Goal: Task Accomplishment & Management: Complete application form

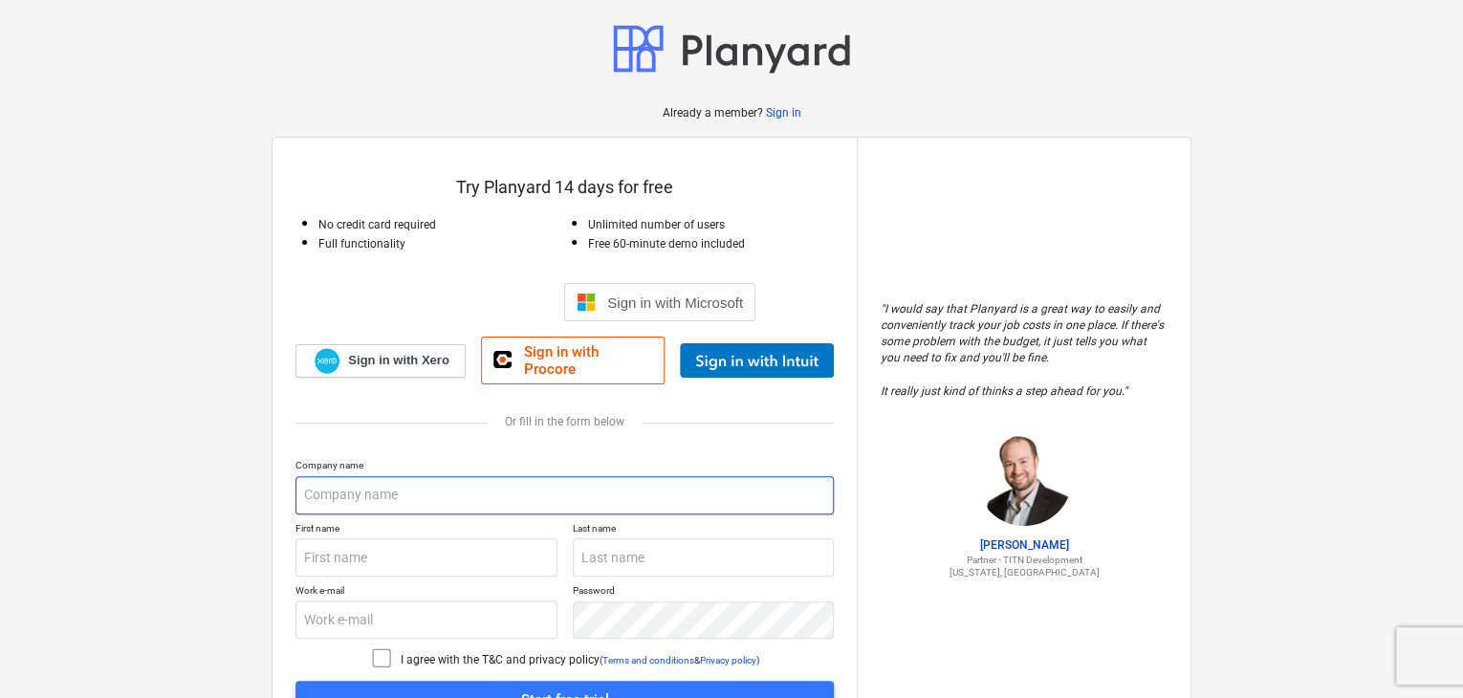
click at [424, 483] on input "text" at bounding box center [564, 495] width 538 height 38
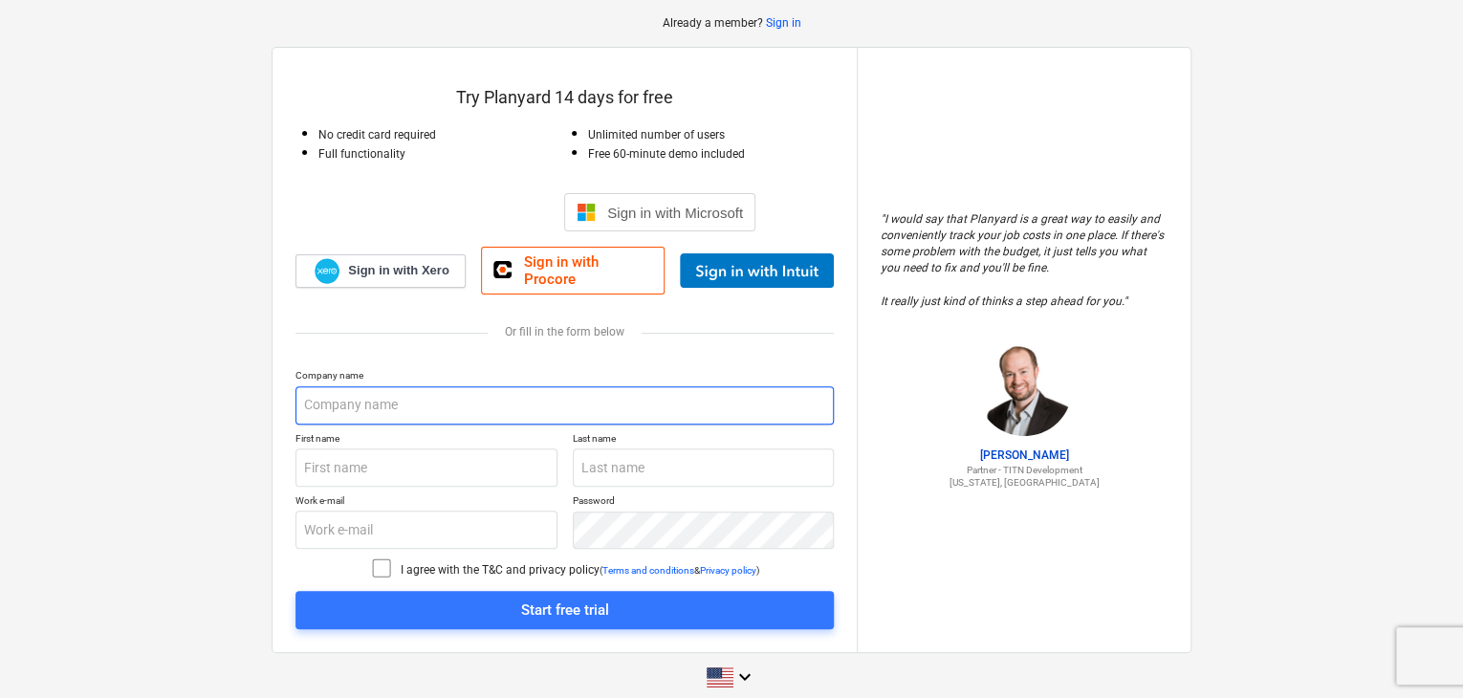
scroll to position [96, 0]
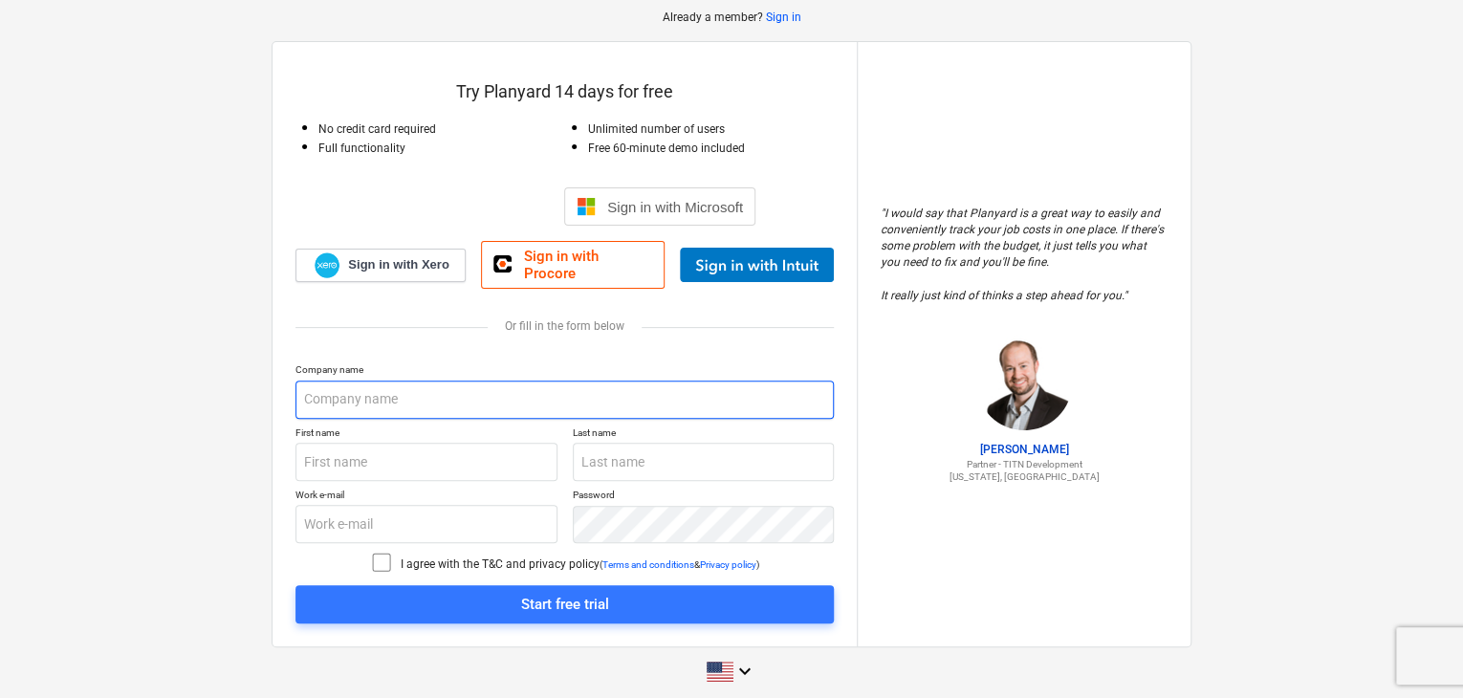
click at [398, 395] on input "text" at bounding box center [564, 400] width 538 height 38
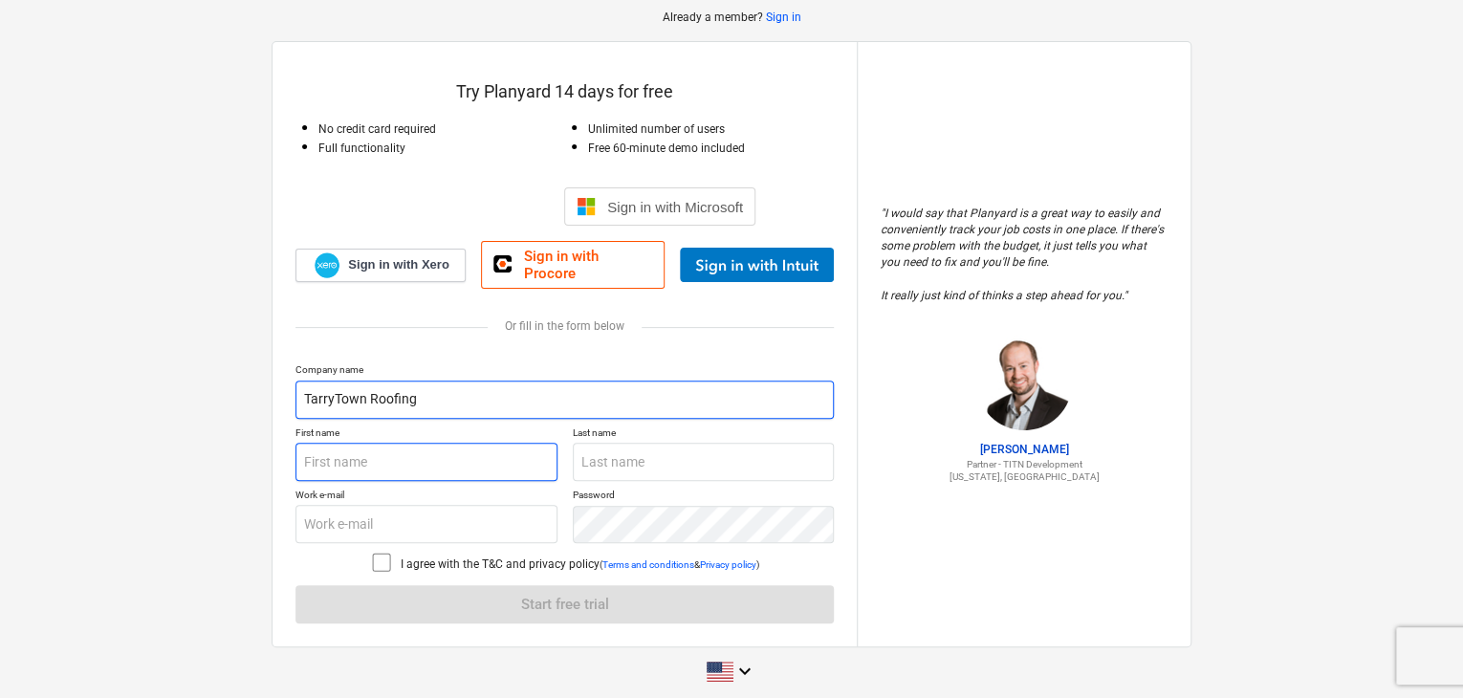
type input "TarryTown Roofing"
click at [386, 450] on input "text" at bounding box center [426, 462] width 262 height 38
type input "[PERSON_NAME]"
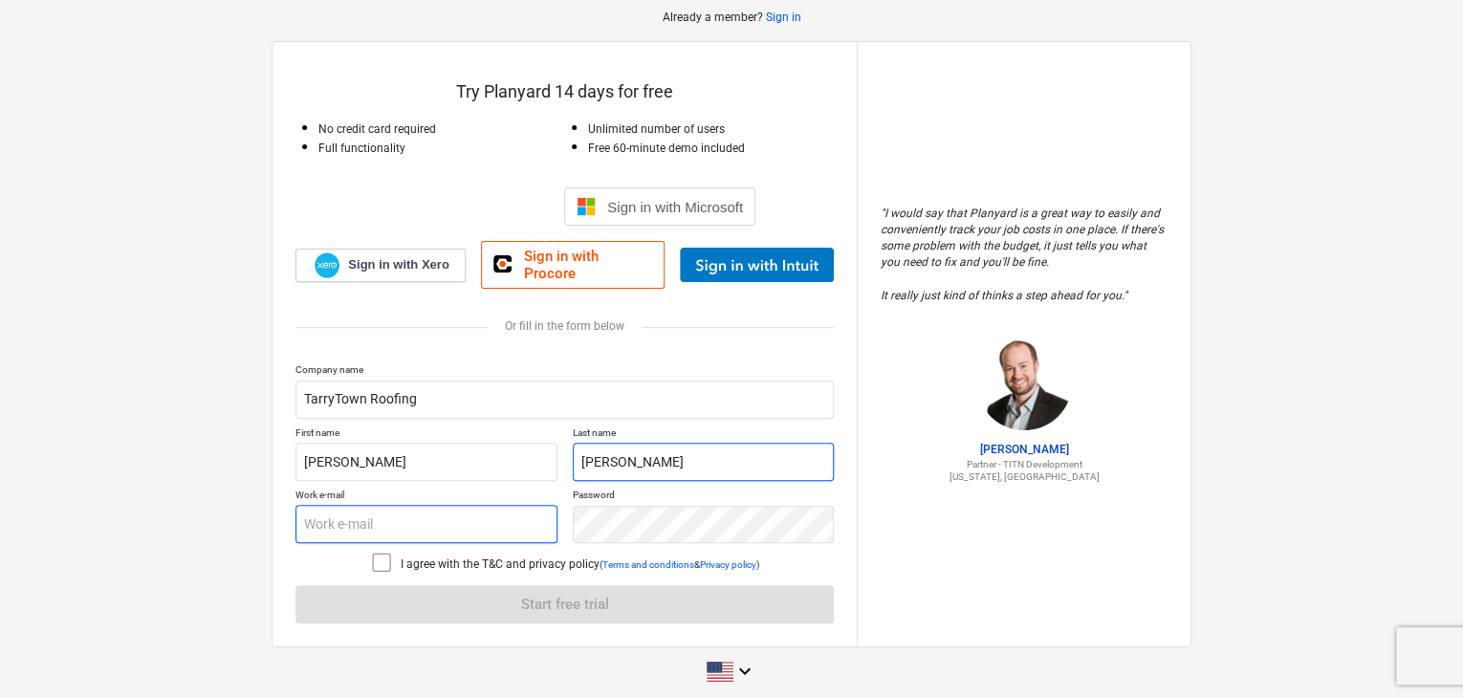
type input "[PERSON_NAME]"
click at [368, 510] on input "text" at bounding box center [426, 524] width 262 height 38
type input "[PERSON_NAME][EMAIL_ADDRESS][DOMAIN_NAME]"
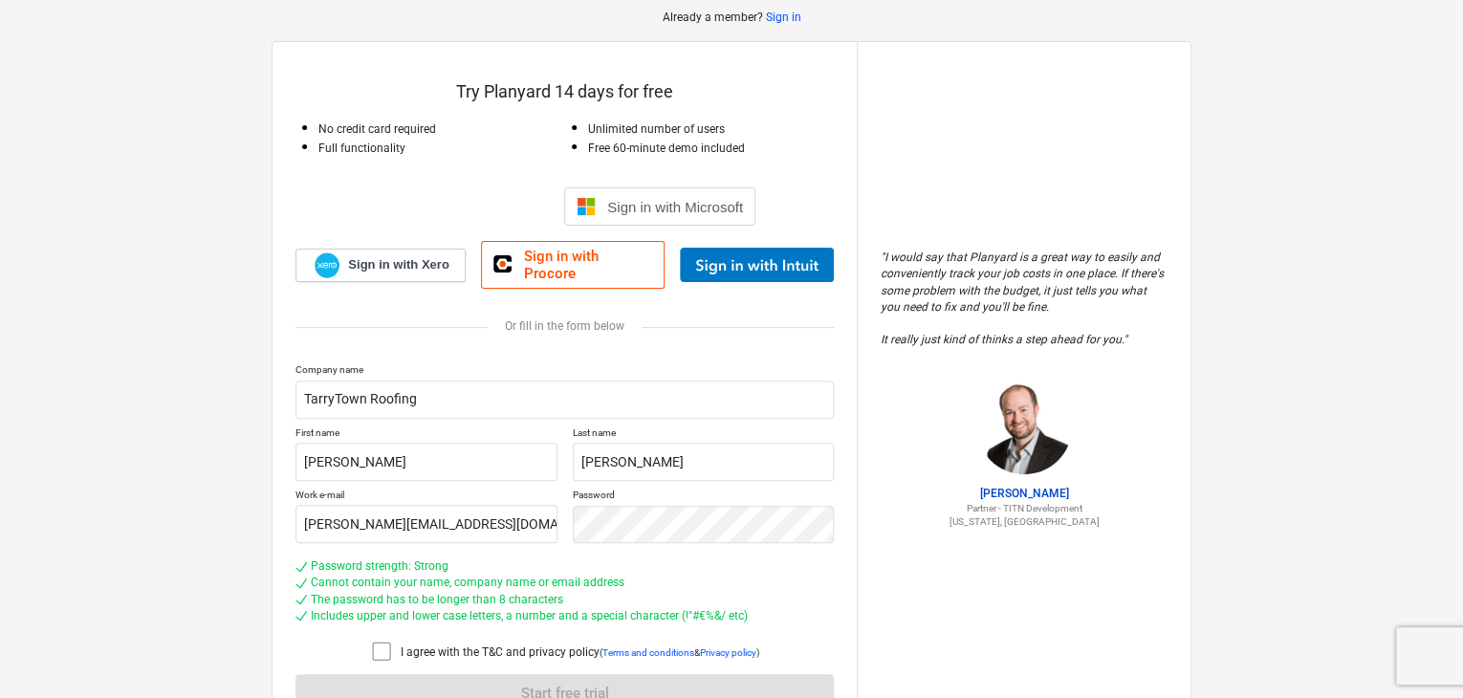
click at [382, 641] on icon at bounding box center [381, 651] width 23 height 23
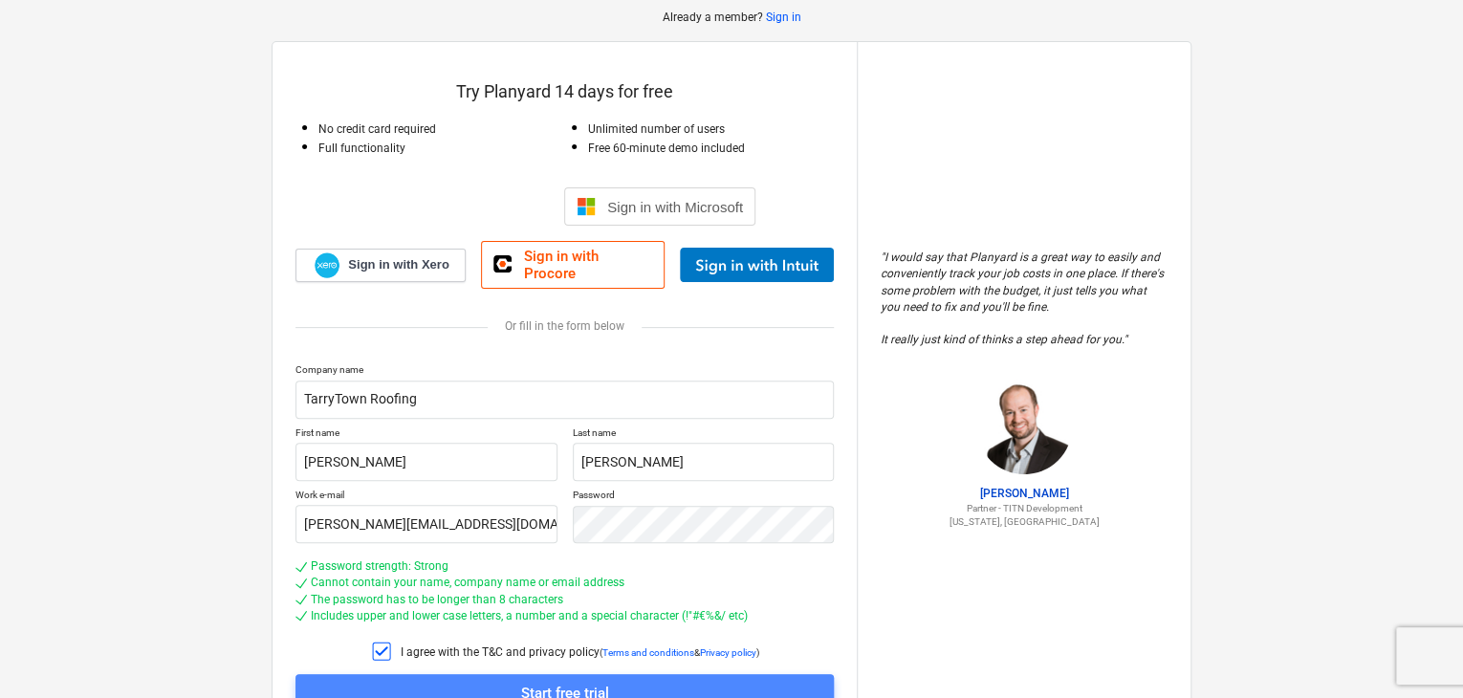
click at [521, 681] on div "Start free trial" at bounding box center [565, 693] width 88 height 25
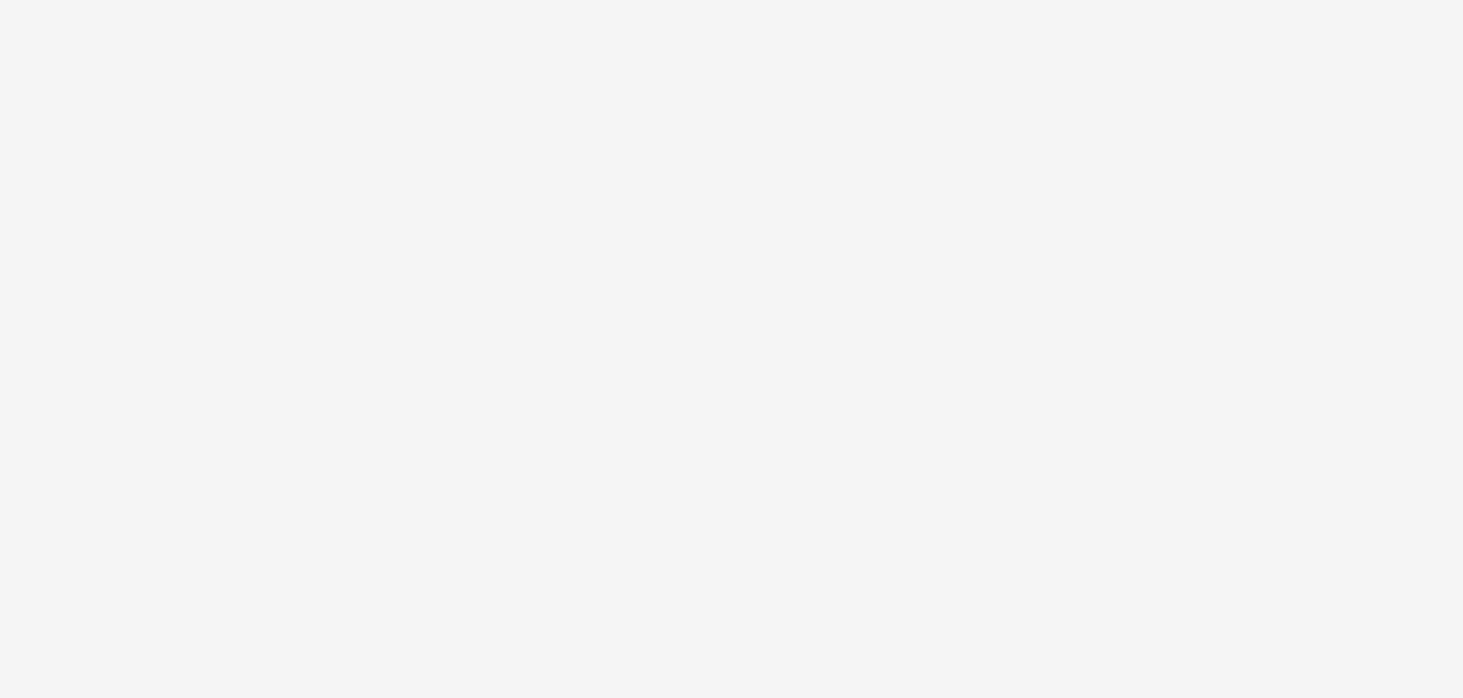
scroll to position [18, 0]
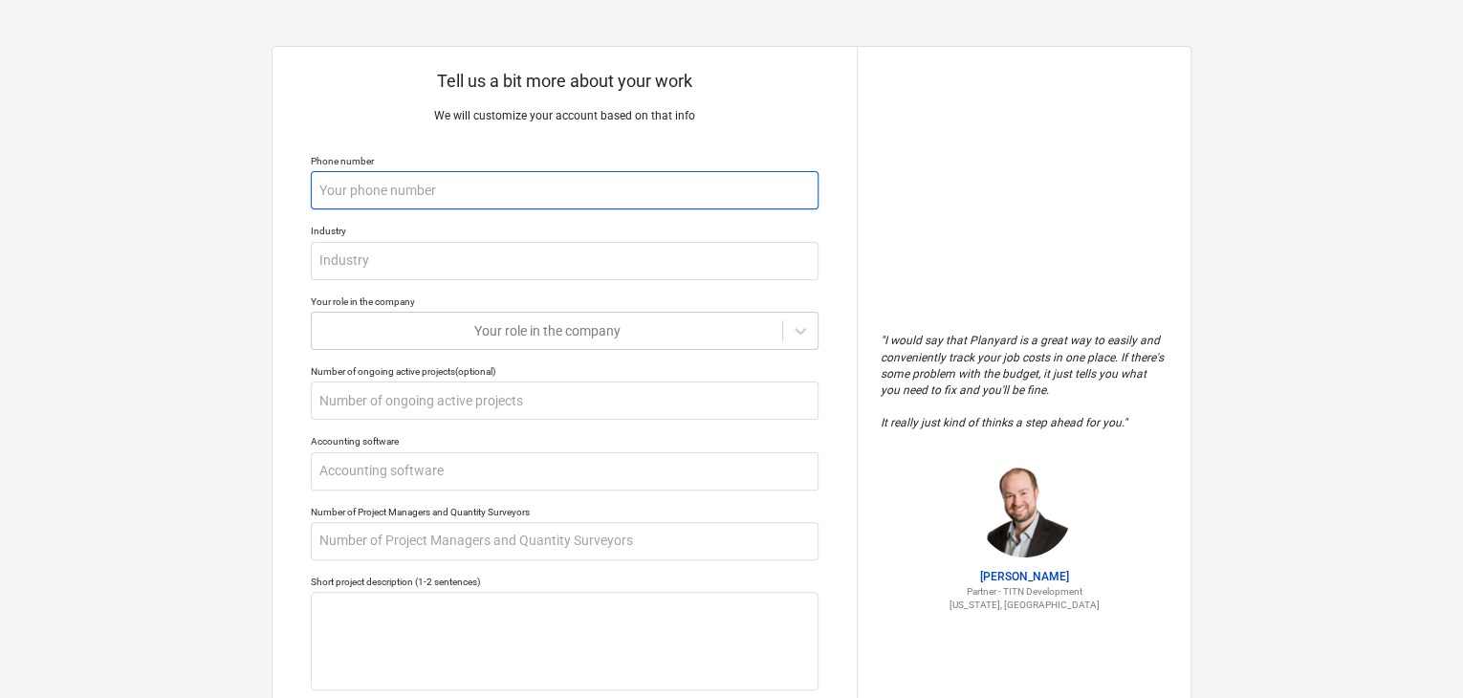
click at [475, 192] on input "text" at bounding box center [565, 190] width 508 height 38
type textarea "x"
type input "2"
type textarea "x"
type input "25"
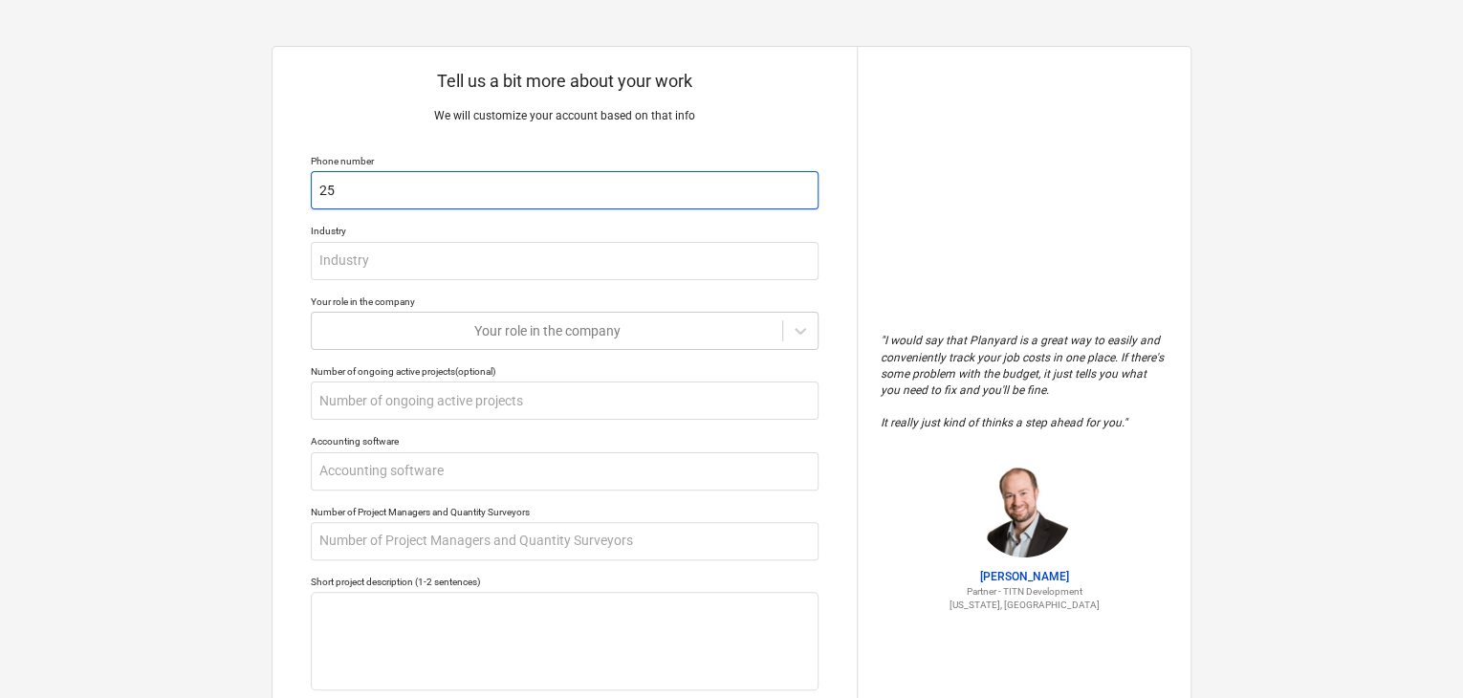
type textarea "x"
type input "254"
type textarea "x"
type input "2542"
type textarea "x"
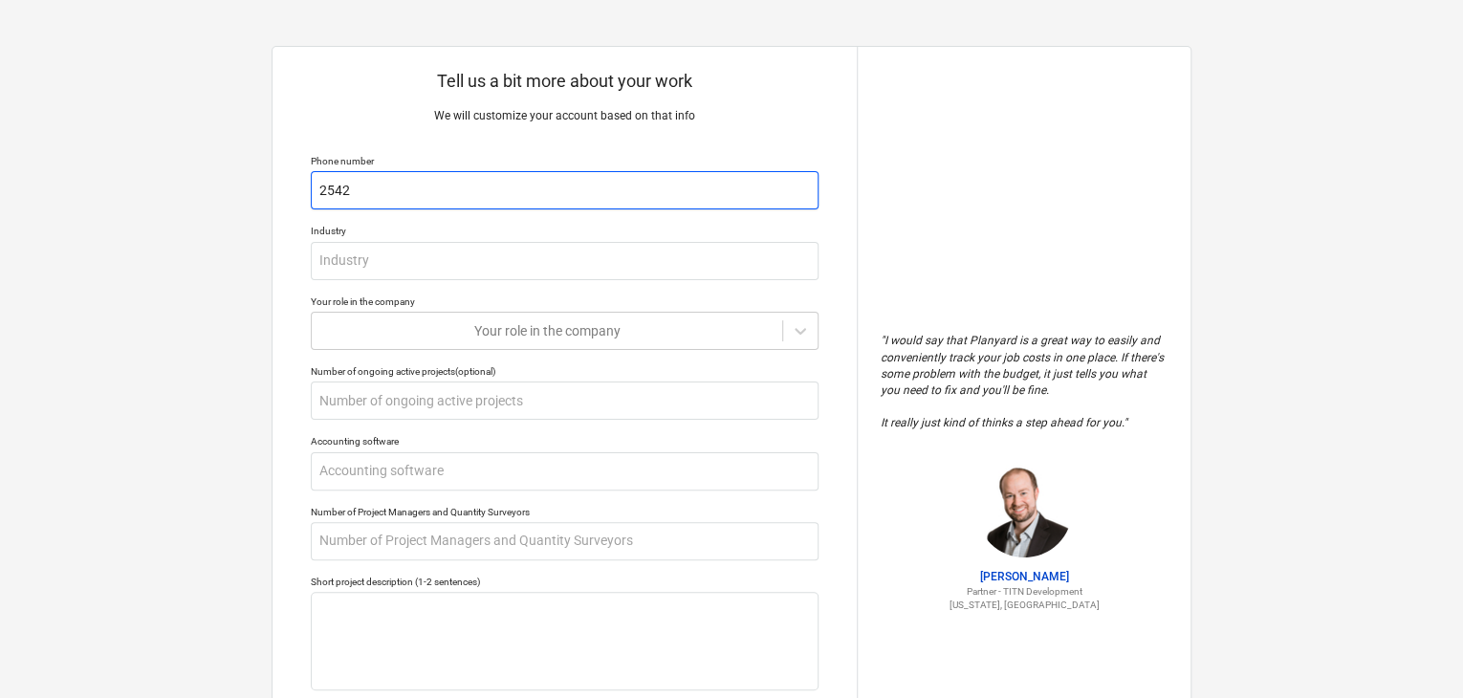
type input "25422"
type textarea "x"
type input "254229"
type textarea "x"
type input "2542290"
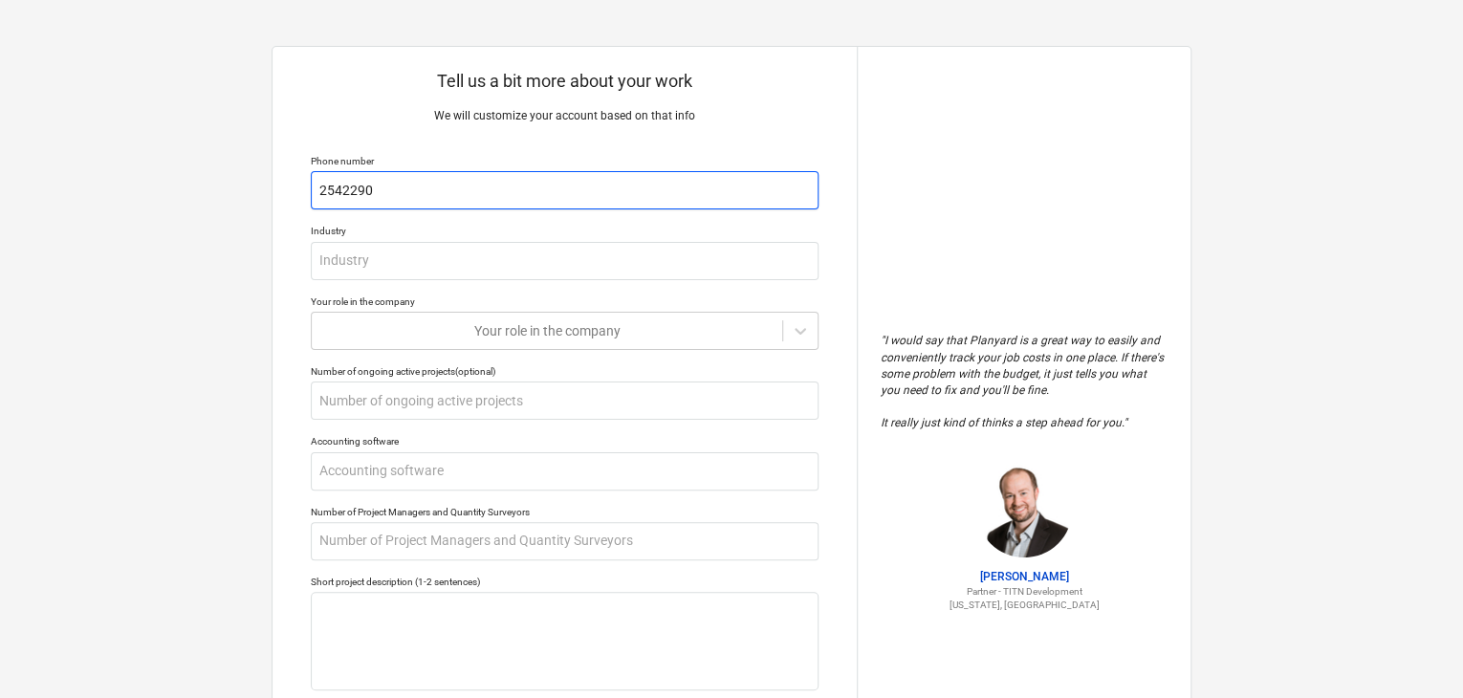
type textarea "x"
type input "25422900"
type textarea "x"
type input "254229000"
type textarea "x"
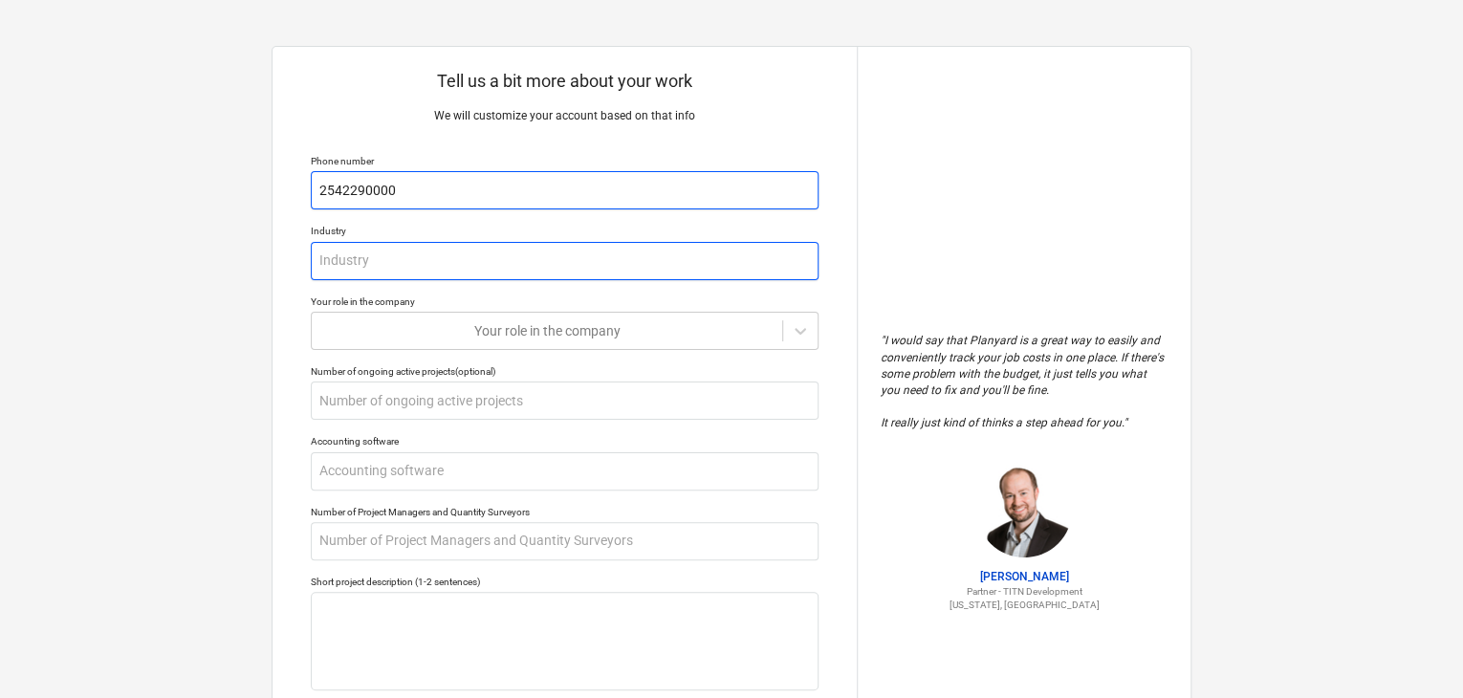
type input "2542290000"
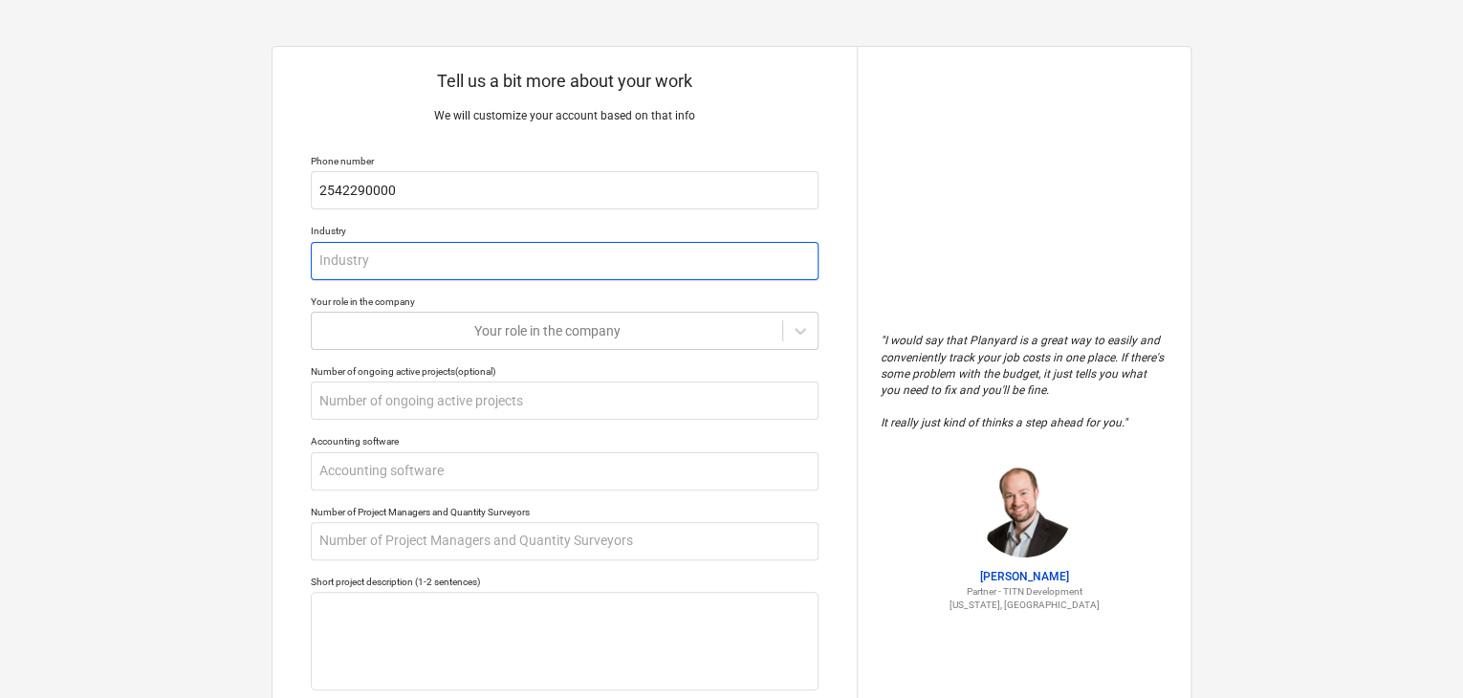
click at [420, 262] on input "text" at bounding box center [565, 261] width 508 height 38
type textarea "x"
type input "r"
type textarea "x"
type input "ro"
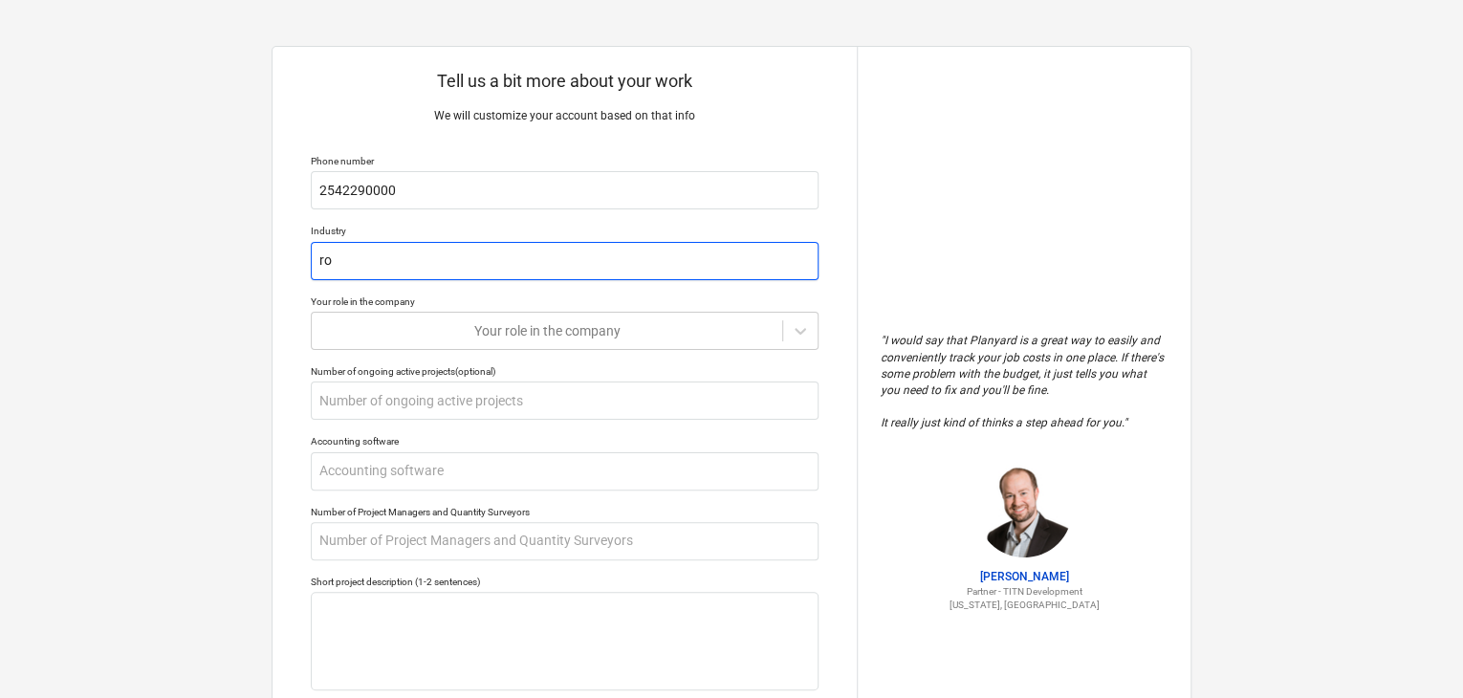
type textarea "x"
type input "roo"
type textarea "x"
type input "ro"
type textarea "x"
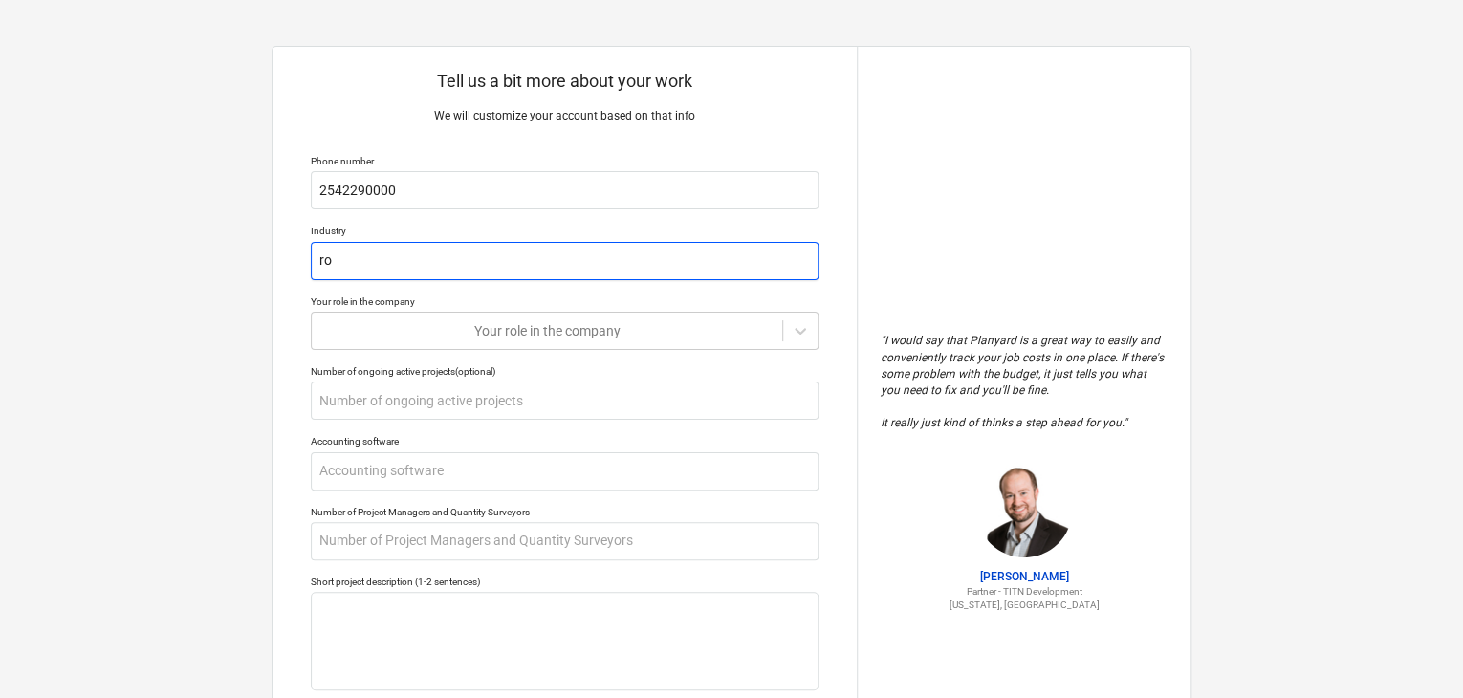
type input "r"
type textarea "x"
type input "R"
type textarea "x"
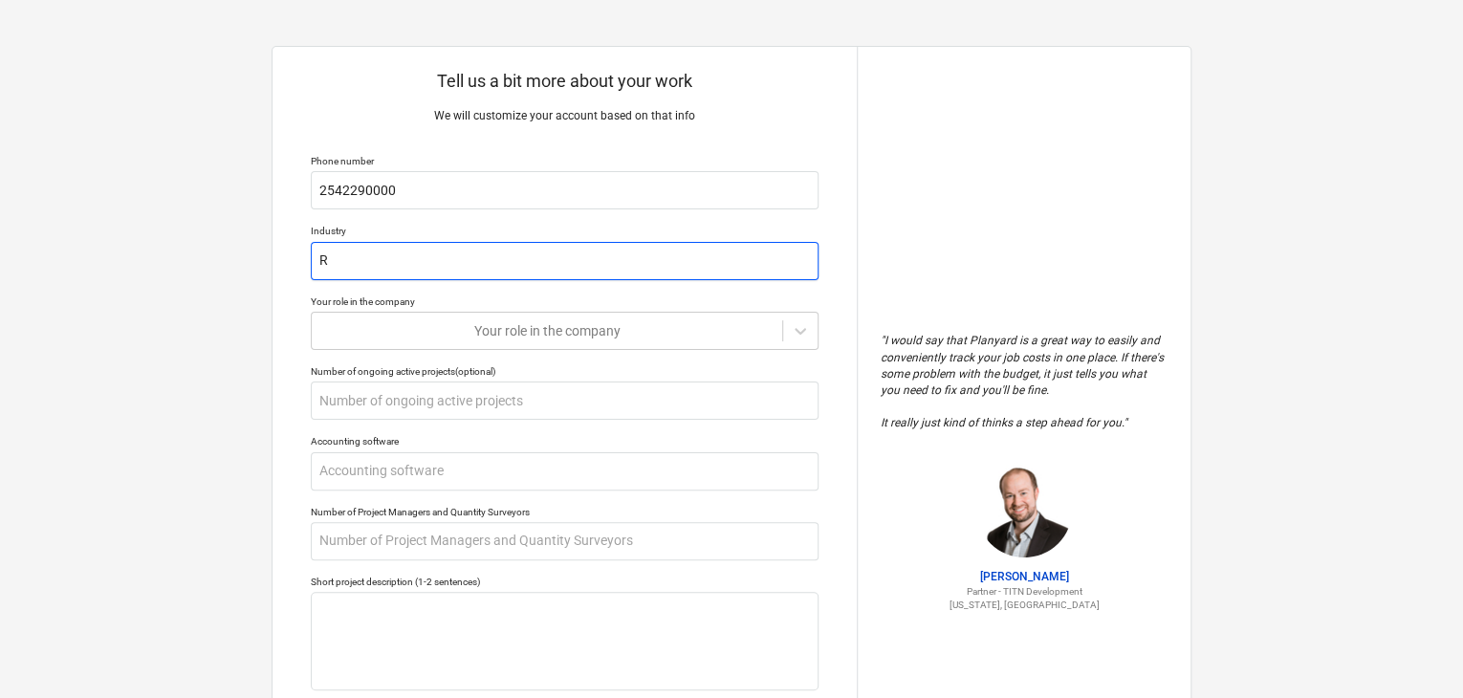
type input "Ro"
type textarea "x"
type input "Roo"
type textarea "x"
type input "Roof"
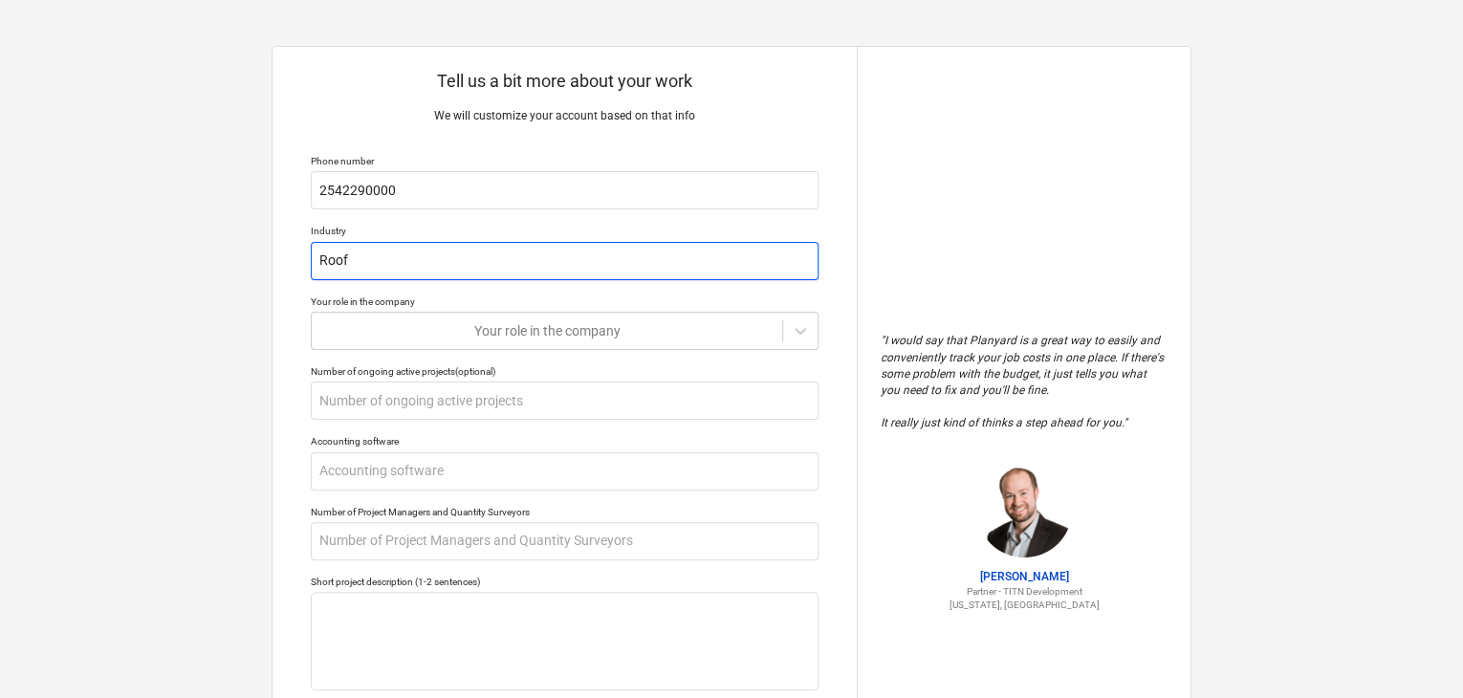
type textarea "x"
type input "Roofi"
type textarea "x"
type input "Roofin"
type textarea "x"
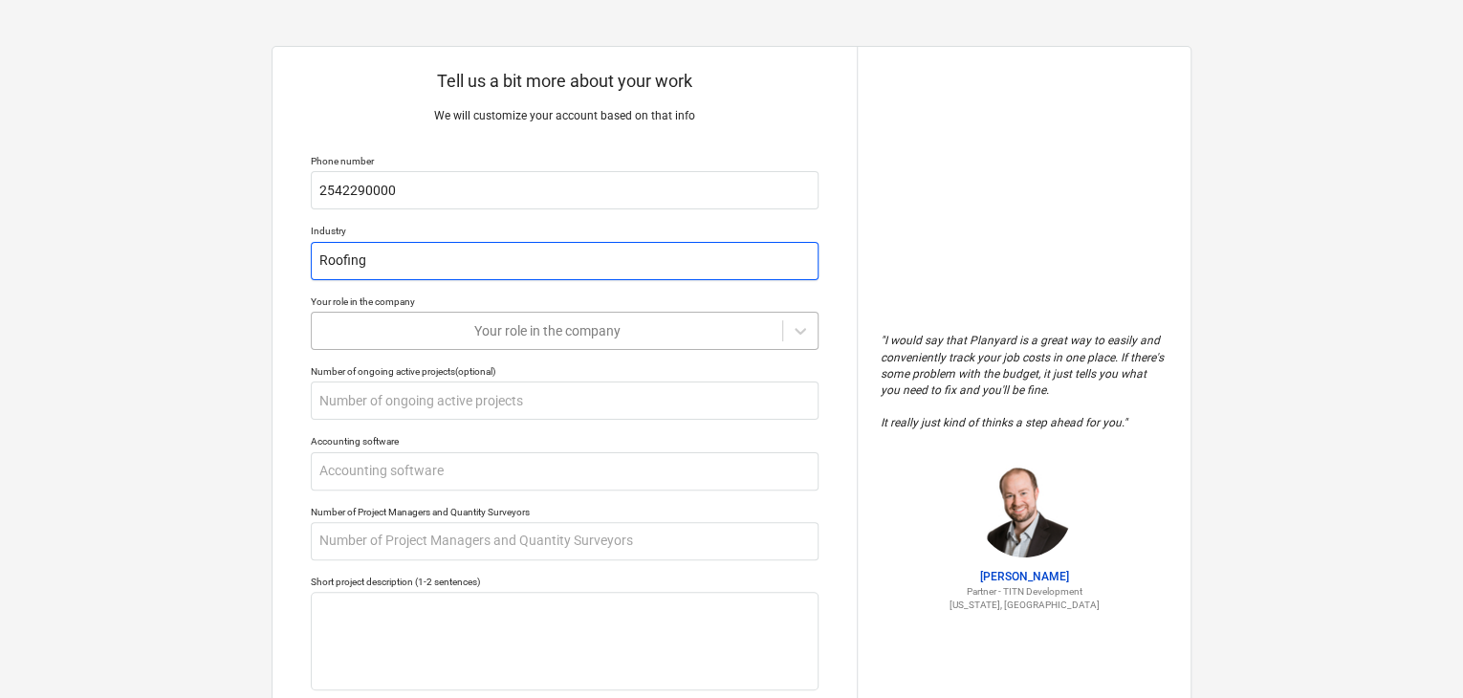
type input "Roofing"
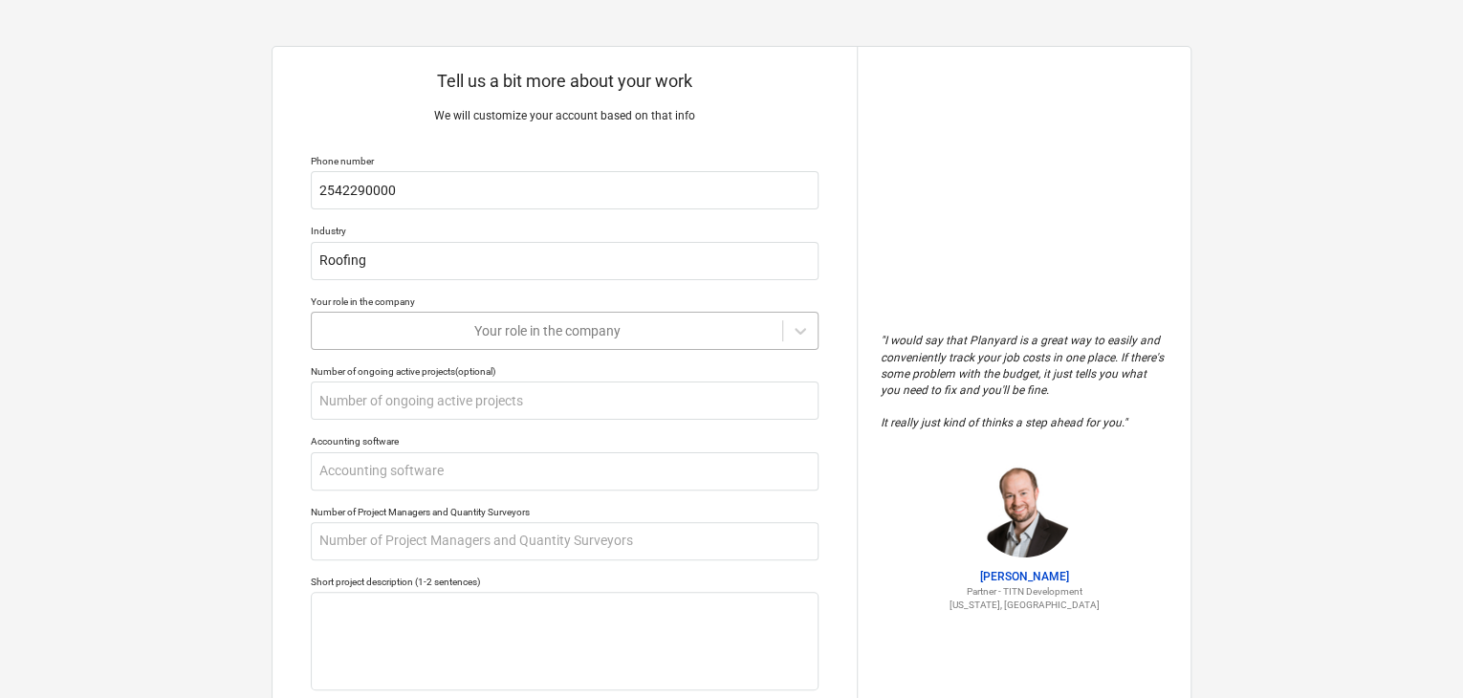
click at [487, 330] on div at bounding box center [546, 330] width 451 height 19
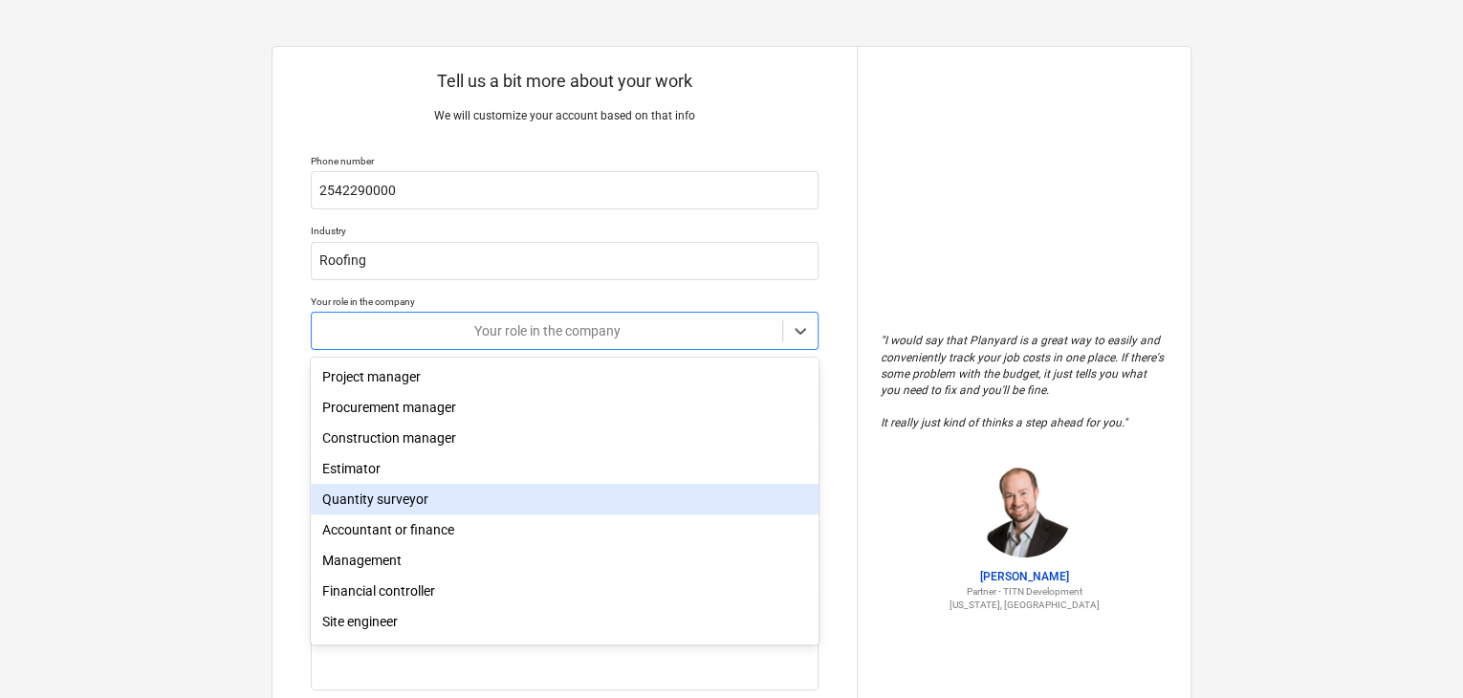
scroll to position [65, 0]
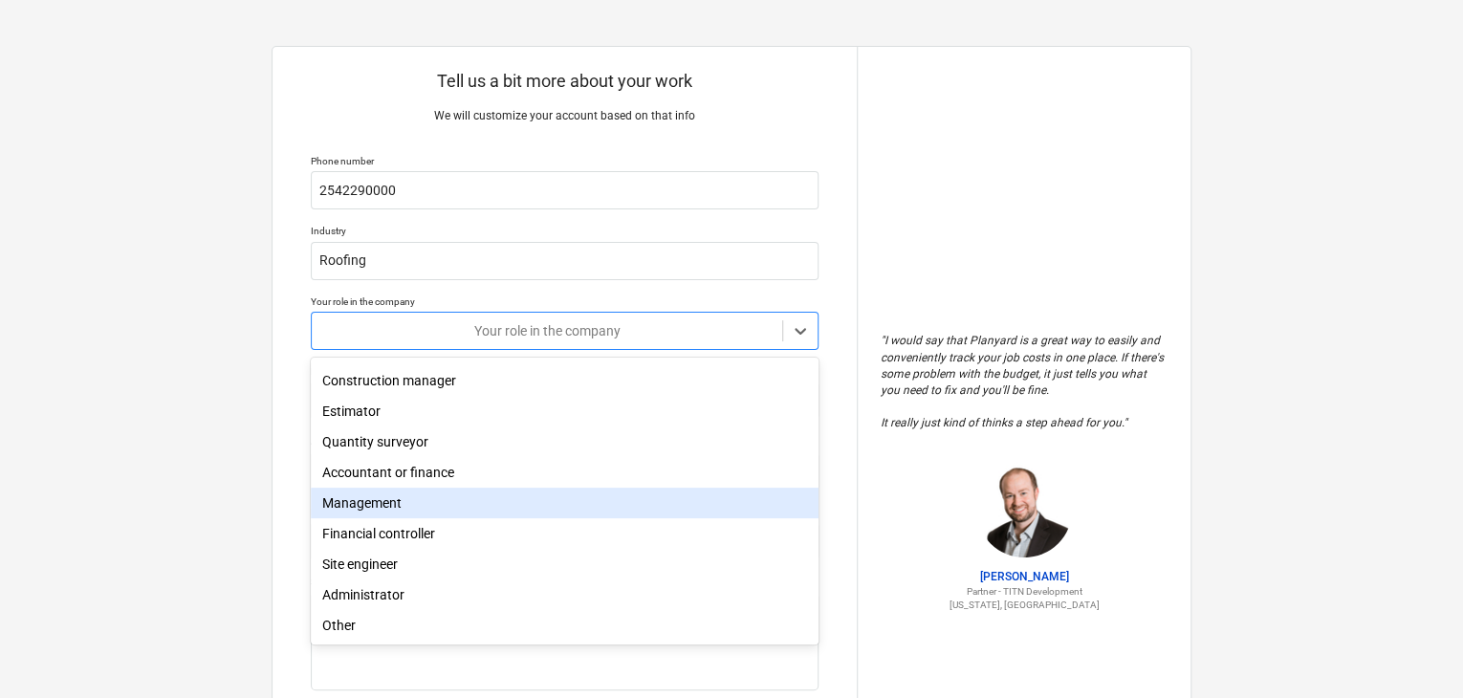
click at [454, 505] on div "Management" at bounding box center [565, 503] width 508 height 31
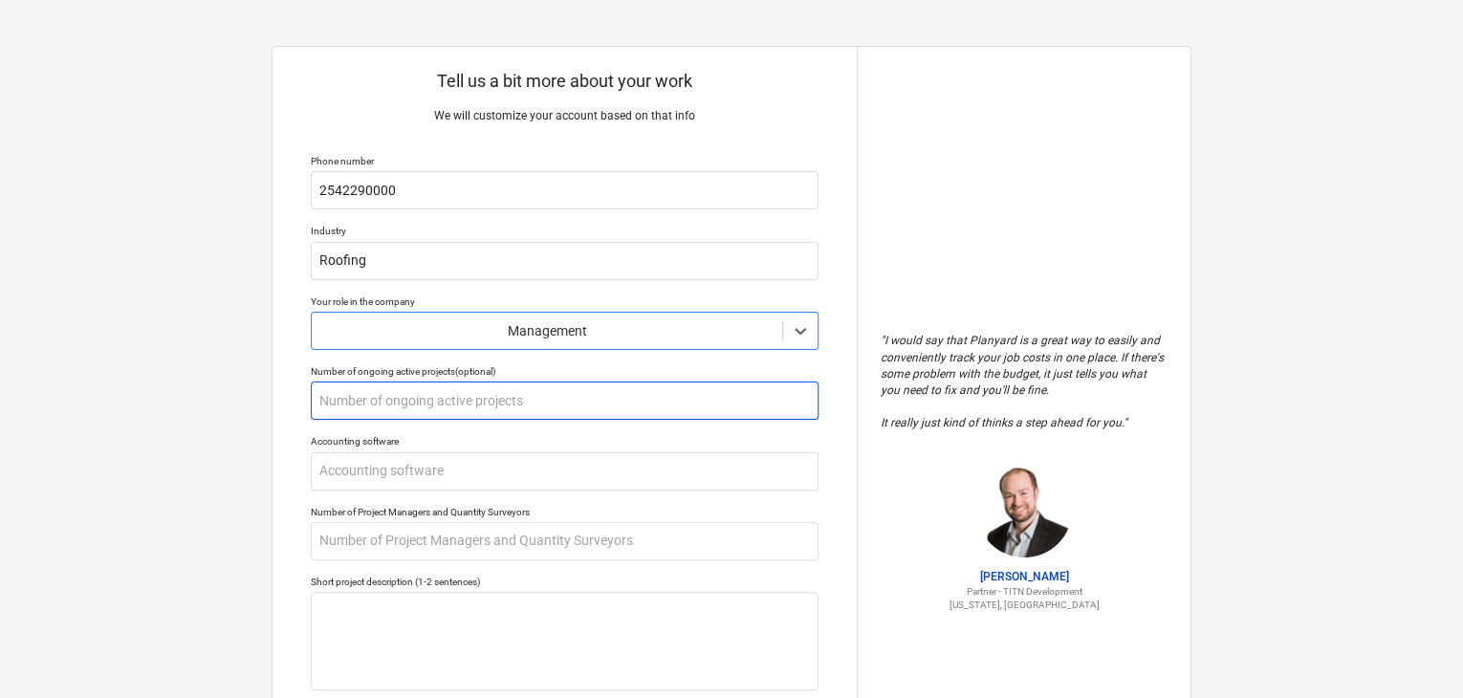
click at [417, 399] on input "text" at bounding box center [565, 400] width 508 height 38
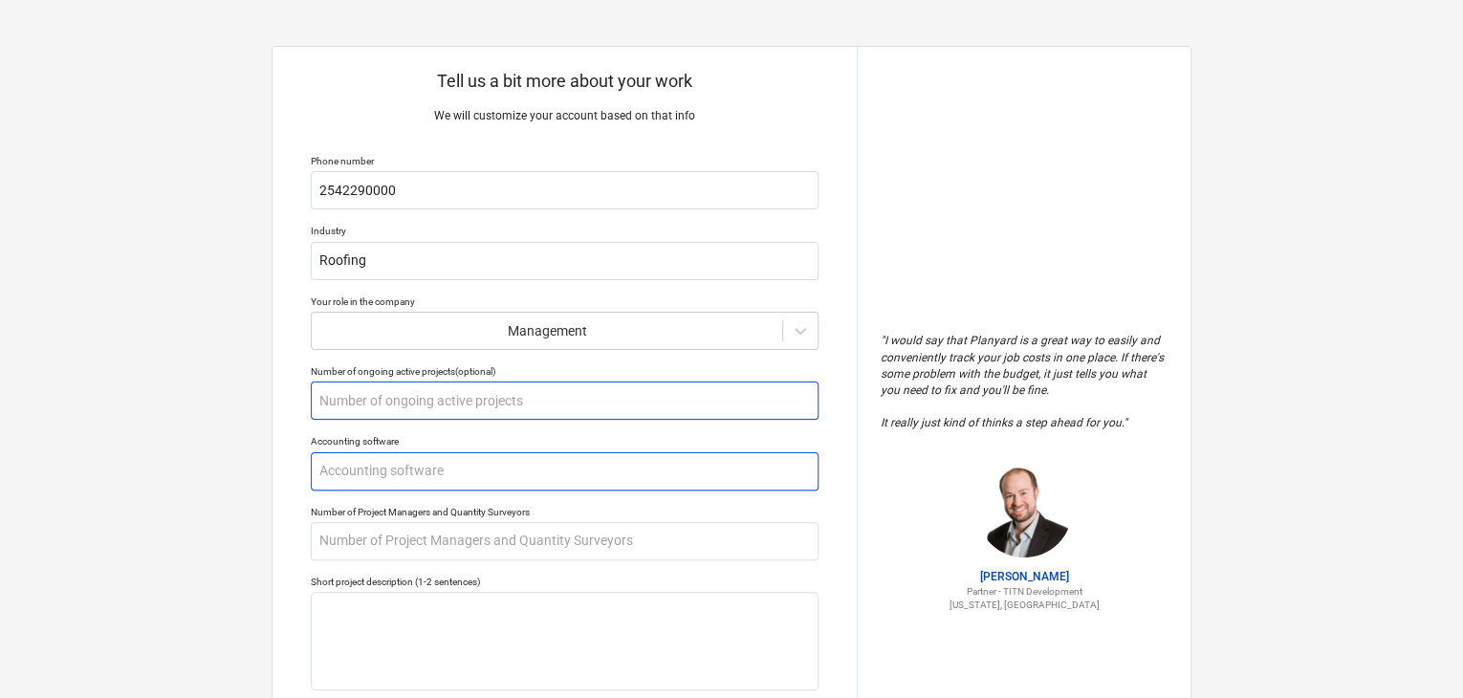
type textarea "x"
type input "2"
type textarea "x"
type input "20"
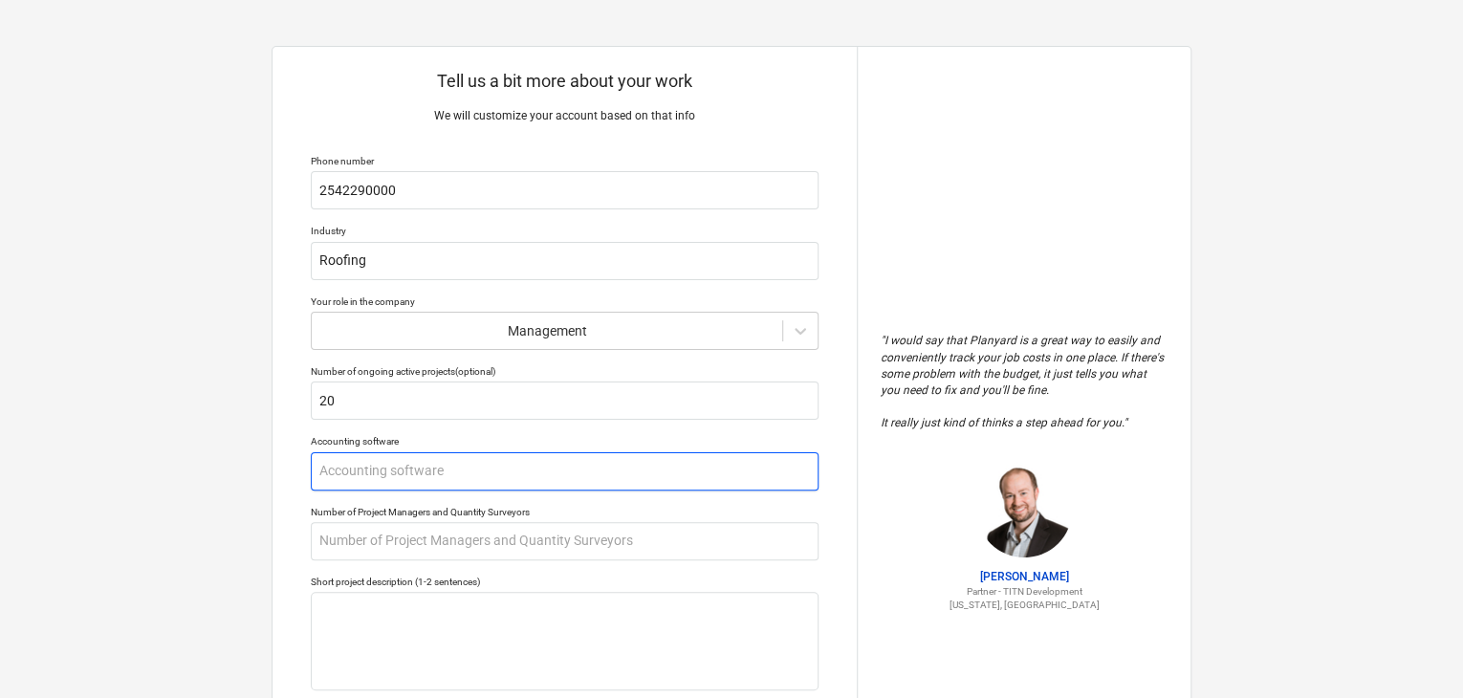
click at [425, 478] on input "text" at bounding box center [565, 471] width 508 height 38
type textarea "x"
type input "q"
type textarea "x"
type input "qu"
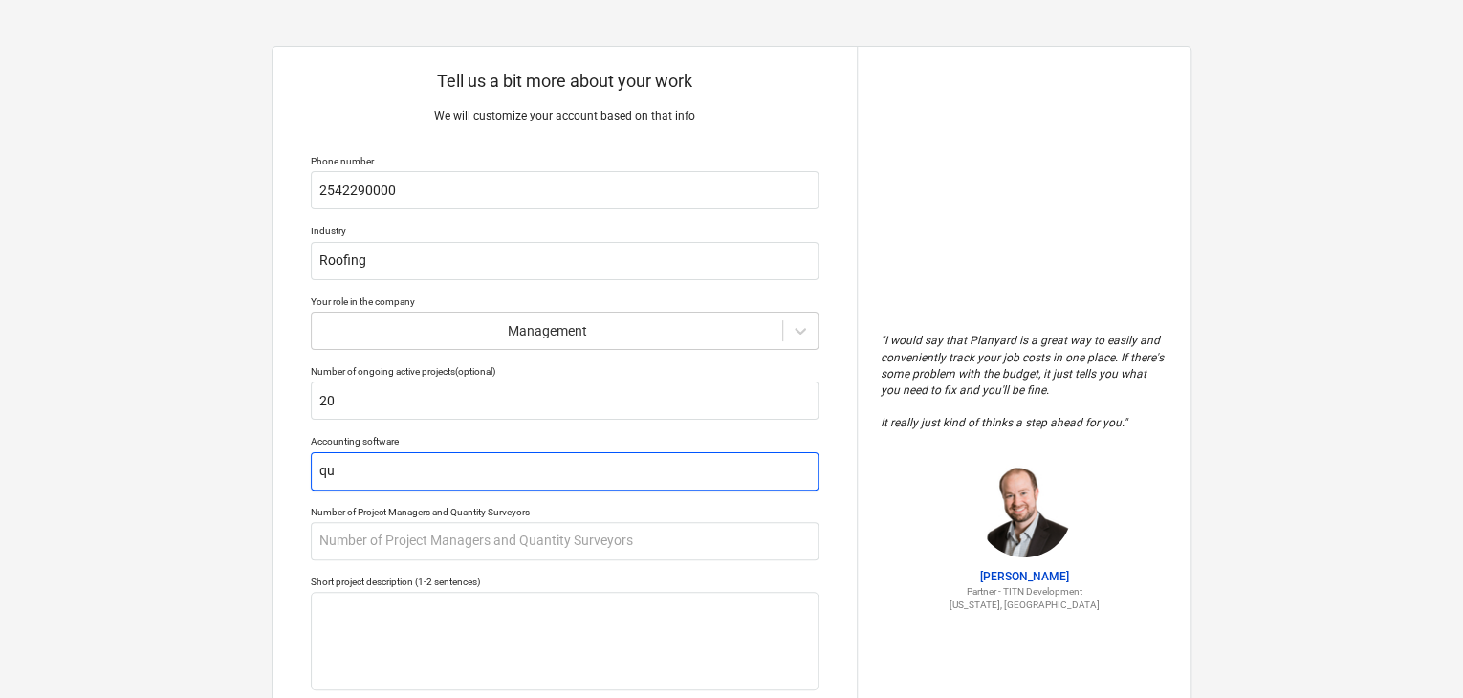
type textarea "x"
type input "qui"
type textarea "x"
type input "quik"
type textarea "x"
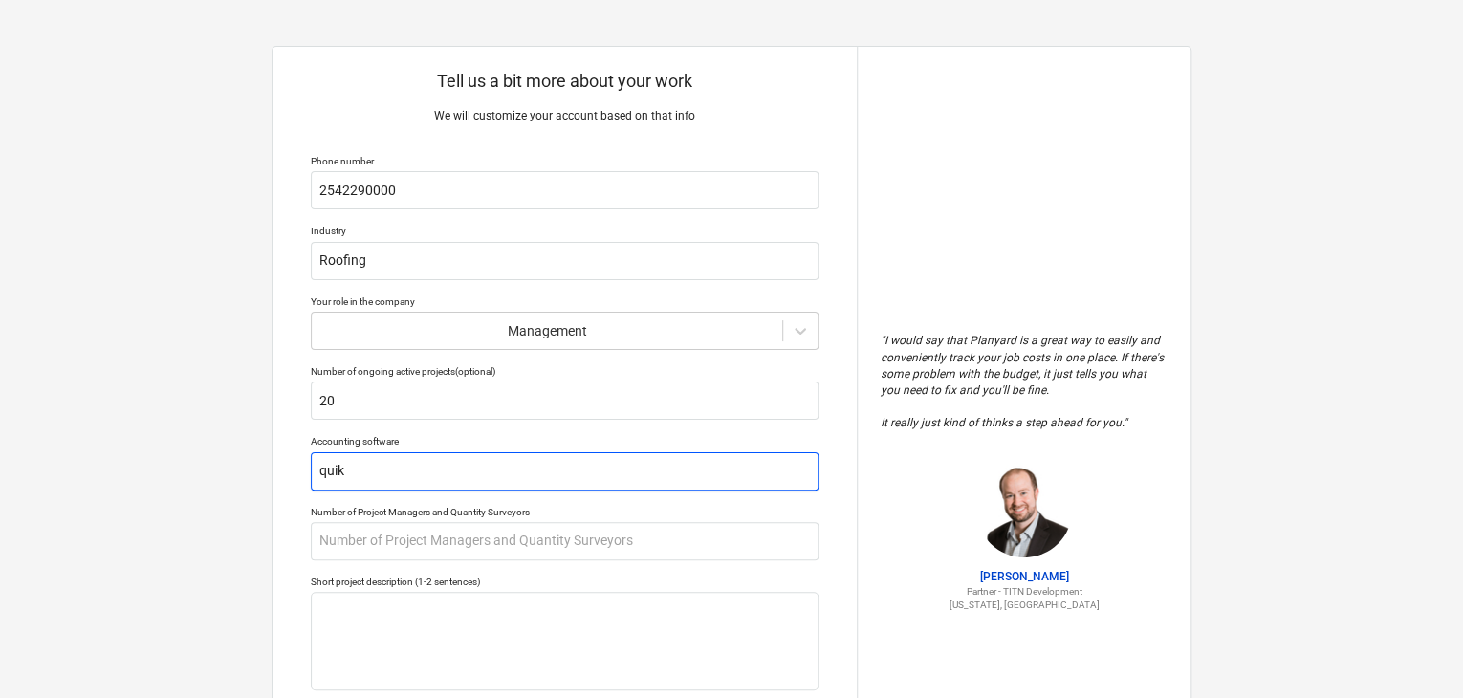
type input "quikb"
type textarea "x"
type input "quikbo"
type textarea "x"
type input "quikboo"
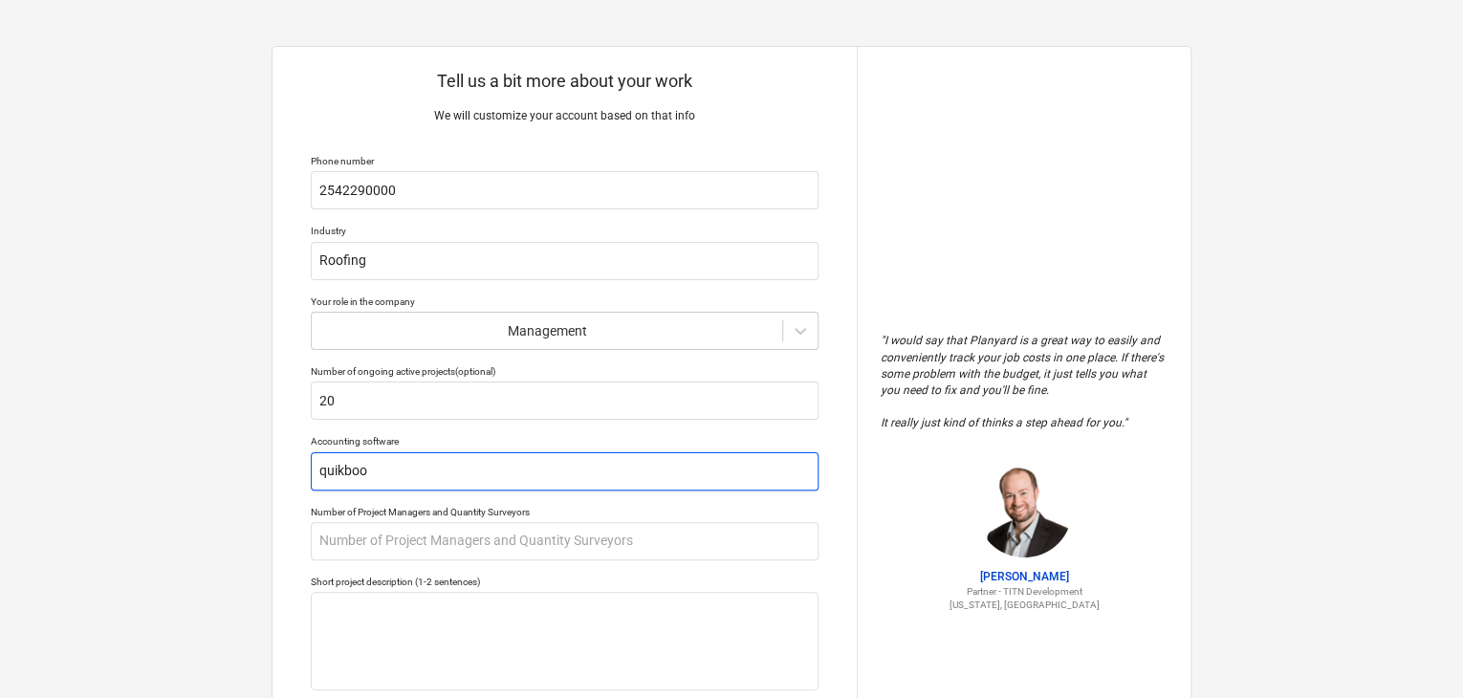
type textarea "x"
type input "quikbook"
type textarea "x"
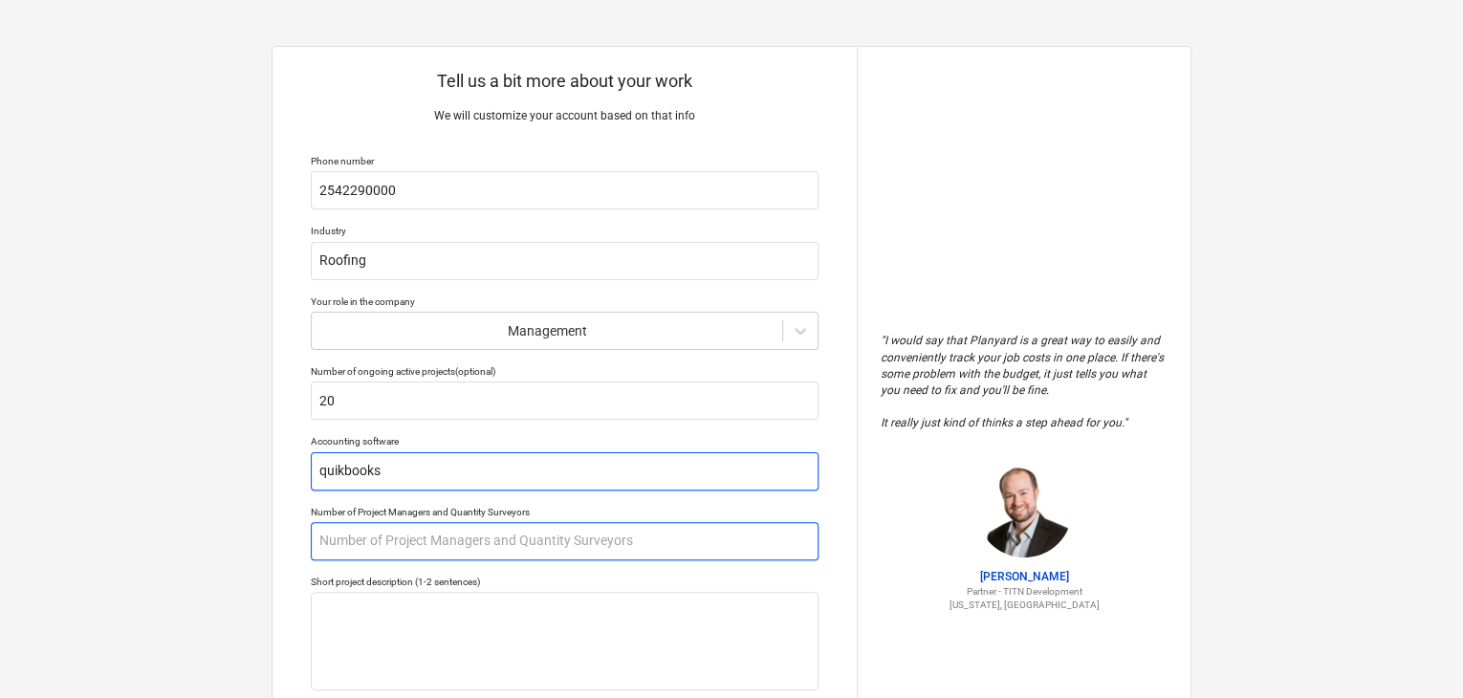
type input "quikbooks"
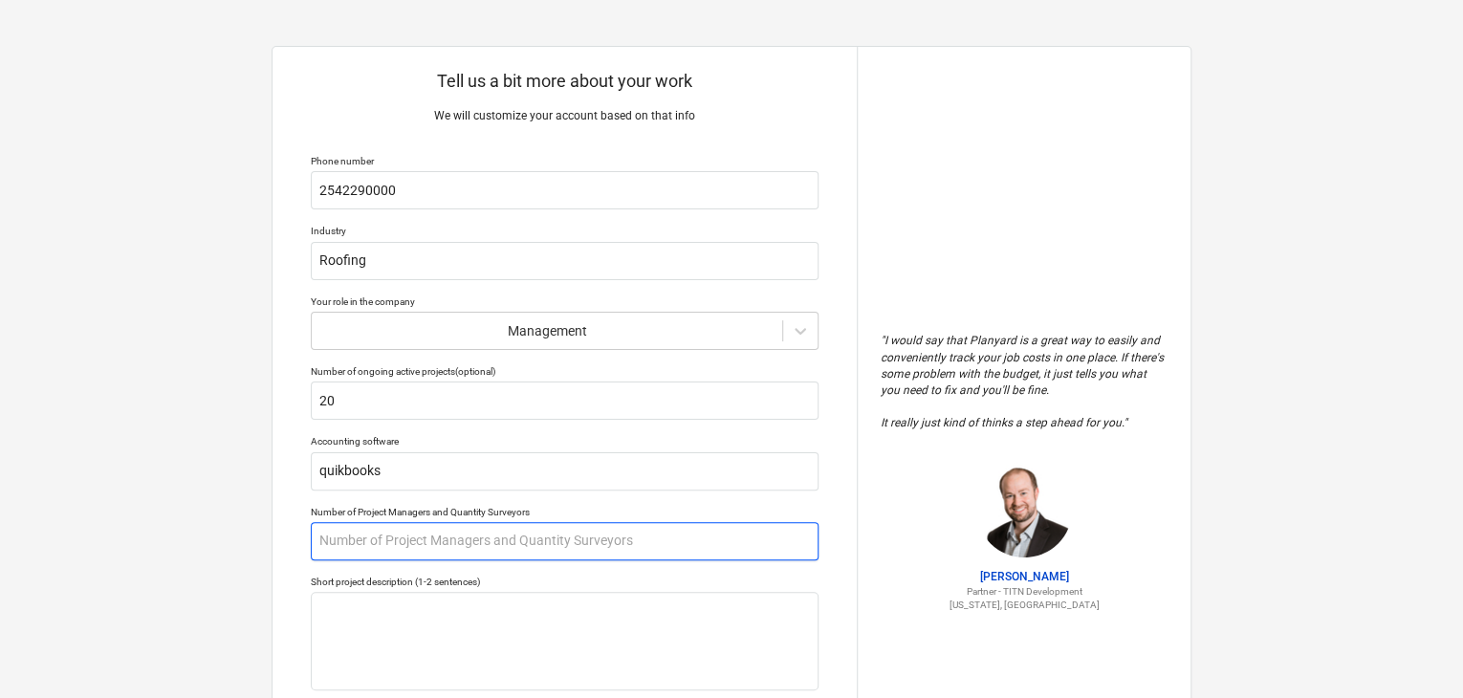
click at [458, 540] on input "text" at bounding box center [565, 541] width 508 height 38
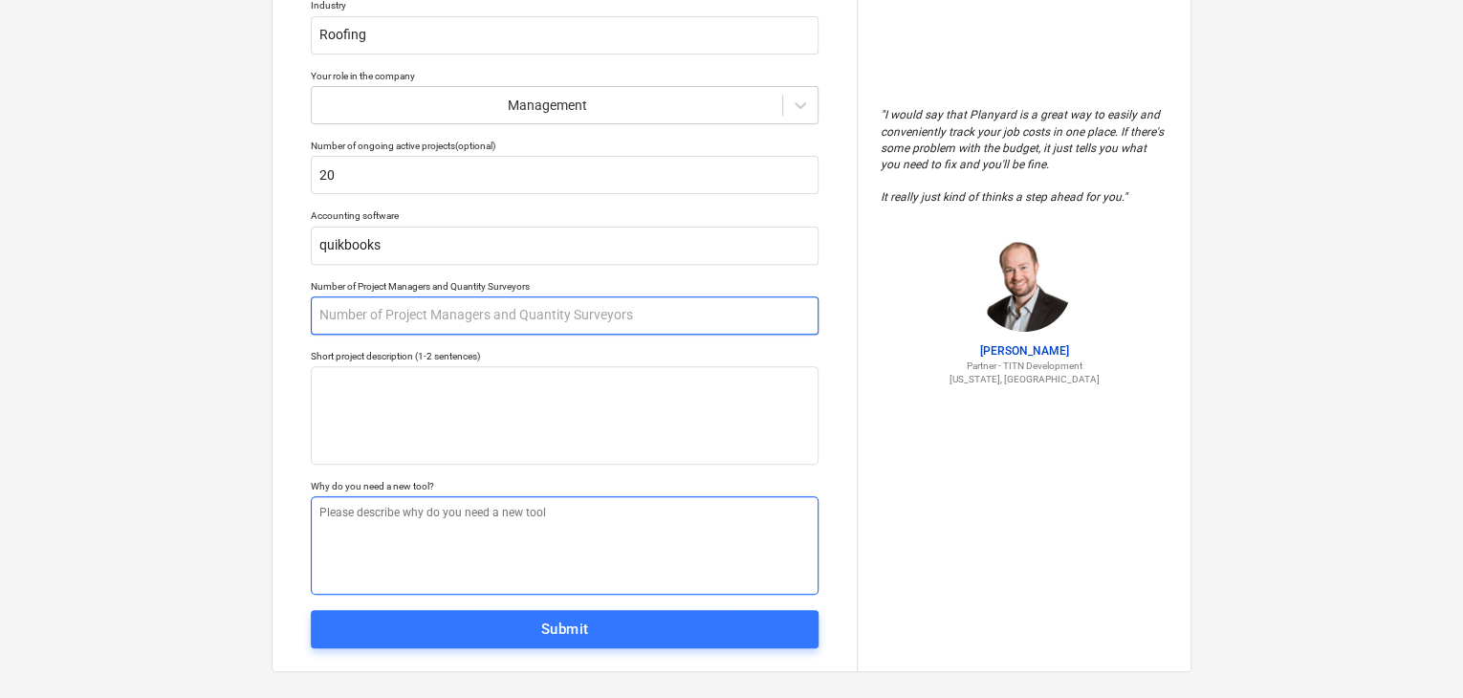
scroll to position [245, 0]
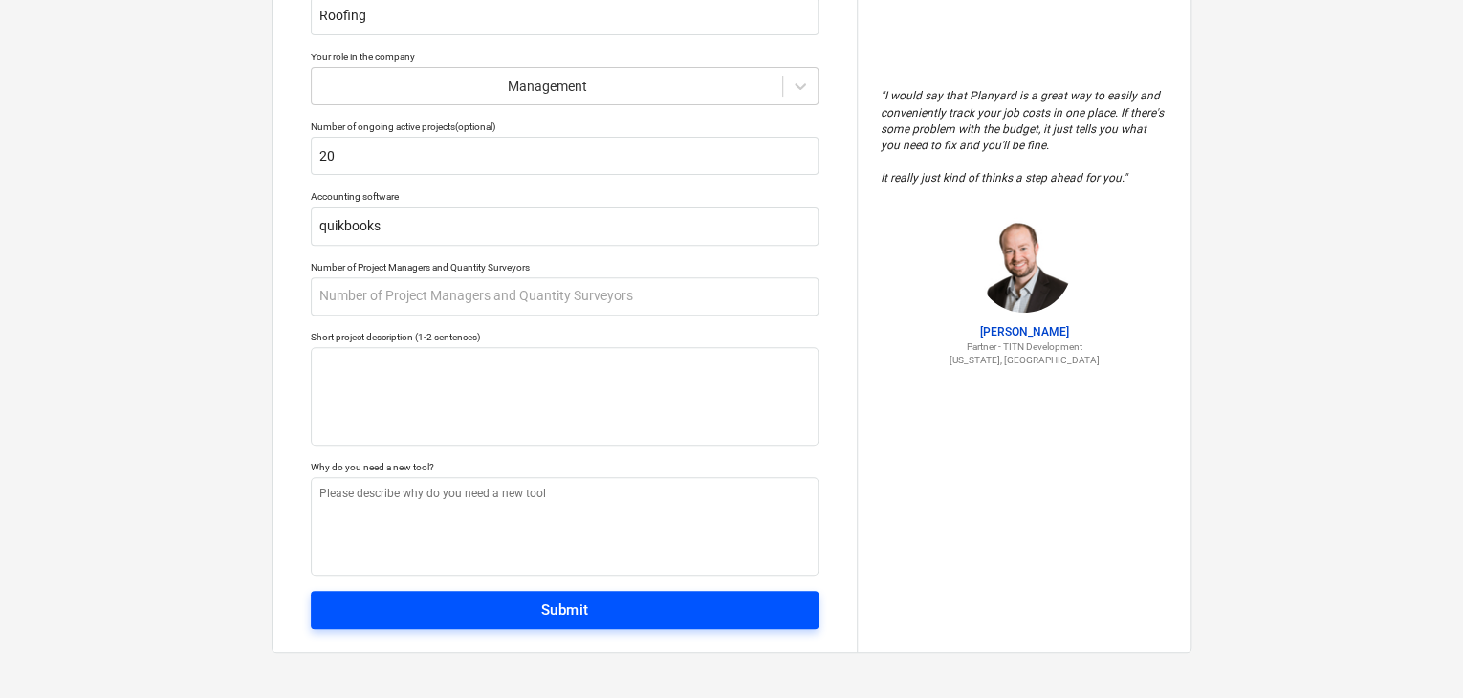
click at [532, 599] on span "Submit" at bounding box center [565, 610] width 466 height 25
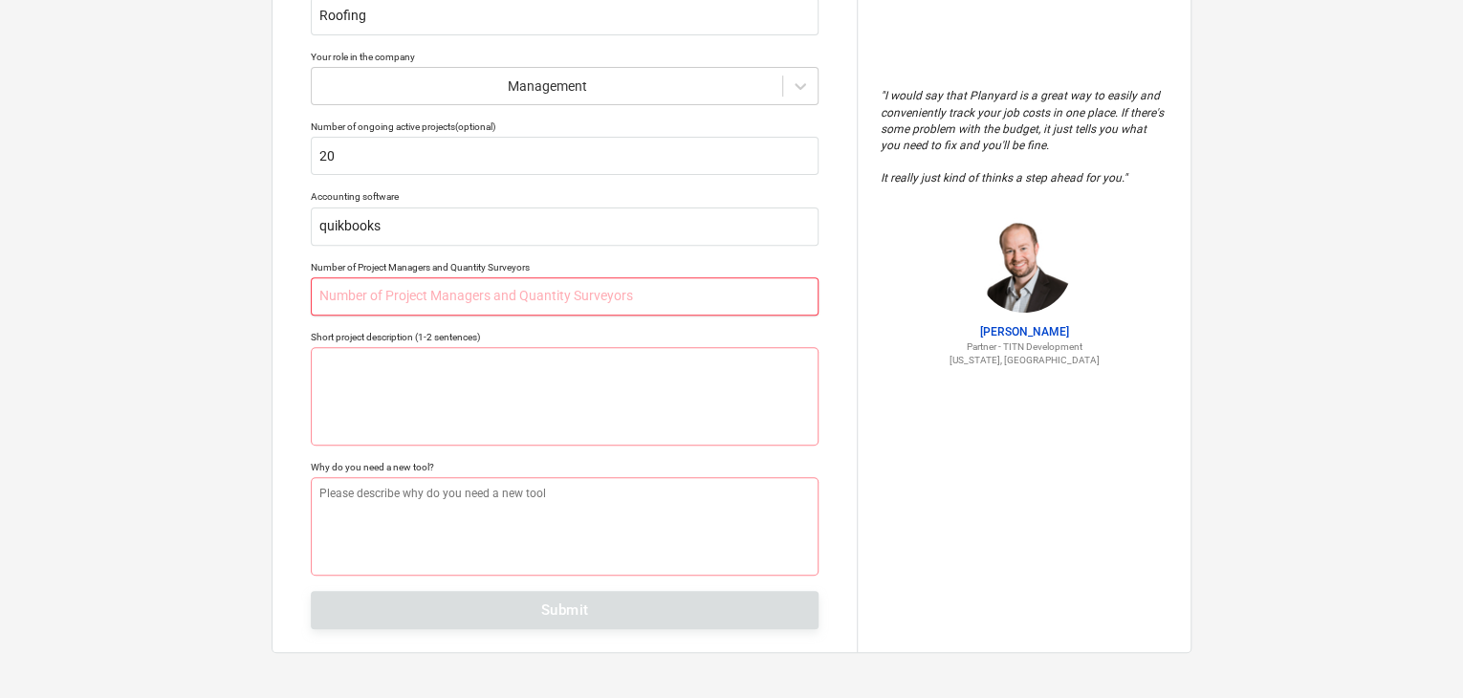
click at [526, 299] on input "text" at bounding box center [565, 296] width 508 height 38
type textarea "x"
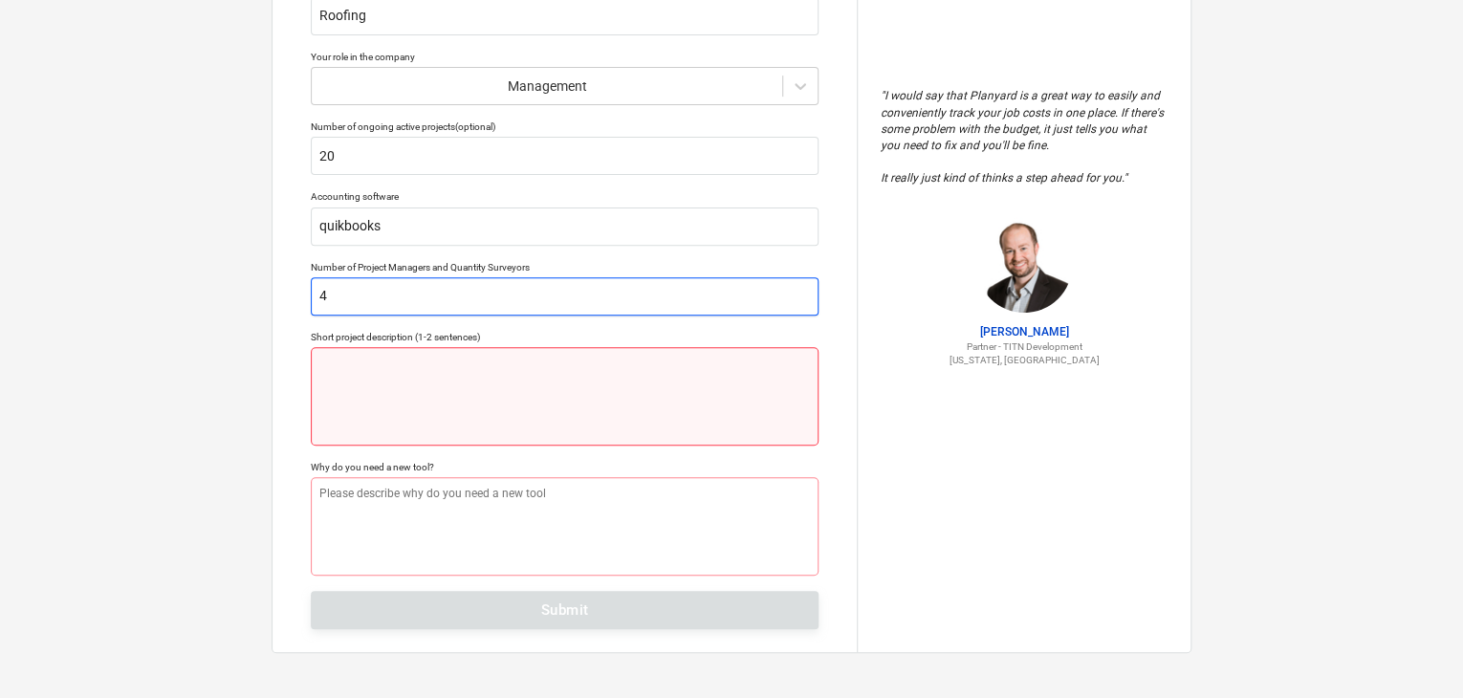
type input "4"
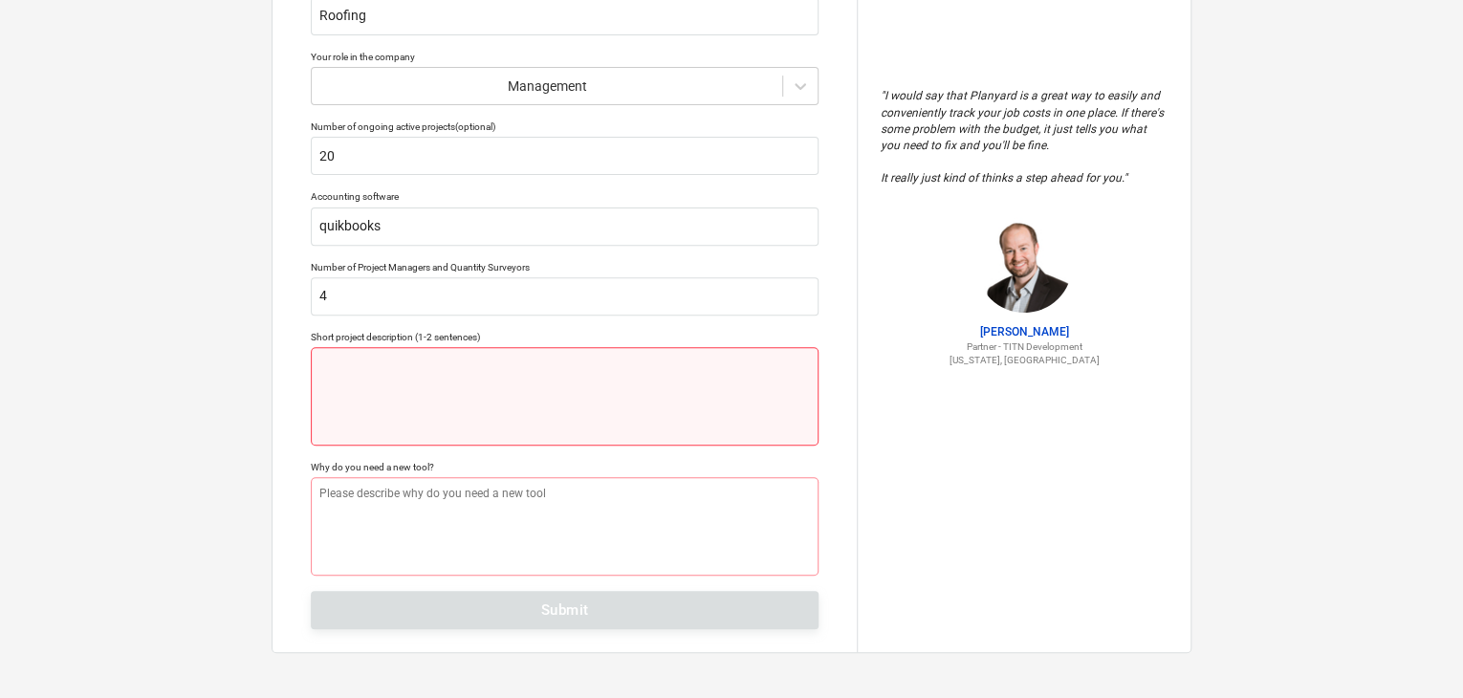
click at [425, 360] on textarea at bounding box center [565, 396] width 508 height 98
type textarea "x"
type textarea "n"
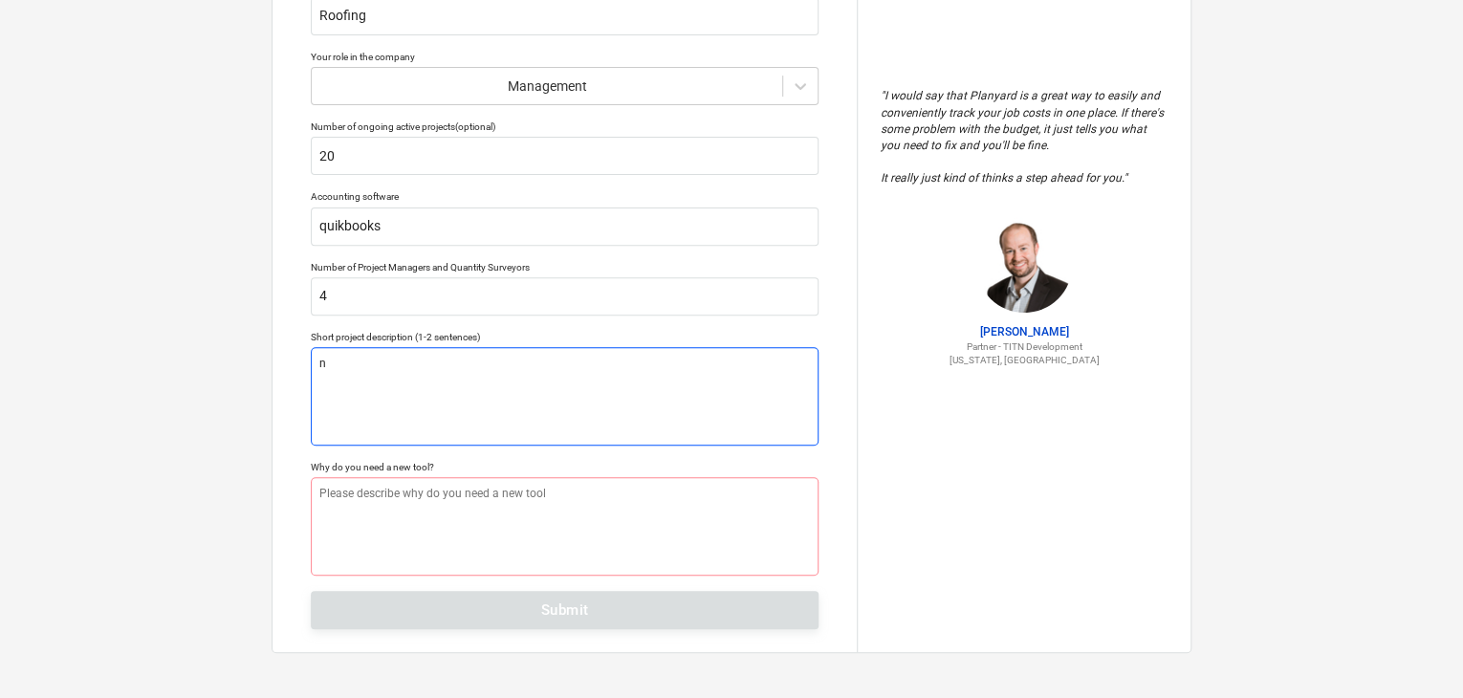
type textarea "x"
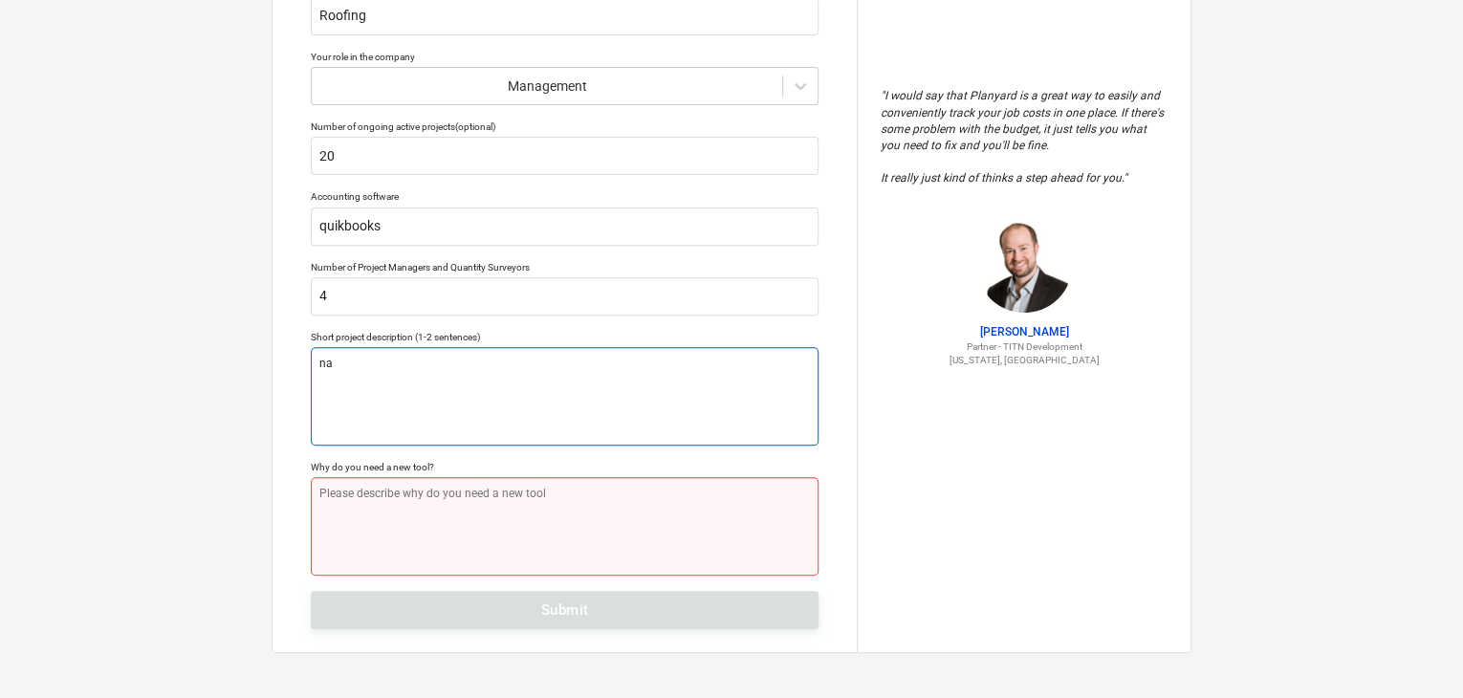
type textarea "na"
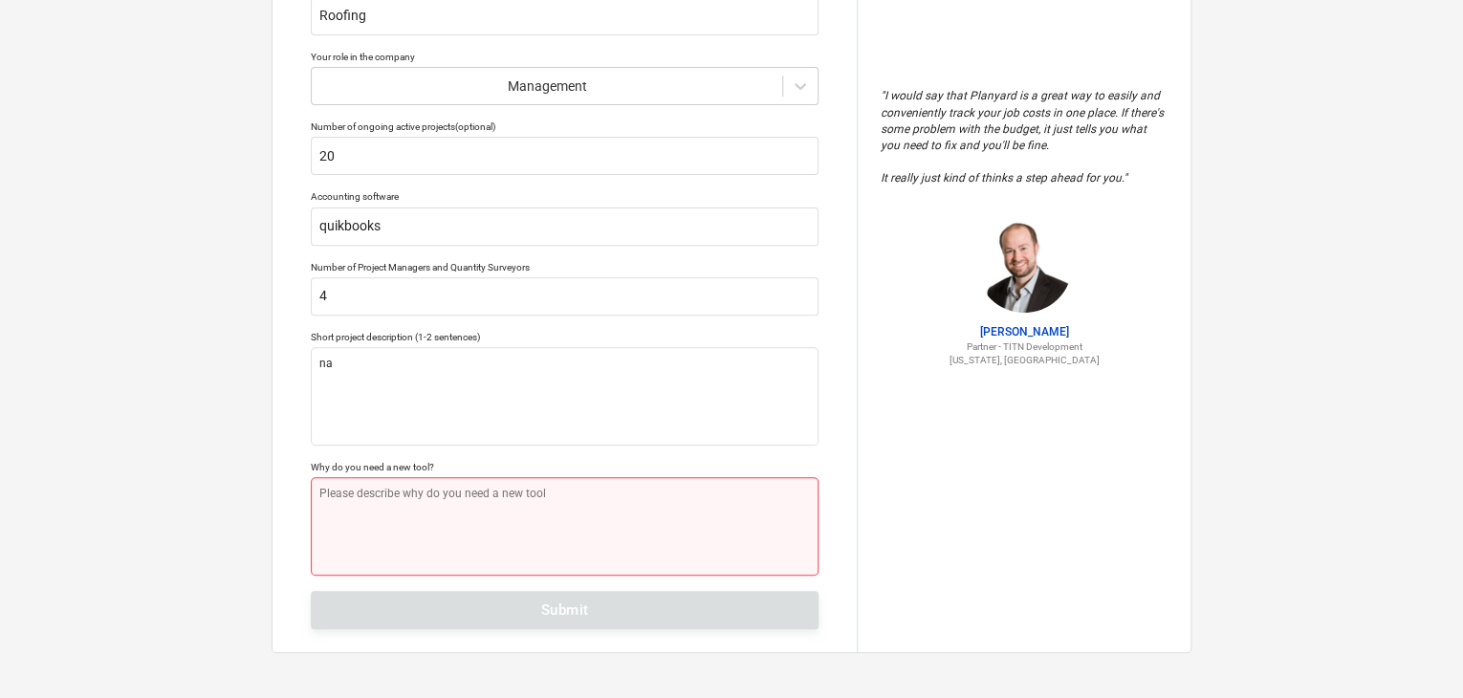
click at [470, 510] on textarea at bounding box center [565, 526] width 508 height 98
type textarea "x"
type textarea "m"
type textarea "x"
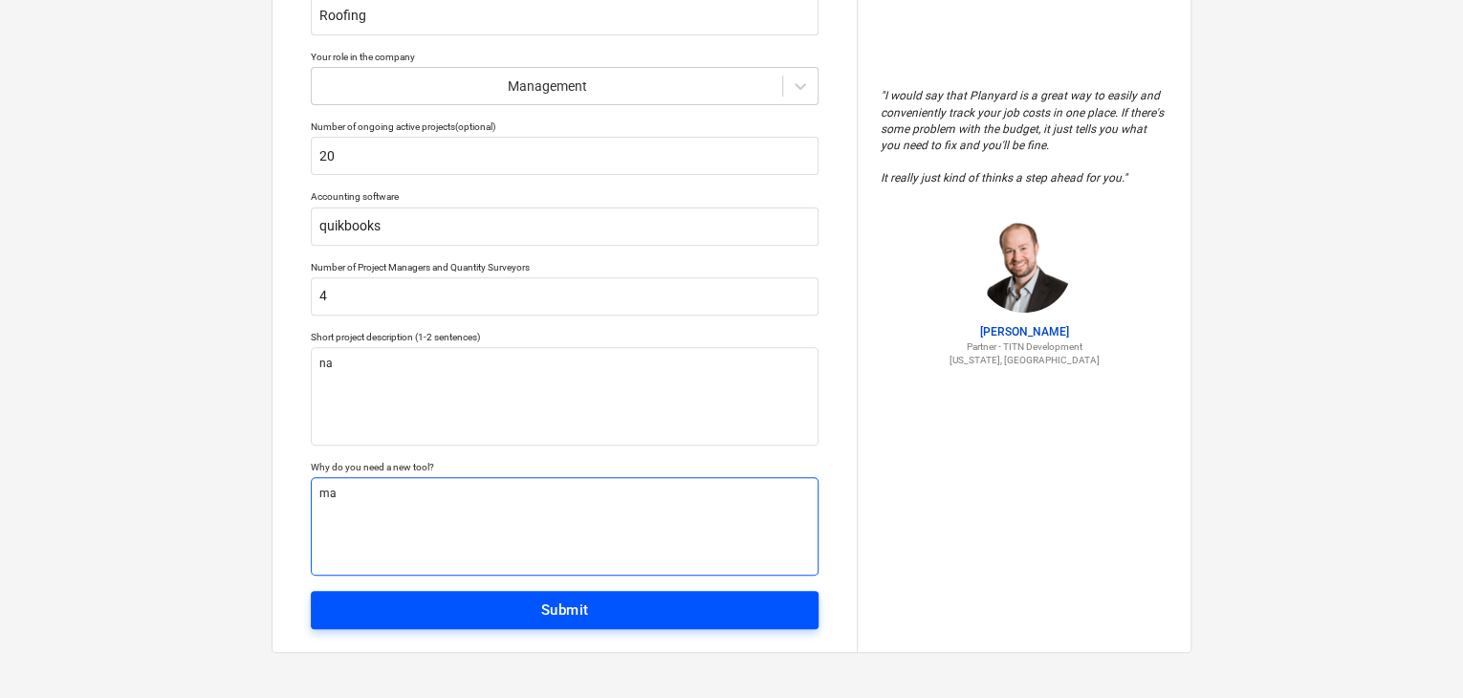
type textarea "ma"
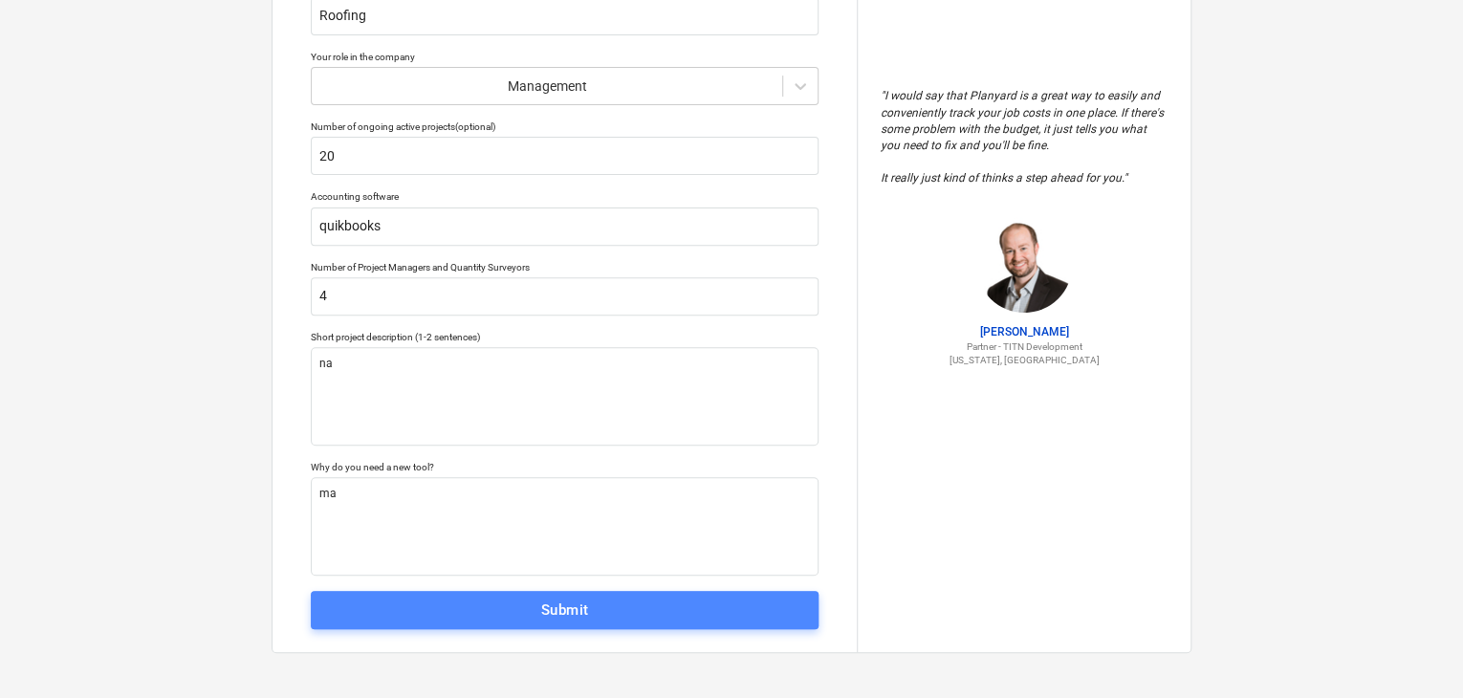
click at [586, 609] on div "Submit" at bounding box center [565, 610] width 48 height 25
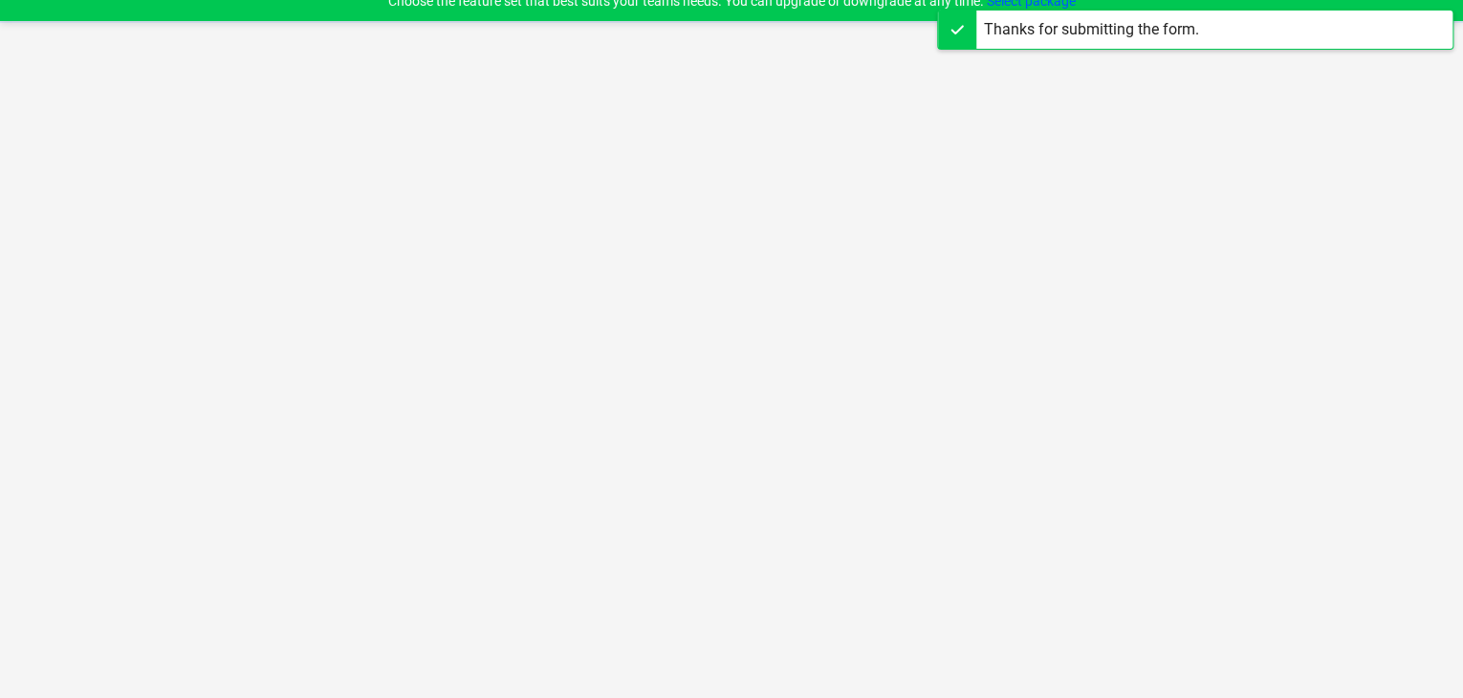
scroll to position [18, 0]
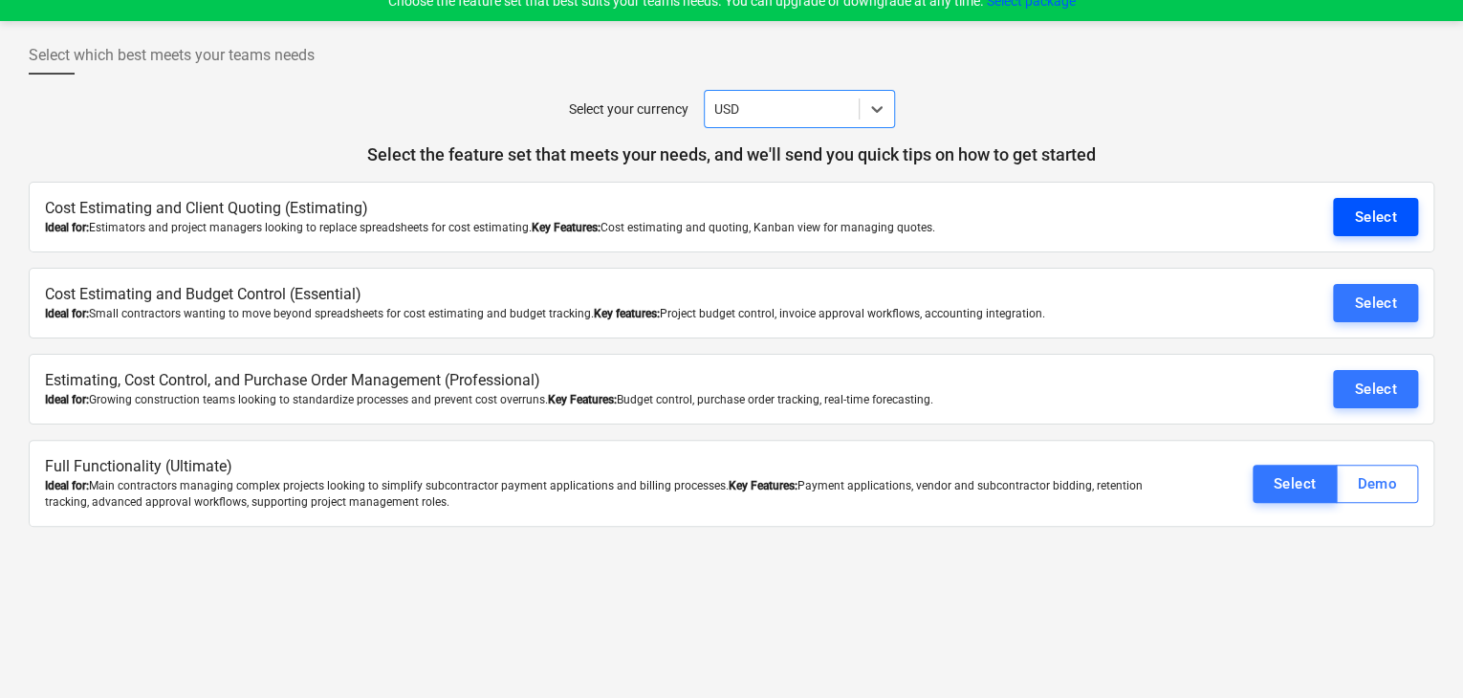
click at [1389, 209] on div "Select" at bounding box center [1375, 217] width 43 height 25
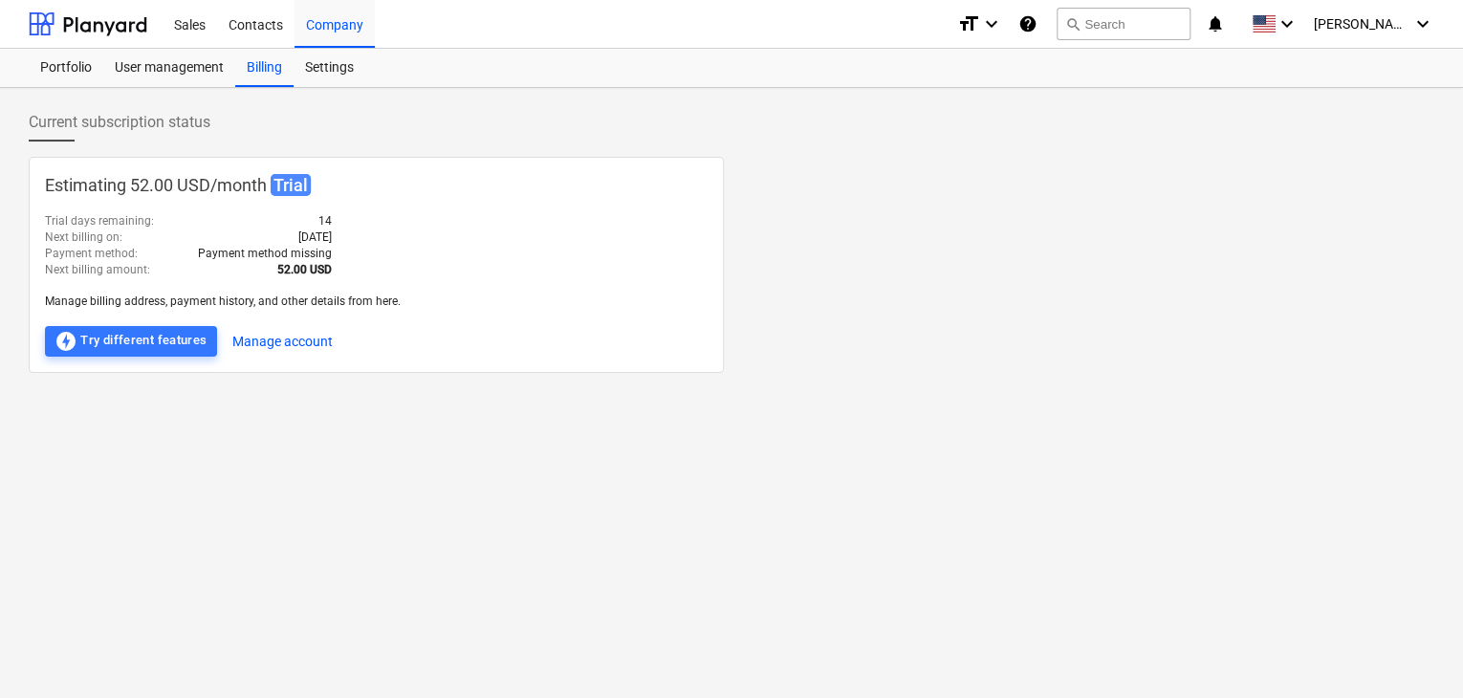
click at [277, 185] on span "Trial" at bounding box center [291, 185] width 40 height 22
click at [304, 302] on p "Manage billing address, payment history, and other details from here." at bounding box center [376, 302] width 663 height 16
click at [90, 30] on div at bounding box center [88, 24] width 119 height 48
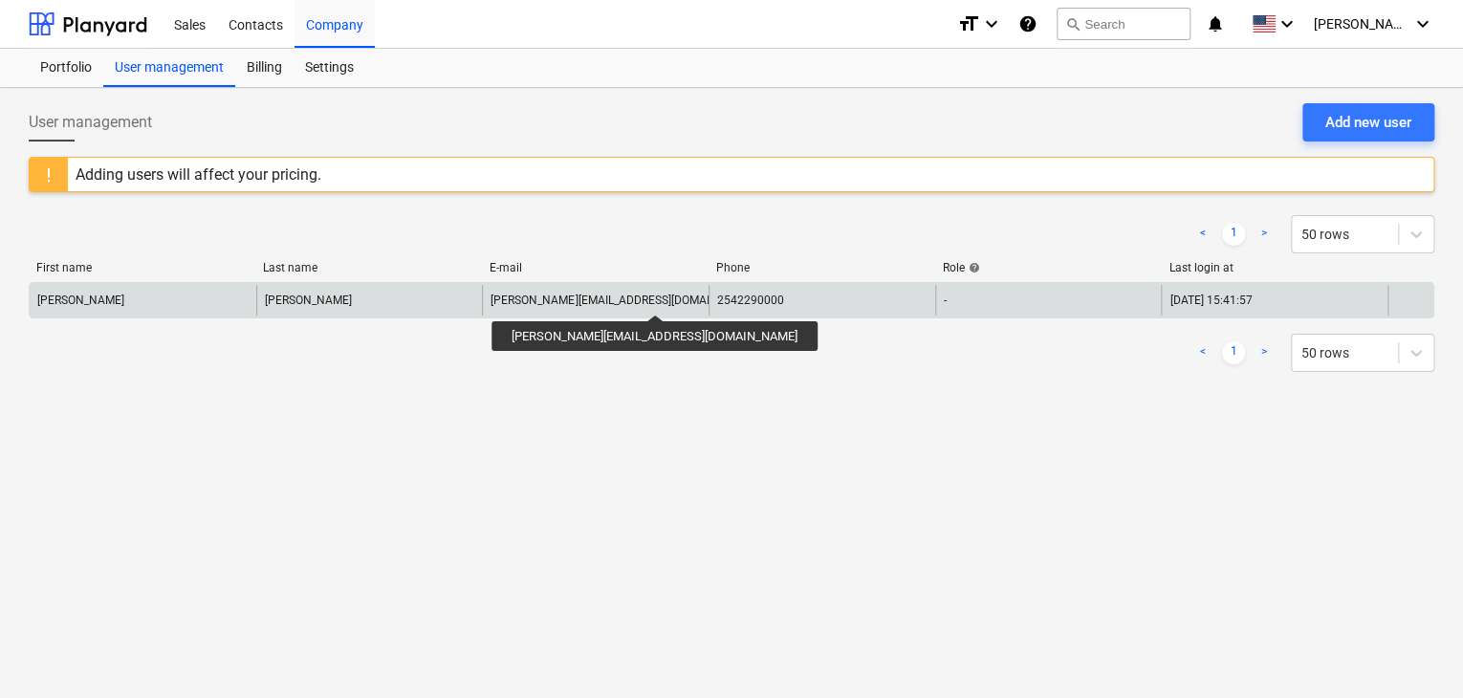
click at [592, 297] on div "[PERSON_NAME][EMAIL_ADDRESS][DOMAIN_NAME]" at bounding box center [623, 300] width 267 height 13
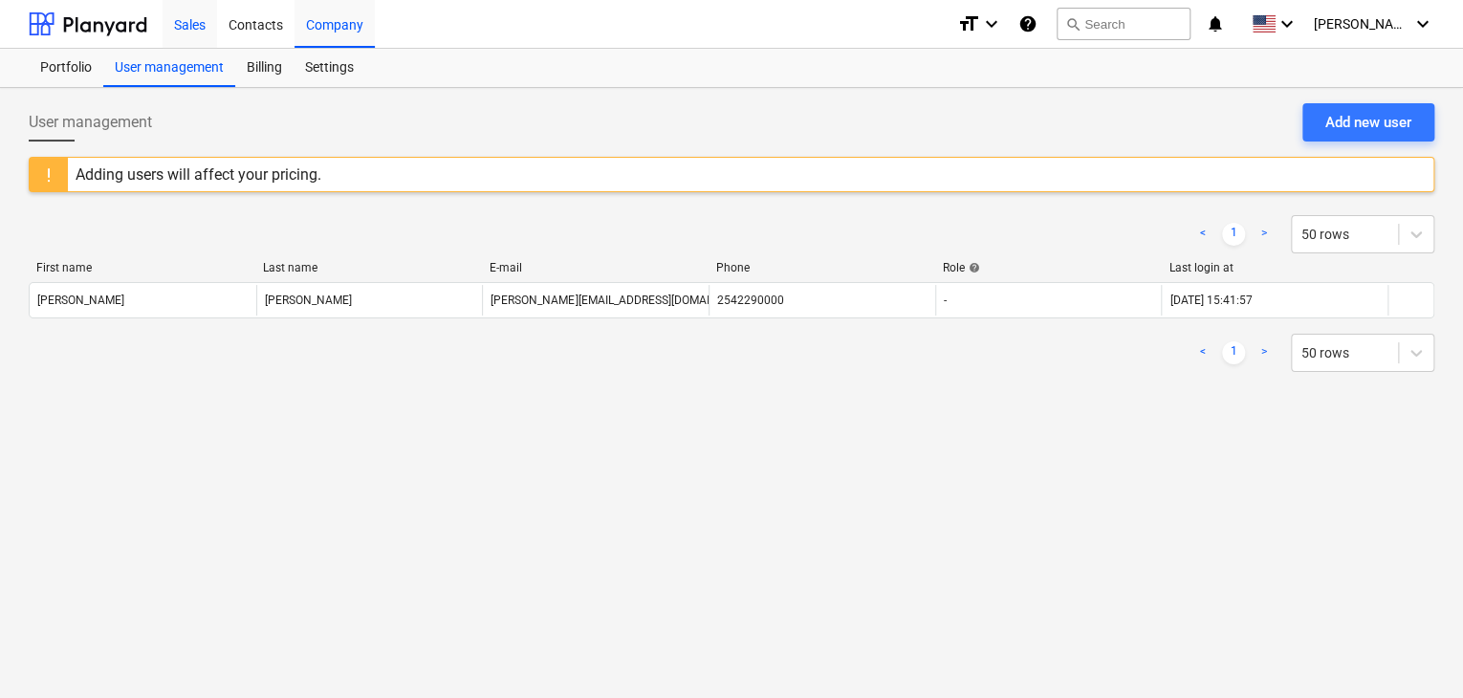
click at [182, 24] on div "Sales" at bounding box center [190, 23] width 54 height 49
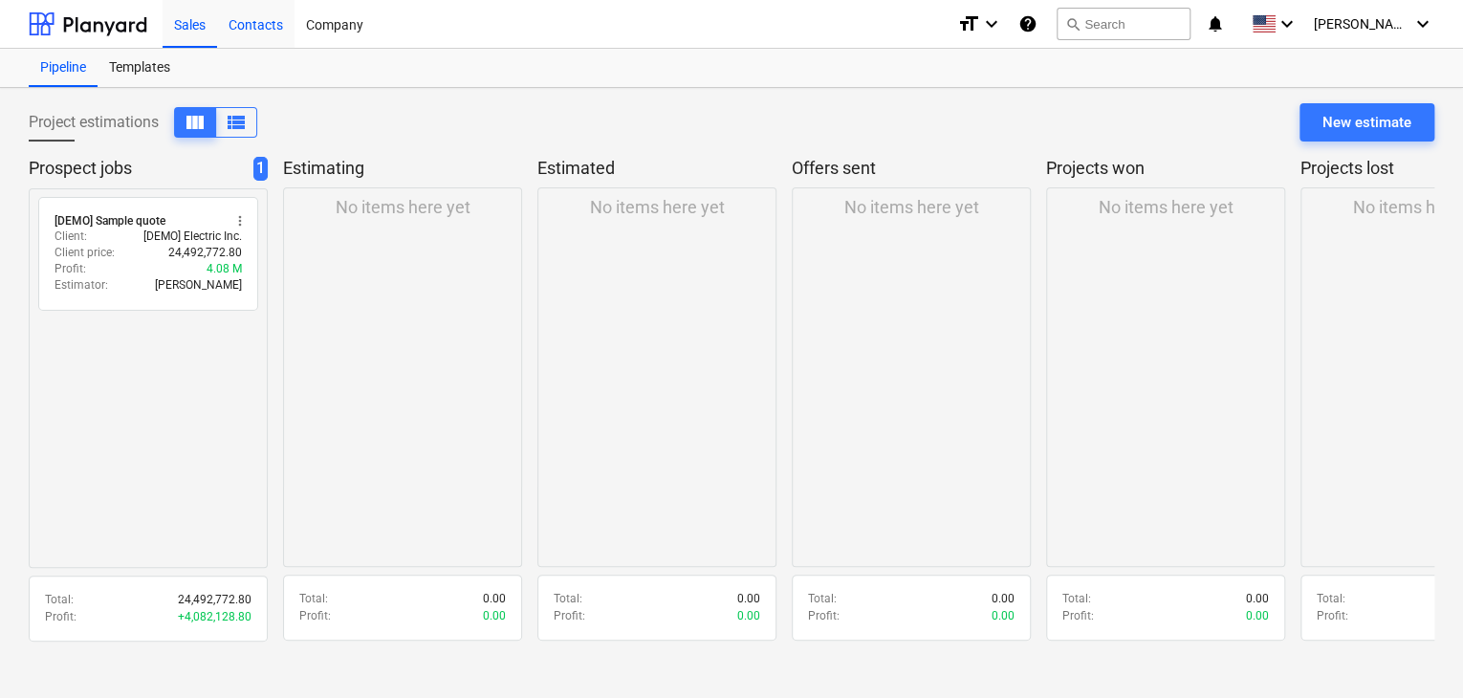
click at [267, 31] on div "Contacts" at bounding box center [255, 23] width 77 height 49
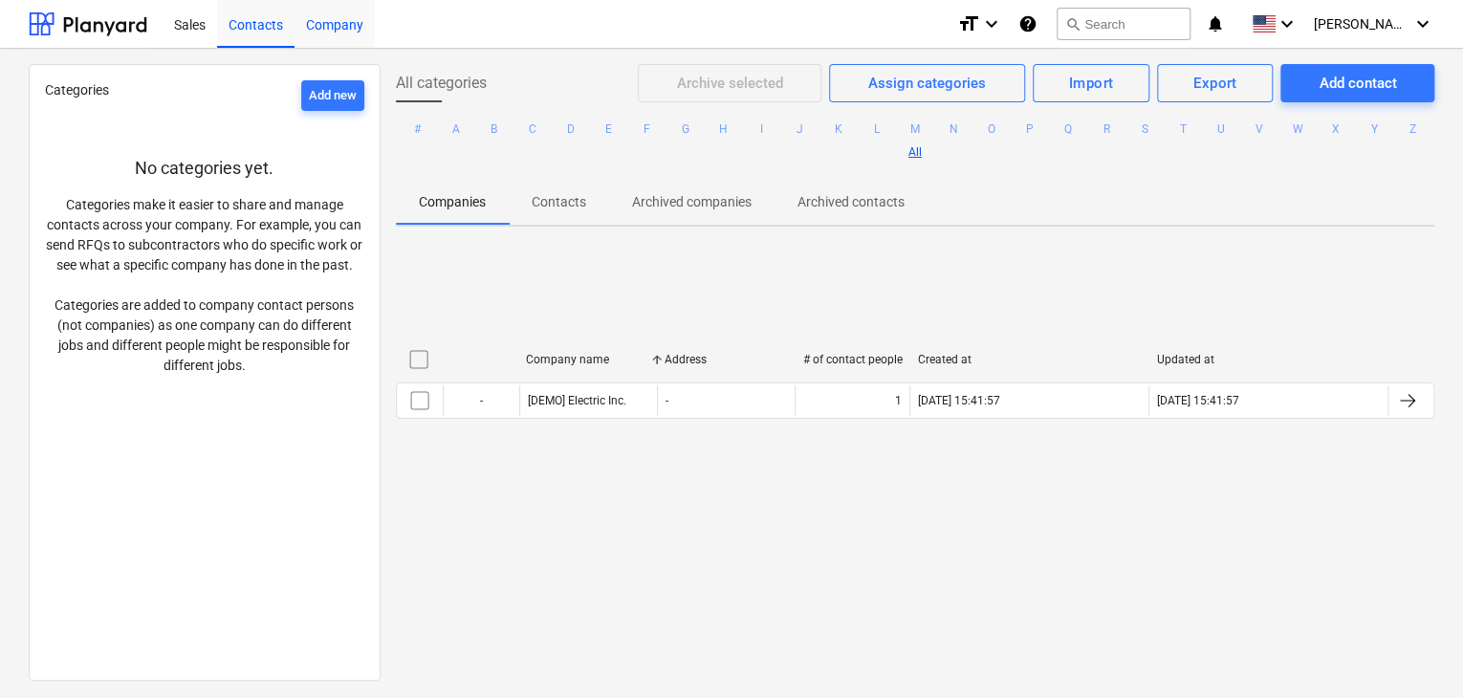
click at [321, 24] on div "Company" at bounding box center [334, 23] width 80 height 49
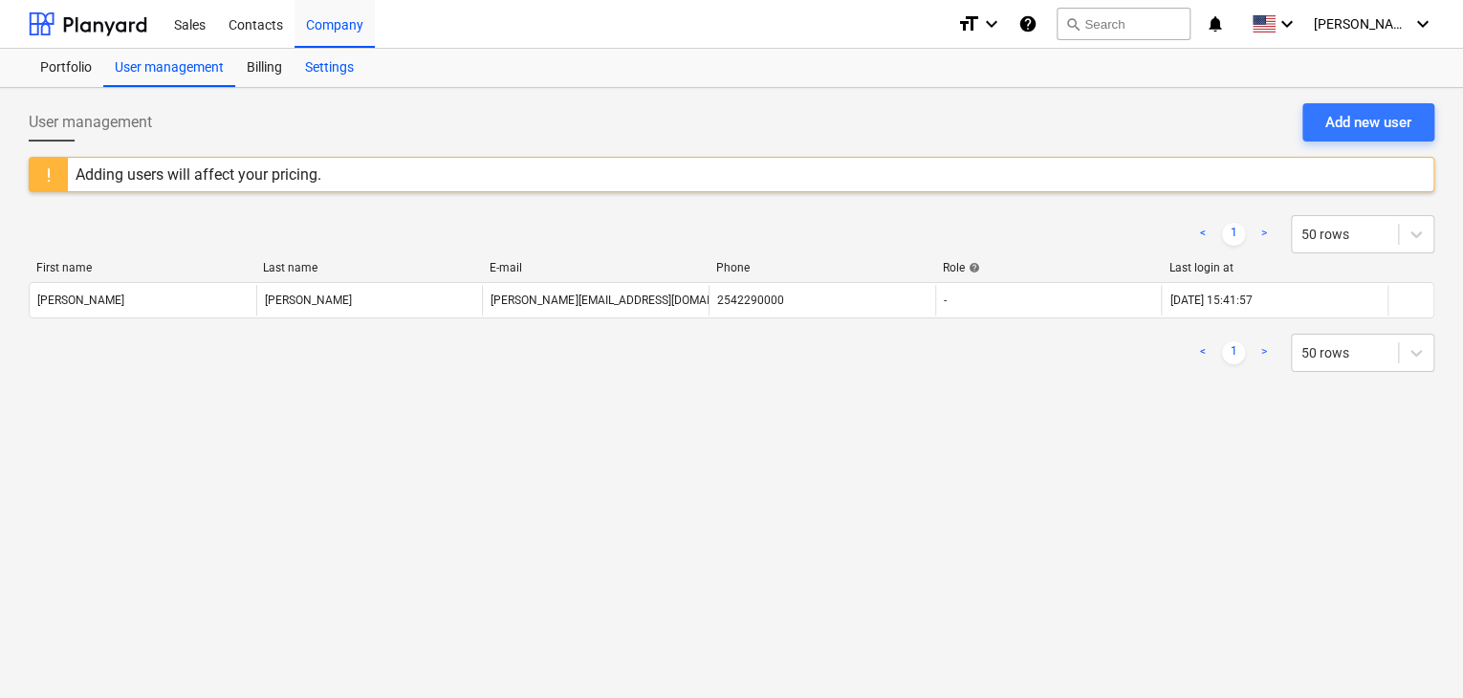
click at [348, 68] on div "Settings" at bounding box center [330, 68] width 72 height 38
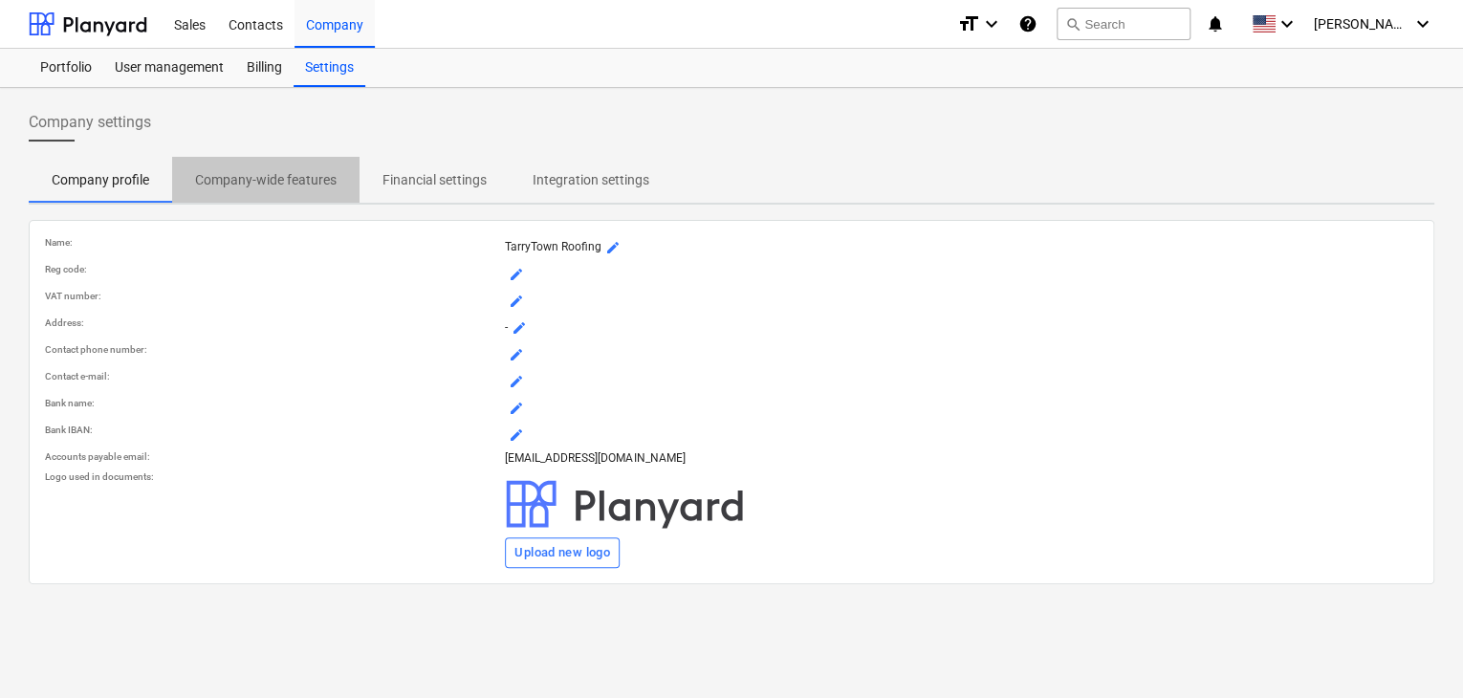
click at [280, 181] on p "Company-wide features" at bounding box center [266, 180] width 142 height 20
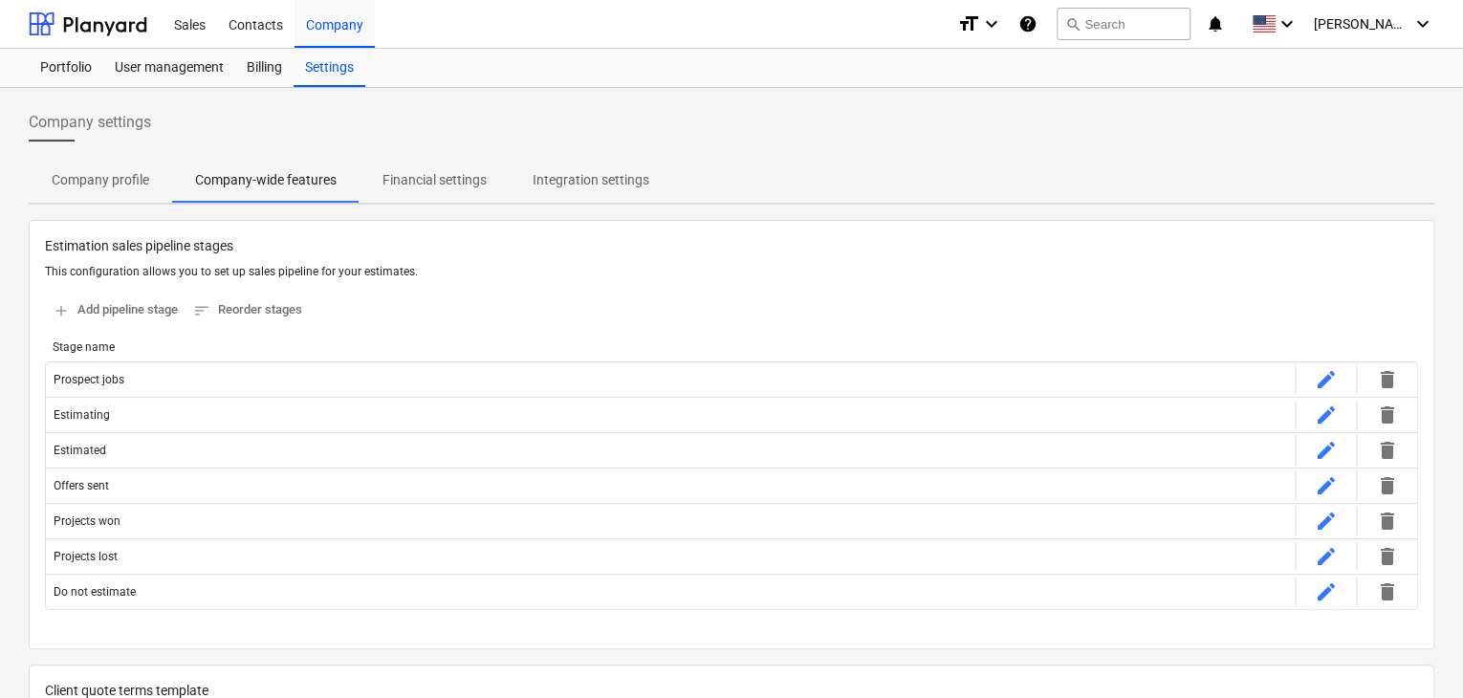
click at [417, 185] on p "Financial settings" at bounding box center [434, 180] width 104 height 20
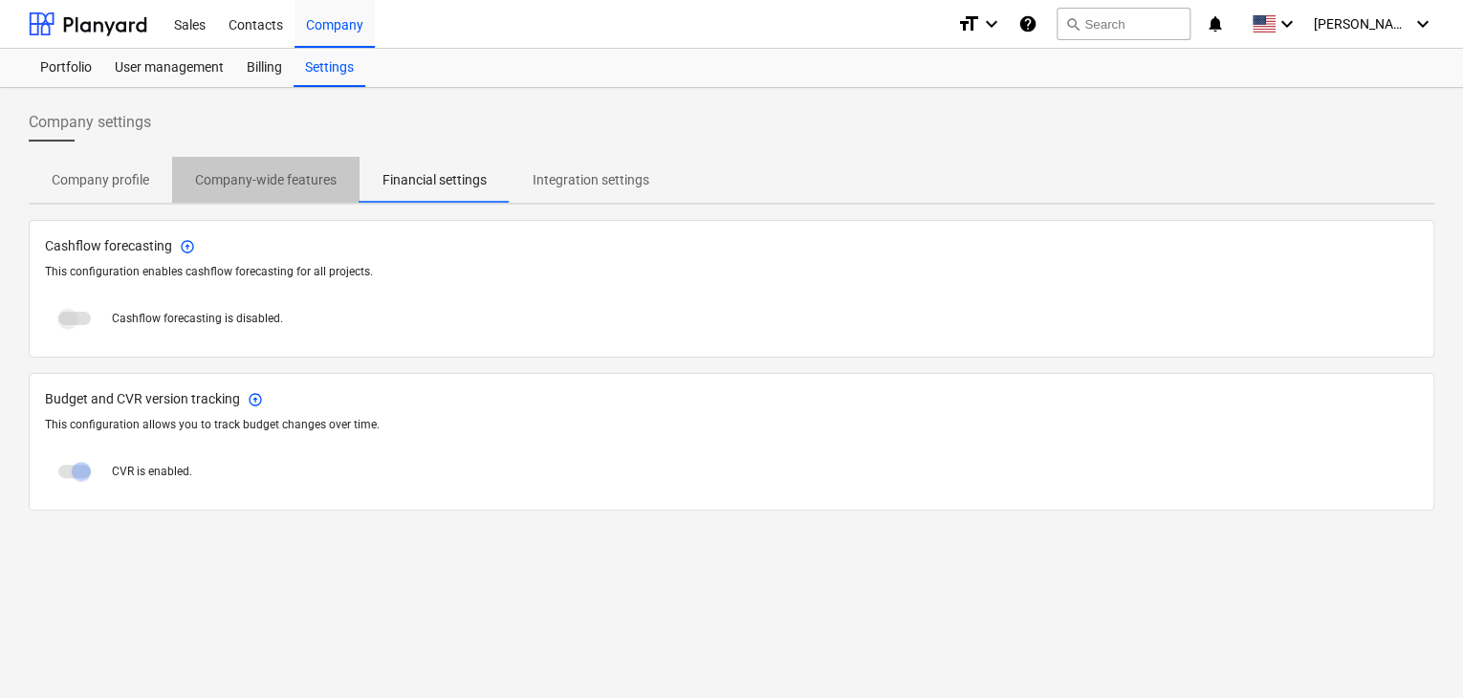
click at [310, 179] on p "Company-wide features" at bounding box center [266, 180] width 142 height 20
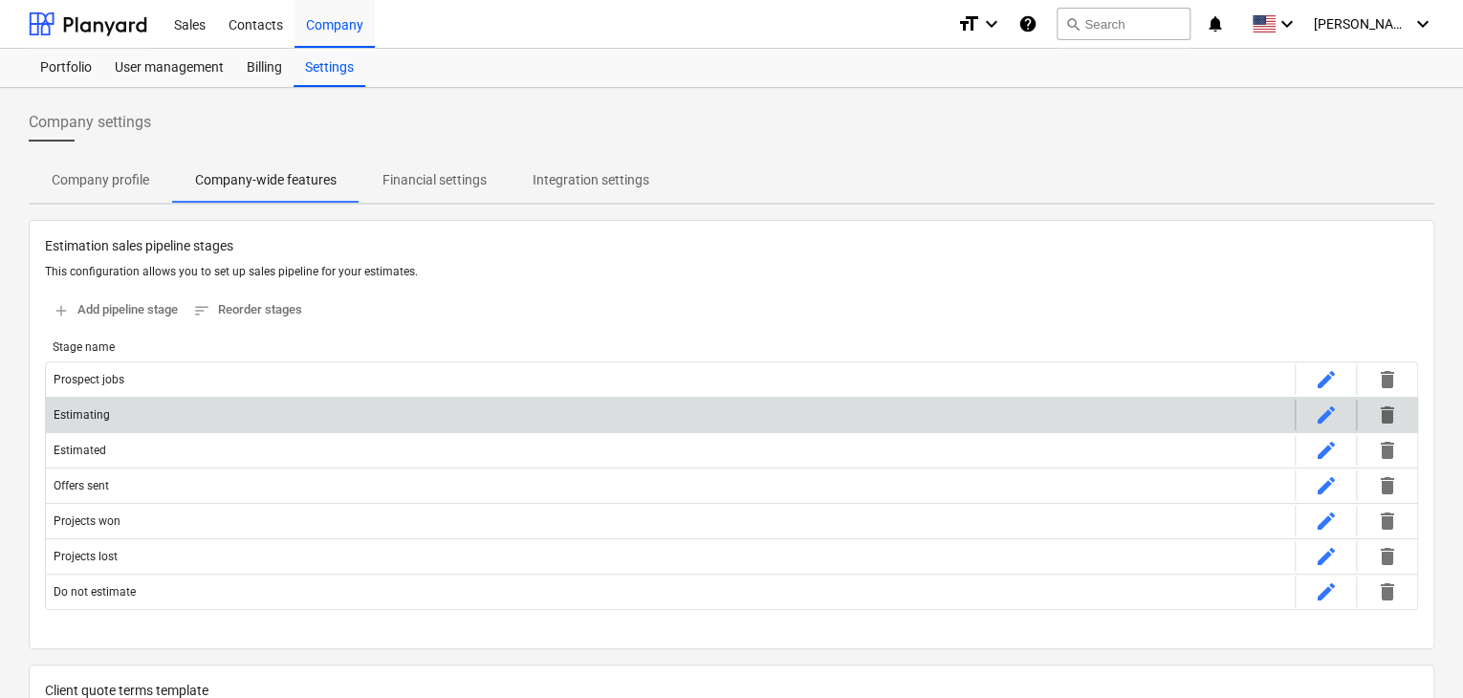
click at [161, 422] on div "Estimating" at bounding box center [670, 415] width 1249 height 31
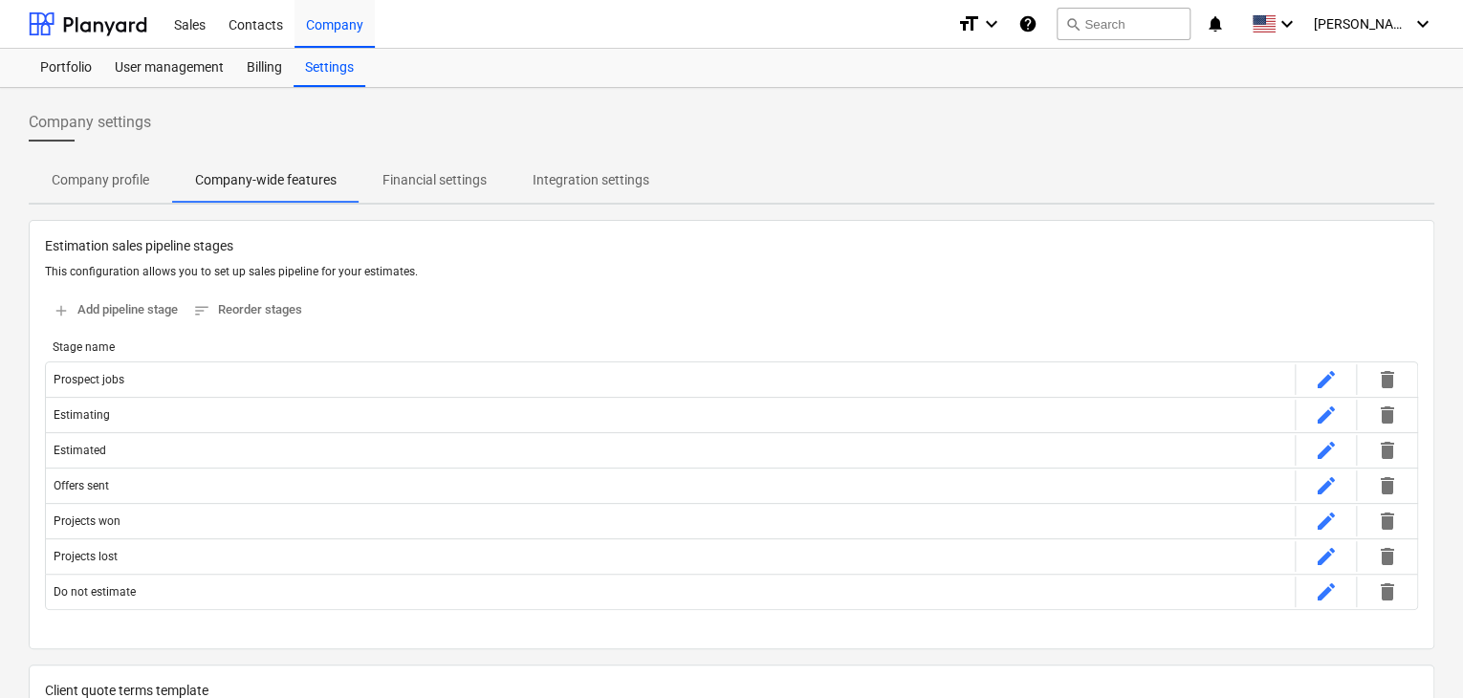
click at [552, 161] on button "Integration settings" at bounding box center [591, 180] width 163 height 46
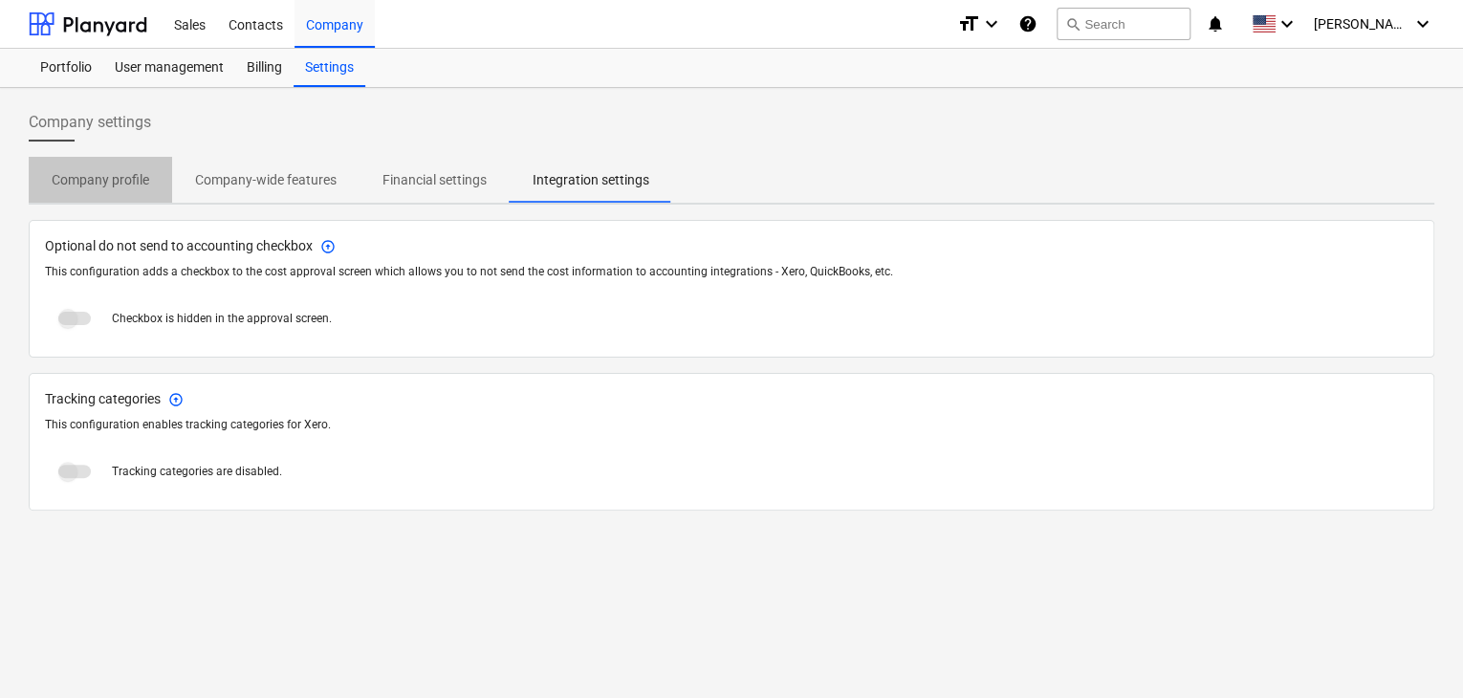
click at [114, 181] on p "Company profile" at bounding box center [101, 180] width 98 height 20
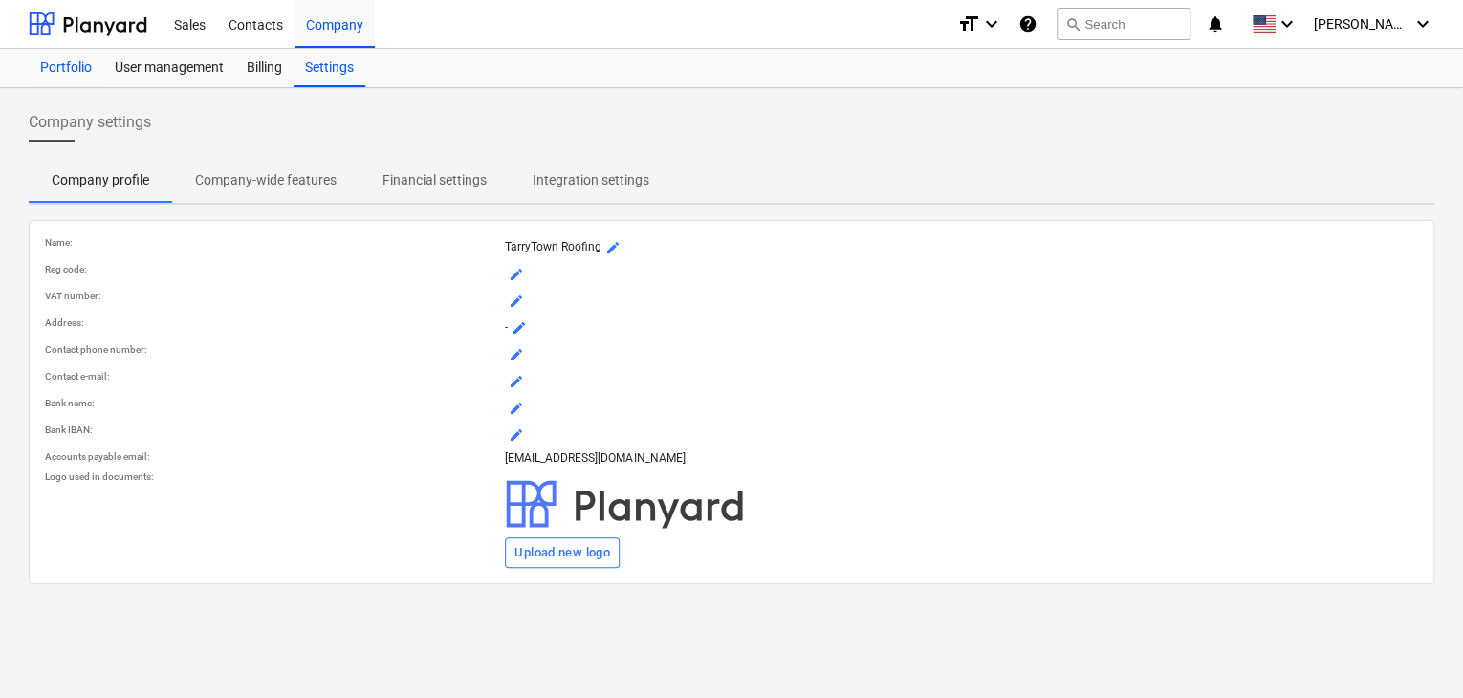
click at [92, 70] on div "Portfolio" at bounding box center [66, 68] width 75 height 38
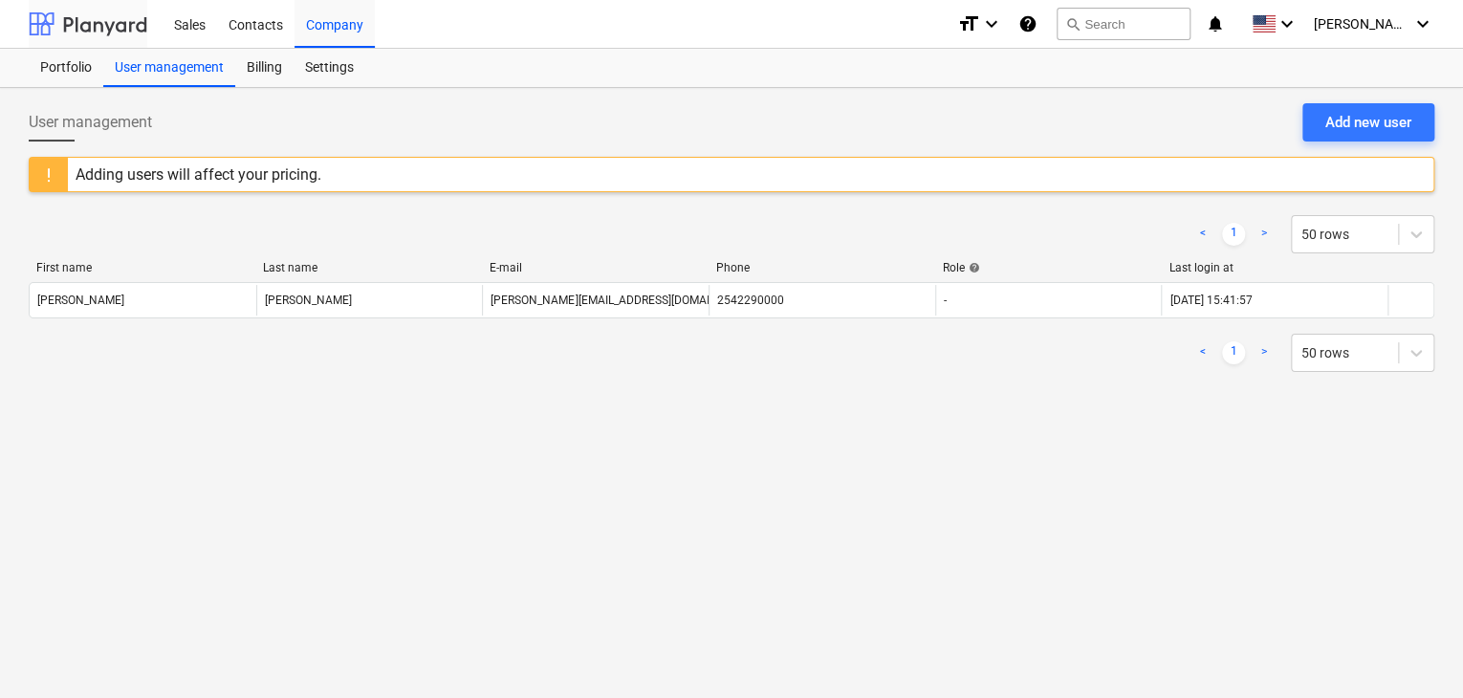
click at [110, 18] on div at bounding box center [88, 24] width 119 height 48
click at [119, 24] on div at bounding box center [88, 24] width 119 height 48
click at [118, 23] on div at bounding box center [88, 24] width 119 height 48
click at [1391, 23] on span "[PERSON_NAME]" at bounding box center [1362, 23] width 96 height 15
click at [1365, 71] on div "Settings" at bounding box center [1376, 74] width 115 height 31
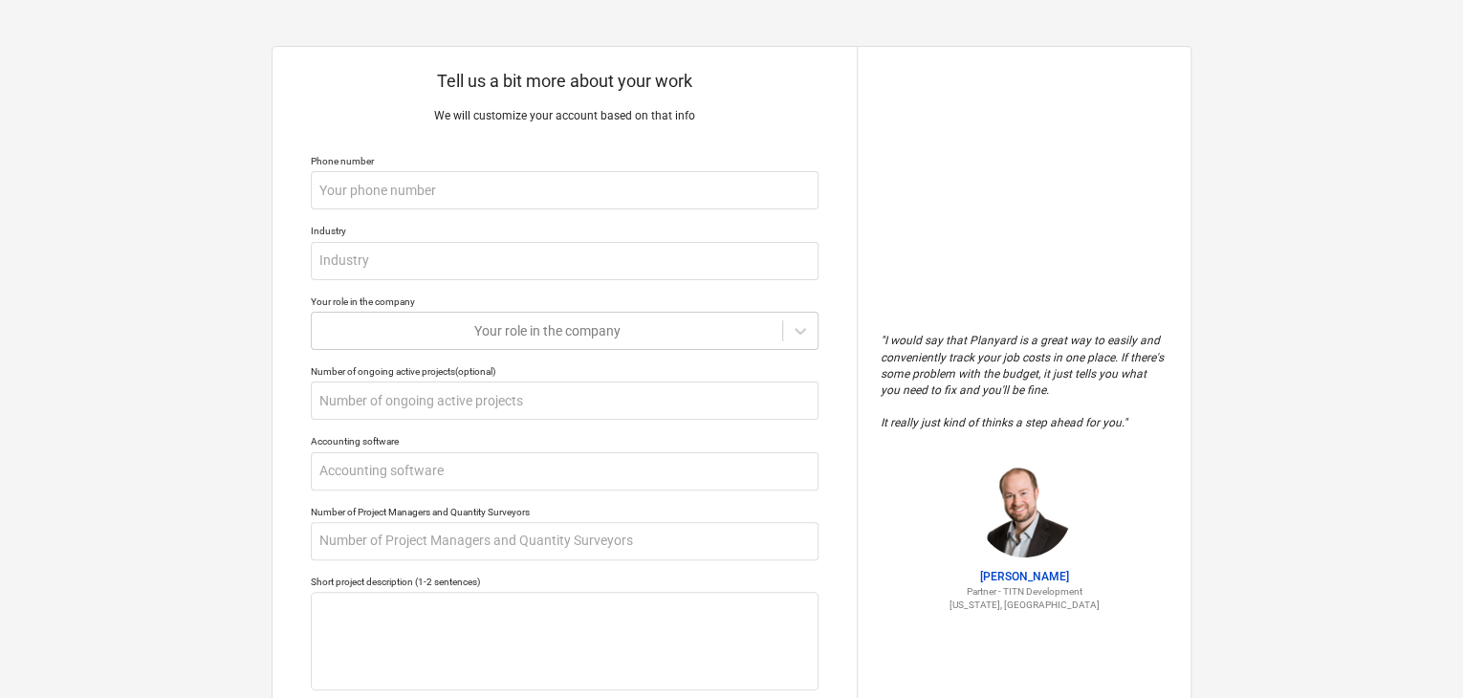
scroll to position [245, 0]
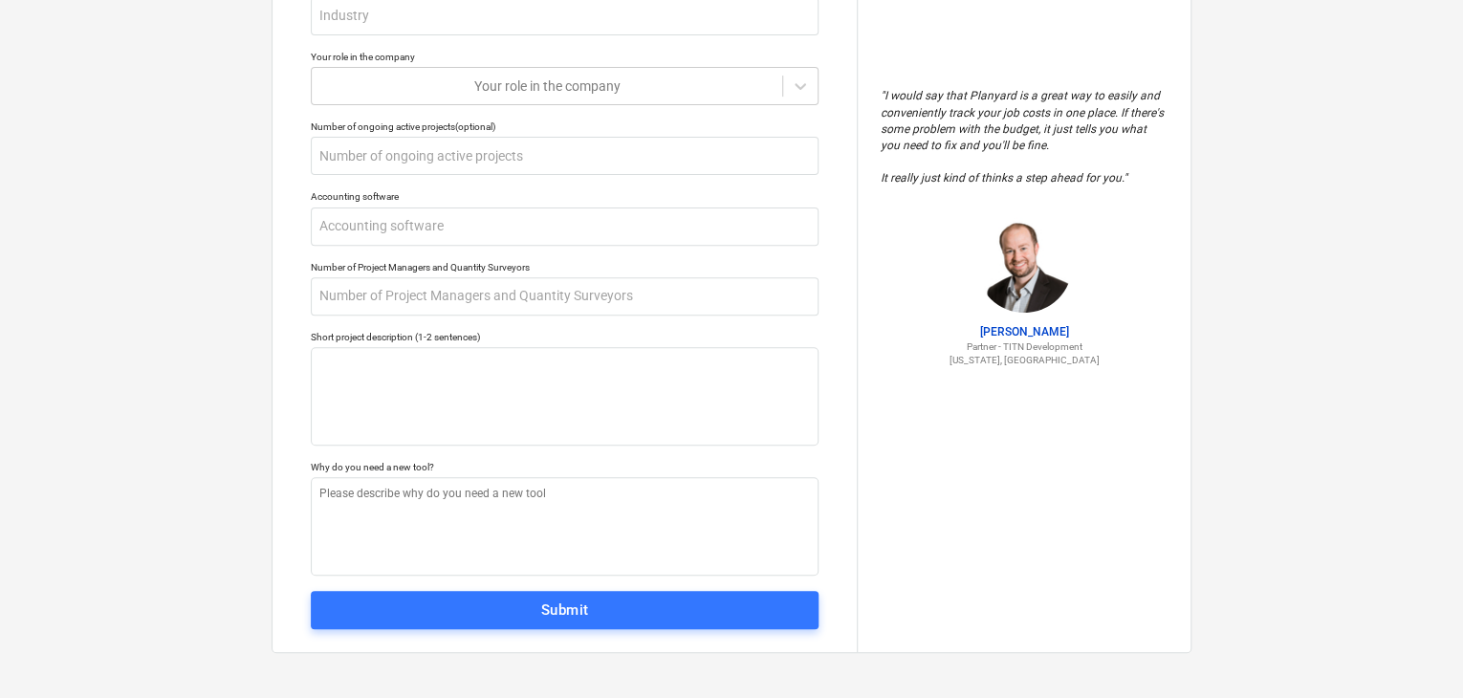
type textarea "x"
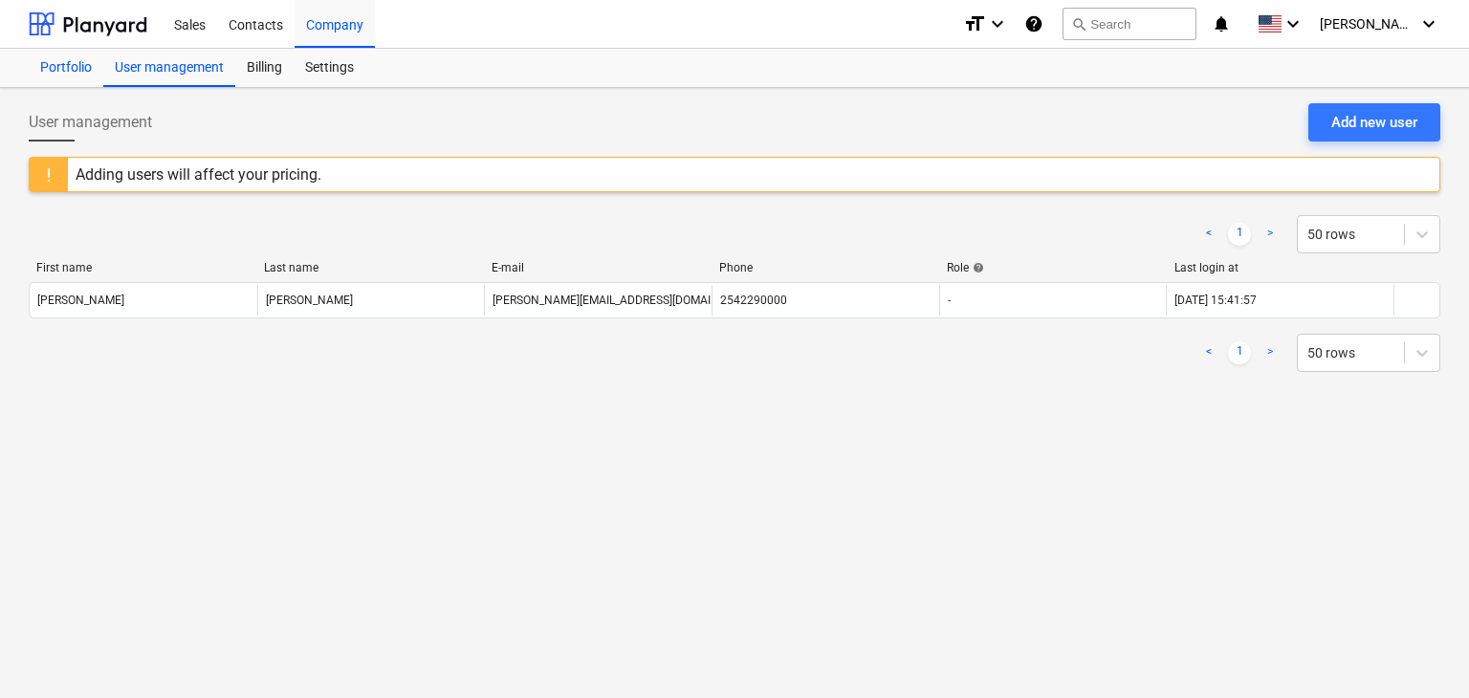
click at [66, 65] on div "Portfolio" at bounding box center [66, 68] width 75 height 38
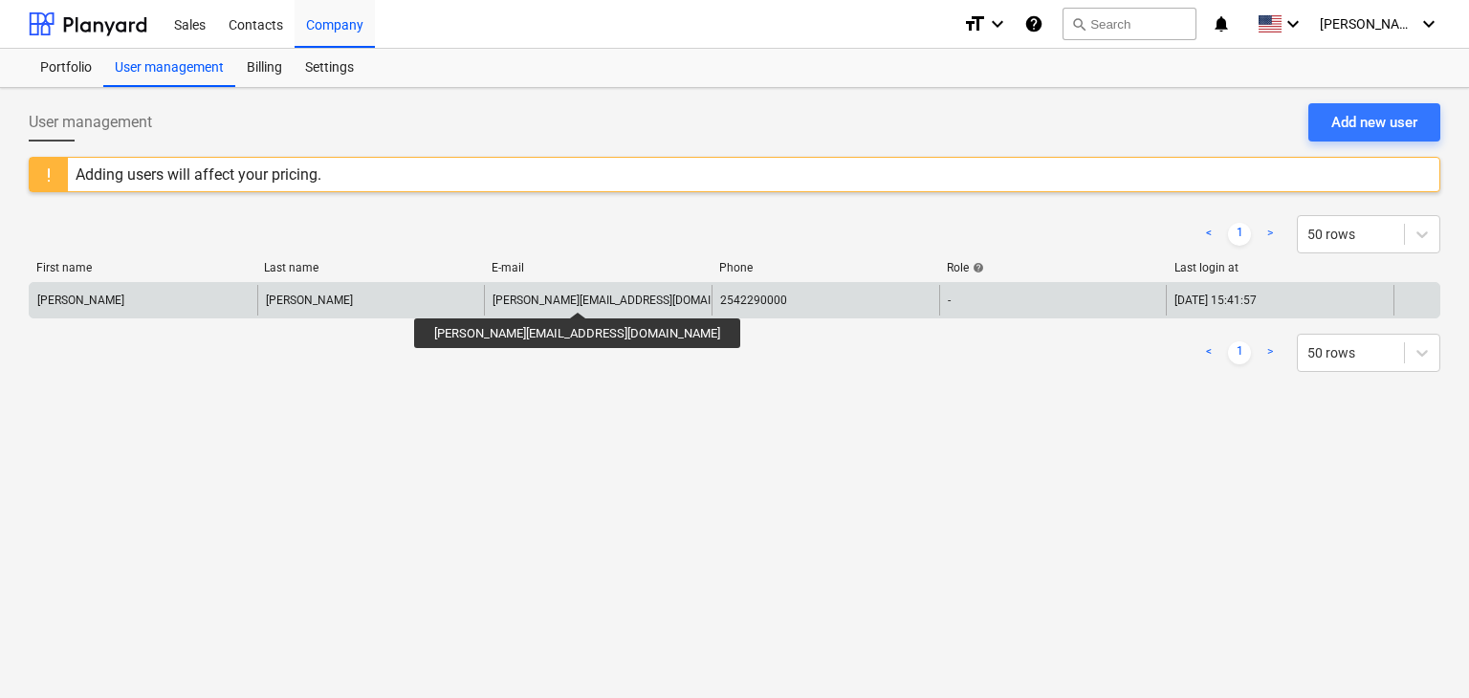
click at [514, 294] on div "[PERSON_NAME][EMAIL_ADDRESS][DOMAIN_NAME]" at bounding box center [625, 300] width 267 height 13
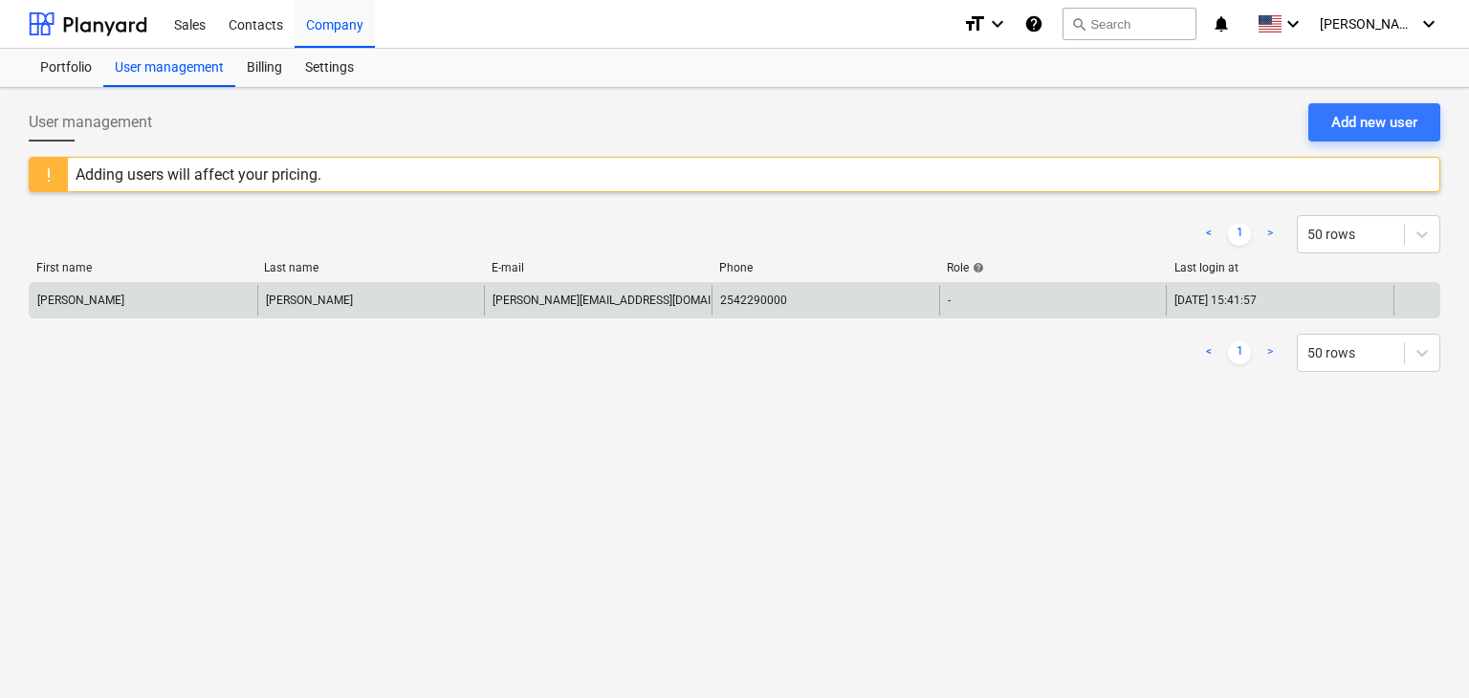
click at [119, 312] on div "[PERSON_NAME]" at bounding box center [144, 300] width 228 height 31
click at [138, 307] on div "[PERSON_NAME]" at bounding box center [144, 300] width 228 height 31
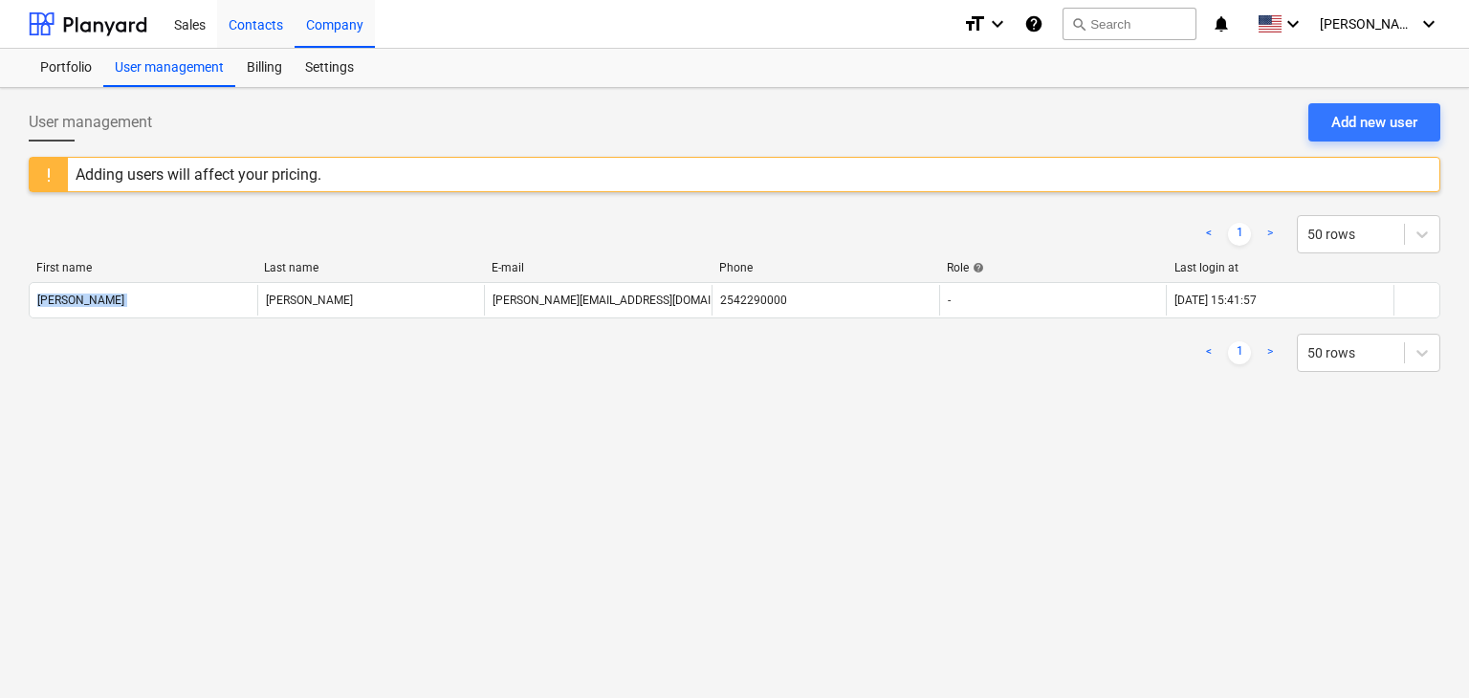
click at [273, 31] on div "Contacts" at bounding box center [255, 23] width 77 height 49
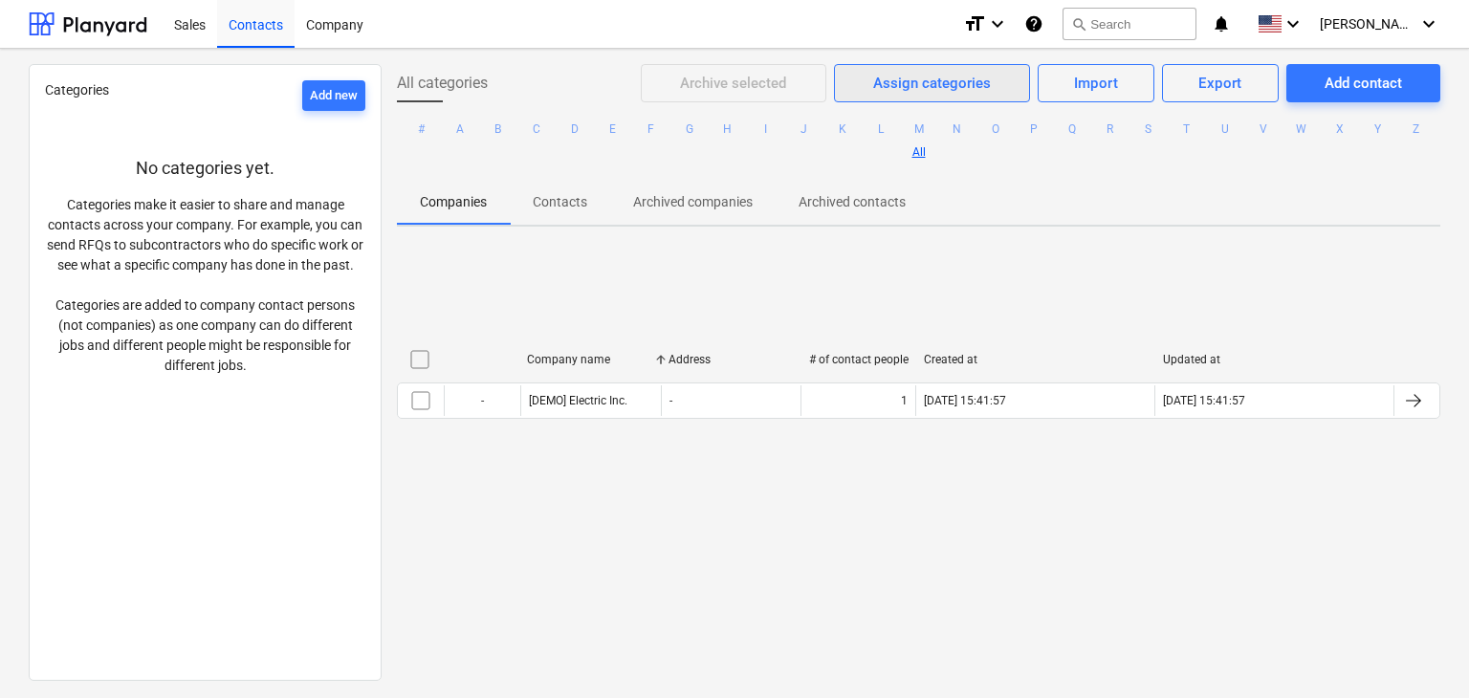
click at [938, 81] on div "Assign categories" at bounding box center [932, 83] width 118 height 25
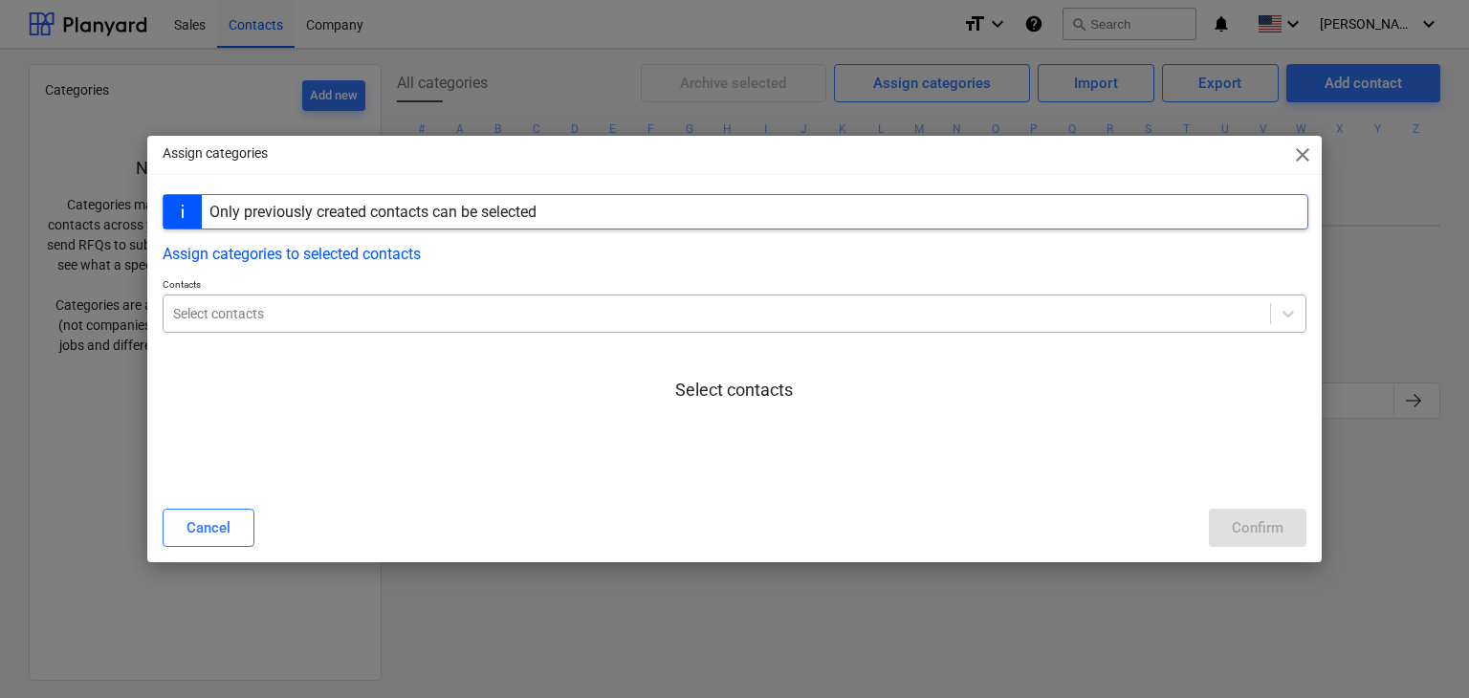
click at [391, 306] on div at bounding box center [717, 313] width 1088 height 19
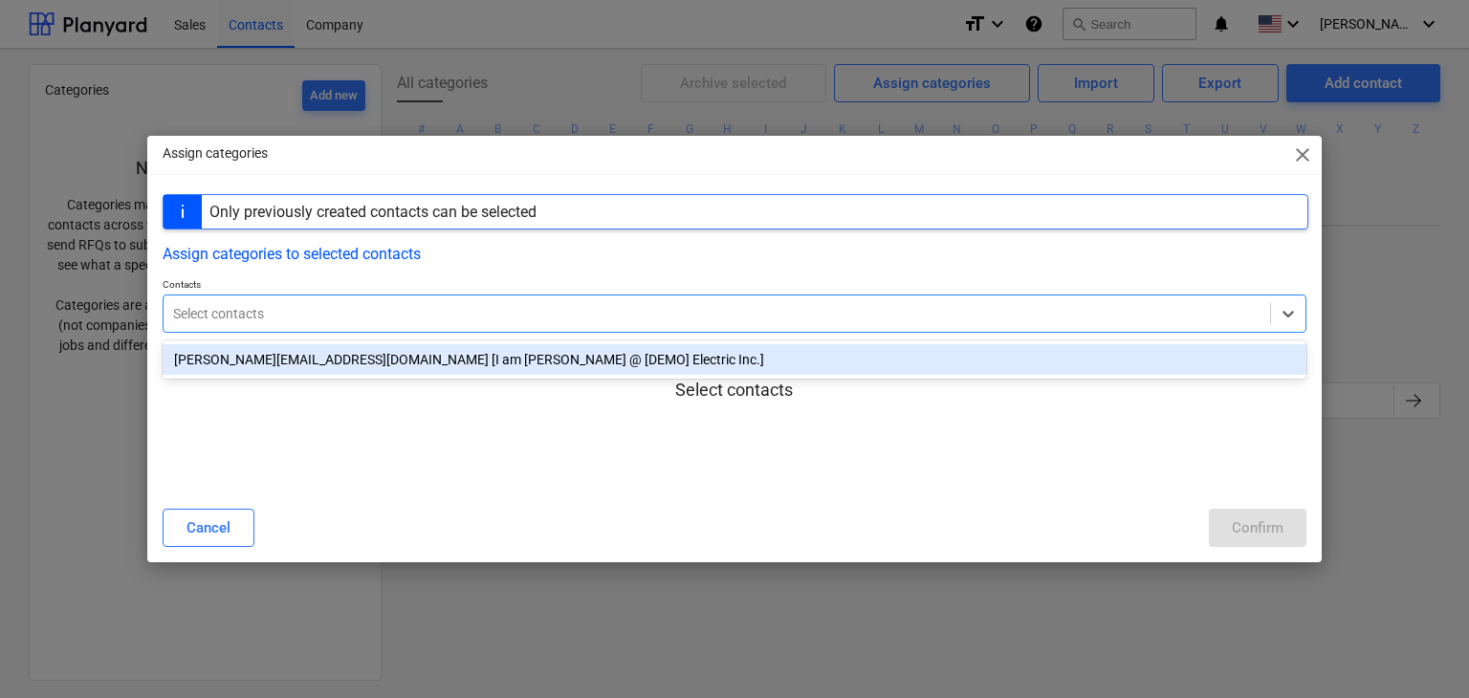
click at [520, 362] on div "bryan@tarrytownroofing.com [I am Bryan Tull @ [DEMO] Electric Inc.]" at bounding box center [735, 359] width 1144 height 31
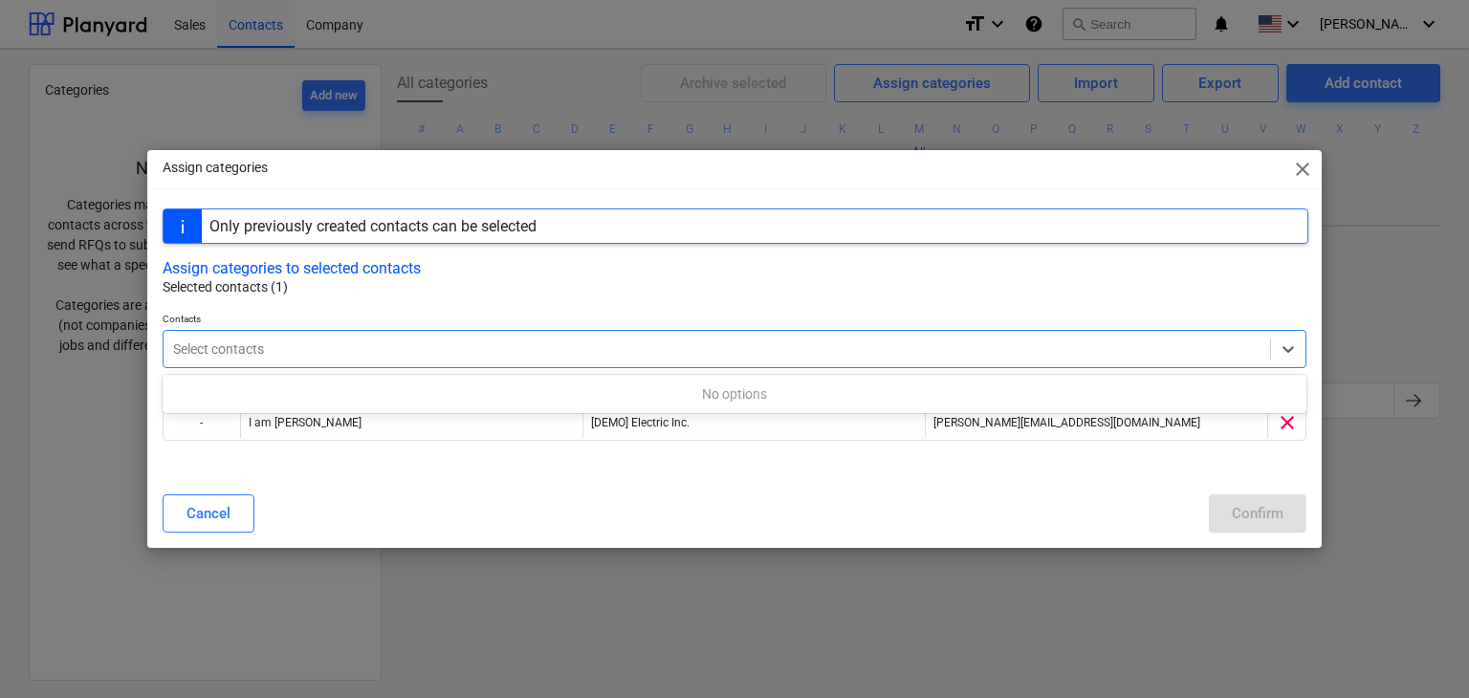
click at [527, 233] on div "Only previously created contacts can be selected" at bounding box center [372, 226] width 327 height 18
click at [1238, 492] on div "Cancel Confirm" at bounding box center [734, 514] width 1167 height 54
click at [587, 227] on div "Only previously created contacts can be selected" at bounding box center [736, 225] width 1146 height 35
click at [261, 276] on button "Assign categories to selected contacts" at bounding box center [292, 268] width 258 height 18
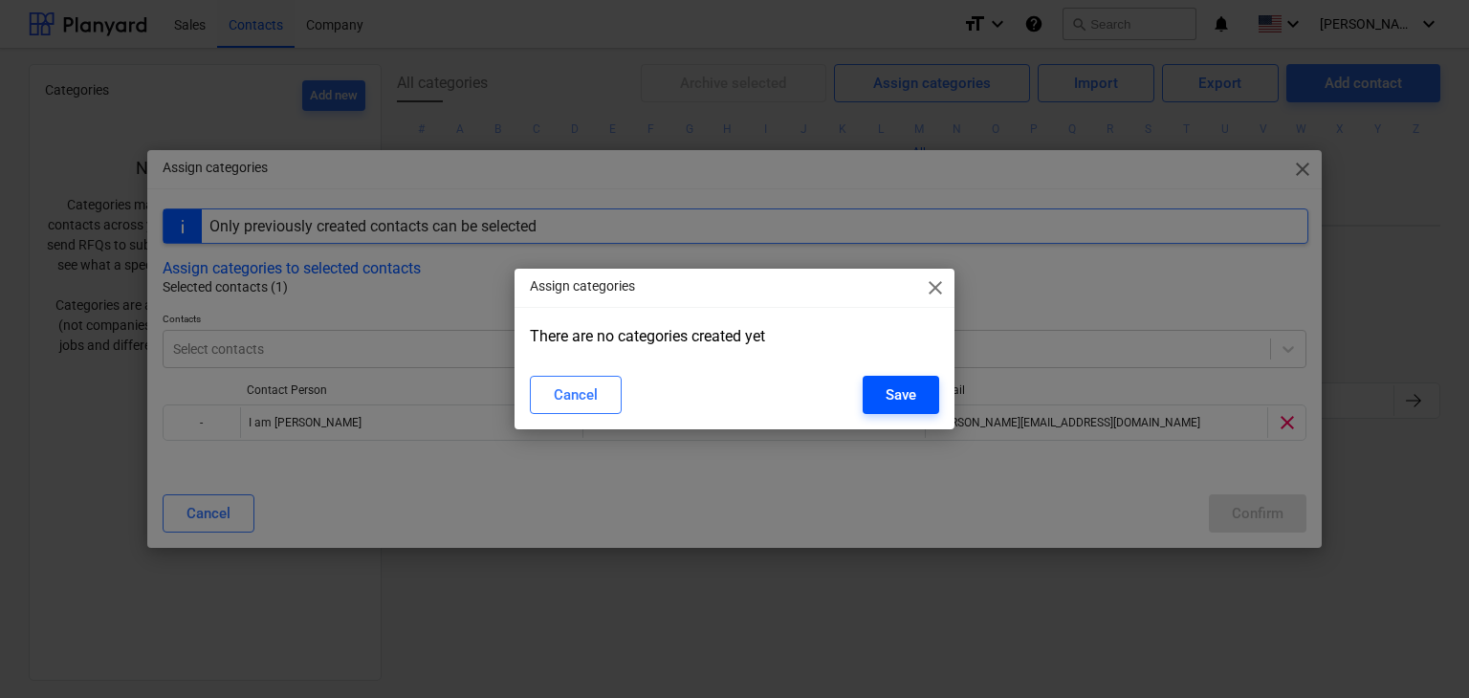
click at [904, 392] on div "Save" at bounding box center [900, 394] width 31 height 25
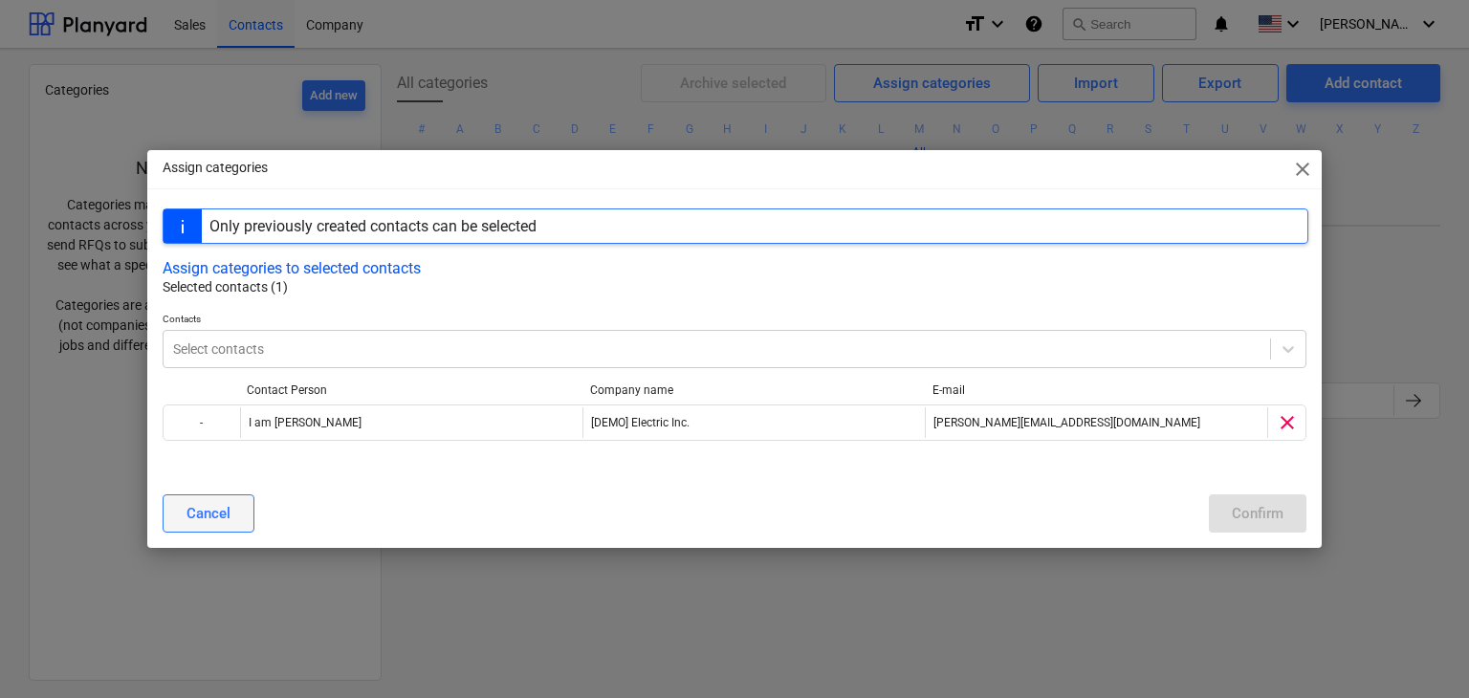
click at [240, 499] on button "Cancel" at bounding box center [209, 513] width 92 height 38
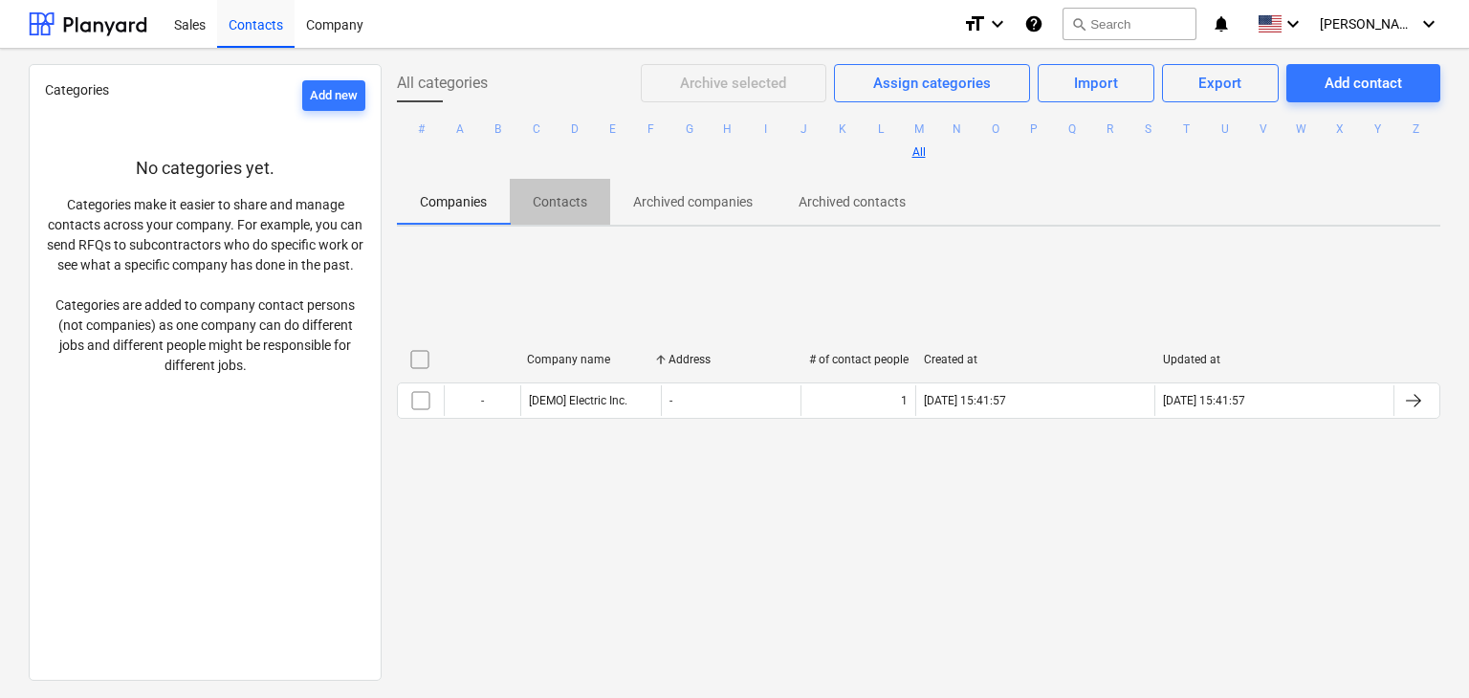
click at [543, 203] on p "Contacts" at bounding box center [560, 202] width 54 height 20
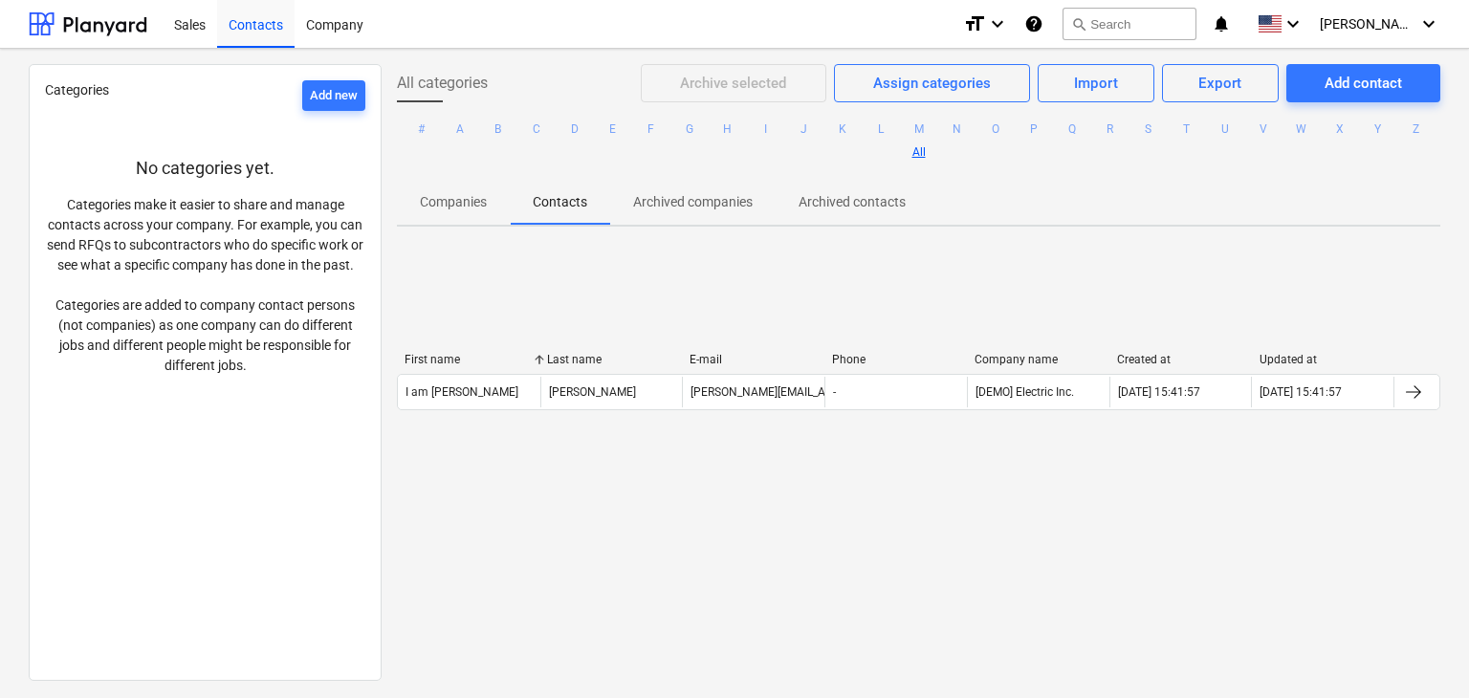
click at [407, 156] on ul "# A B C D E F G H I J K L M N O P Q R S T U V W X Y Z All" at bounding box center [918, 140] width 1043 height 76
